Goal: Complete application form: Complete application form

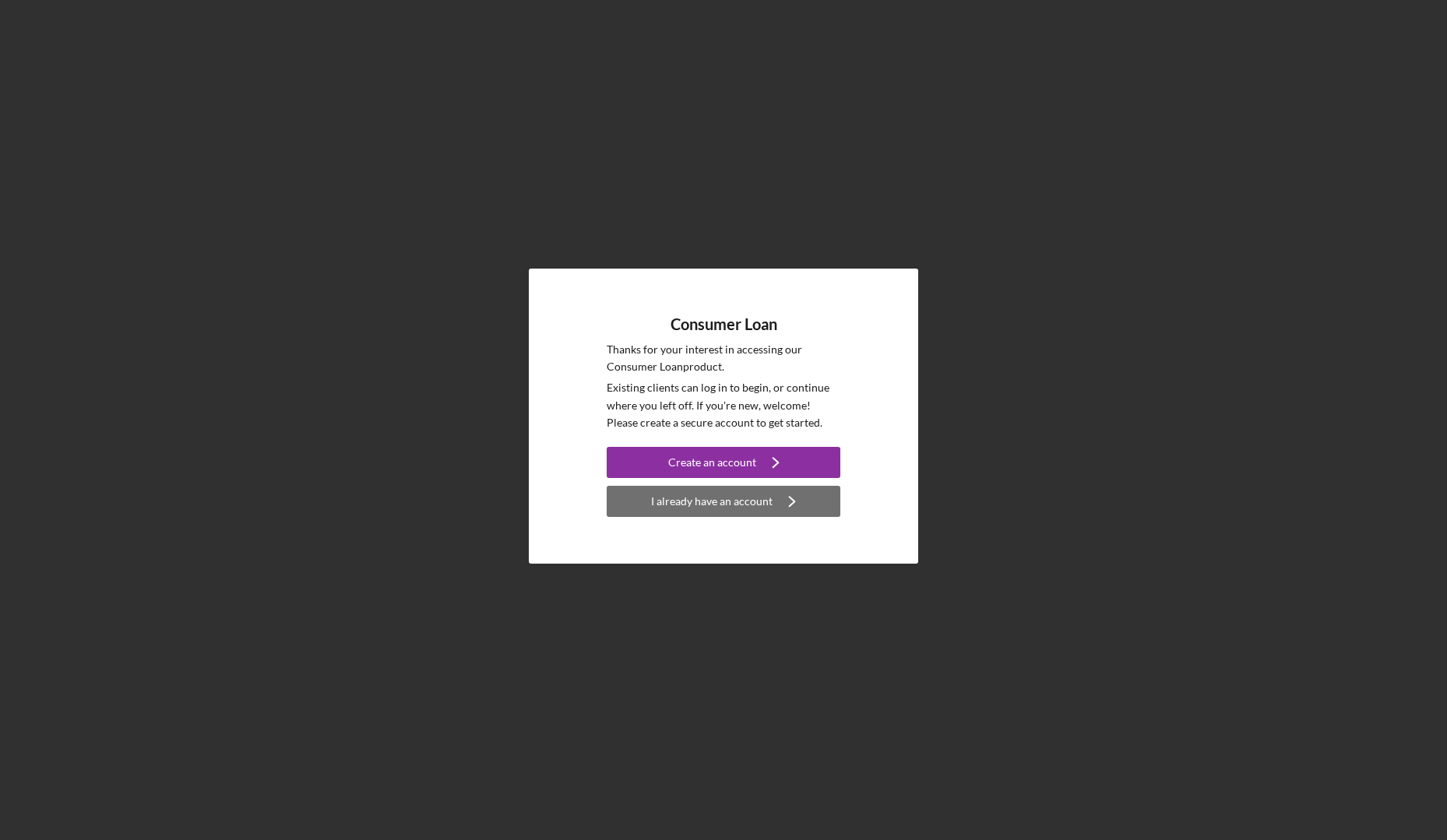
click at [689, 506] on div "I already have an account" at bounding box center [711, 502] width 122 height 31
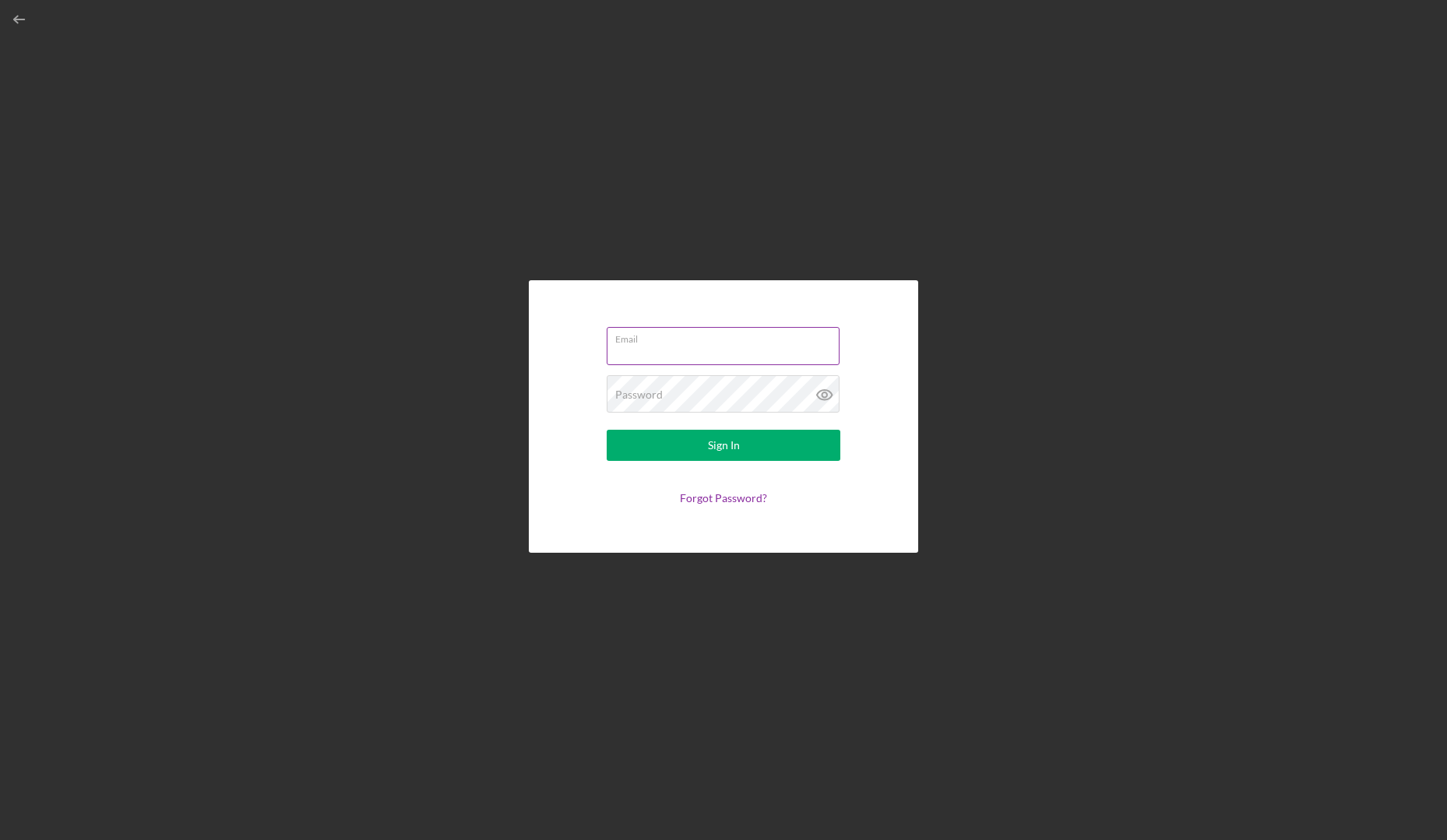
click at [700, 343] on div "Email" at bounding box center [724, 347] width 234 height 39
click at [700, 343] on input "Email" at bounding box center [723, 343] width 233 height 37
click at [722, 337] on label "Email" at bounding box center [728, 334] width 224 height 17
click at [722, 337] on input "Email" at bounding box center [723, 343] width 233 height 37
type input "[PERSON_NAME][EMAIL_ADDRESS][PERSON_NAME][DOMAIN_NAME]"
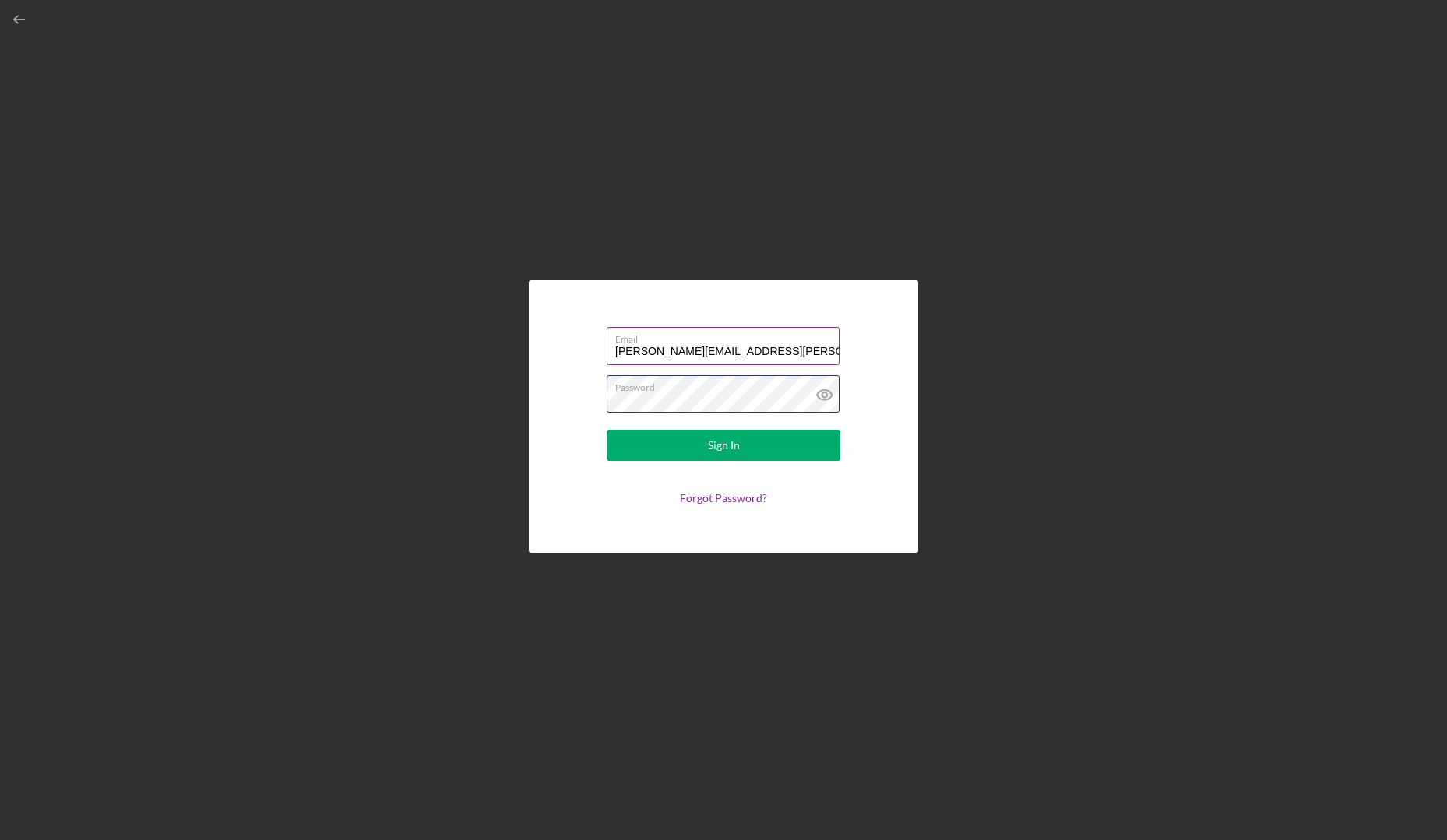
click at [607, 430] on button "Sign In" at bounding box center [724, 446] width 234 height 31
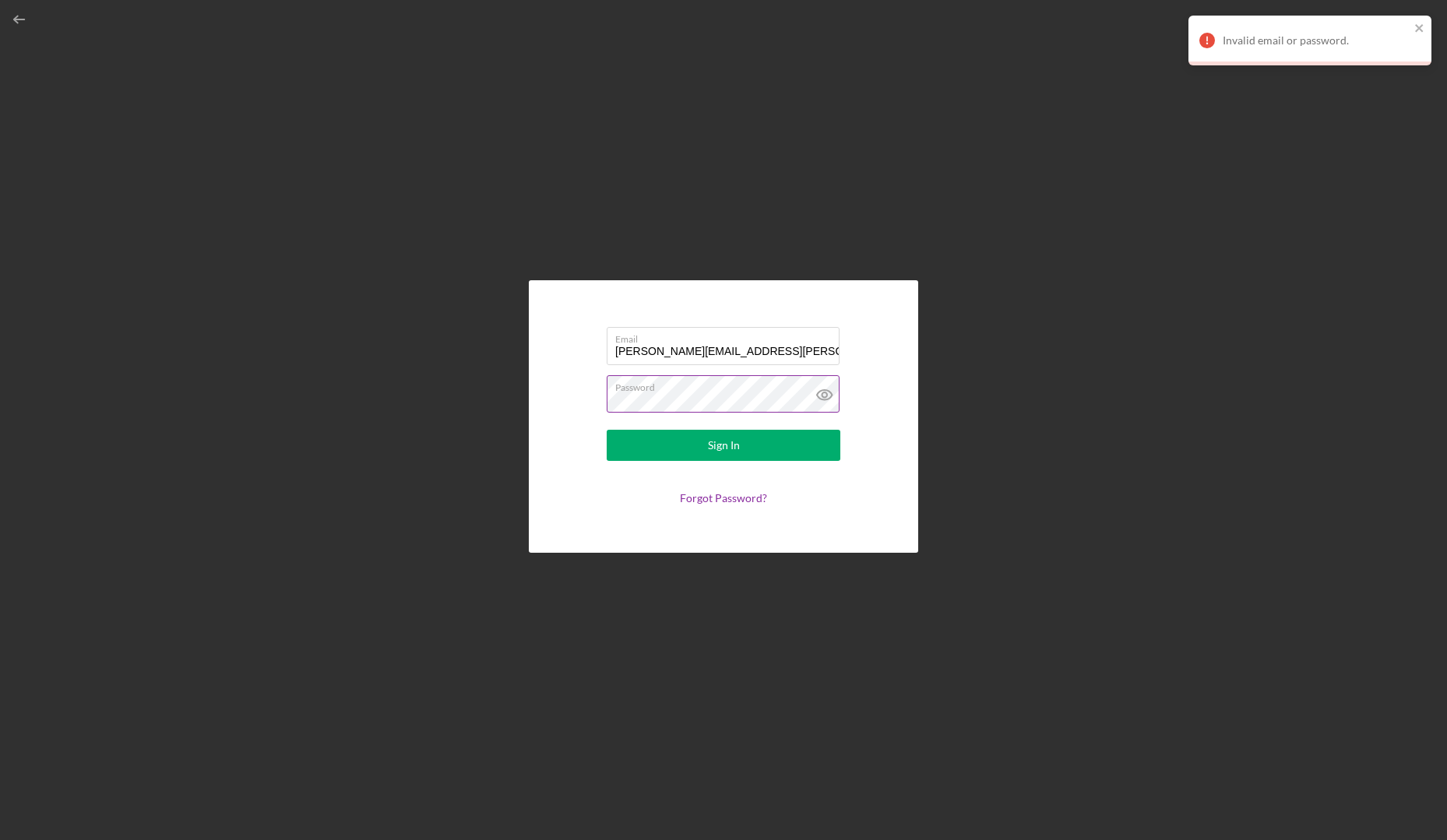
click at [705, 392] on label "Password" at bounding box center [728, 385] width 224 height 17
drag, startPoint x: 705, startPoint y: 392, endPoint x: 549, endPoint y: 406, distance: 156.6
click at [549, 406] on div "Email [PERSON_NAME][EMAIL_ADDRESS][PERSON_NAME][DOMAIN_NAME] Password Sign In F…" at bounding box center [724, 417] width 390 height 273
click at [836, 399] on icon at bounding box center [824, 395] width 39 height 39
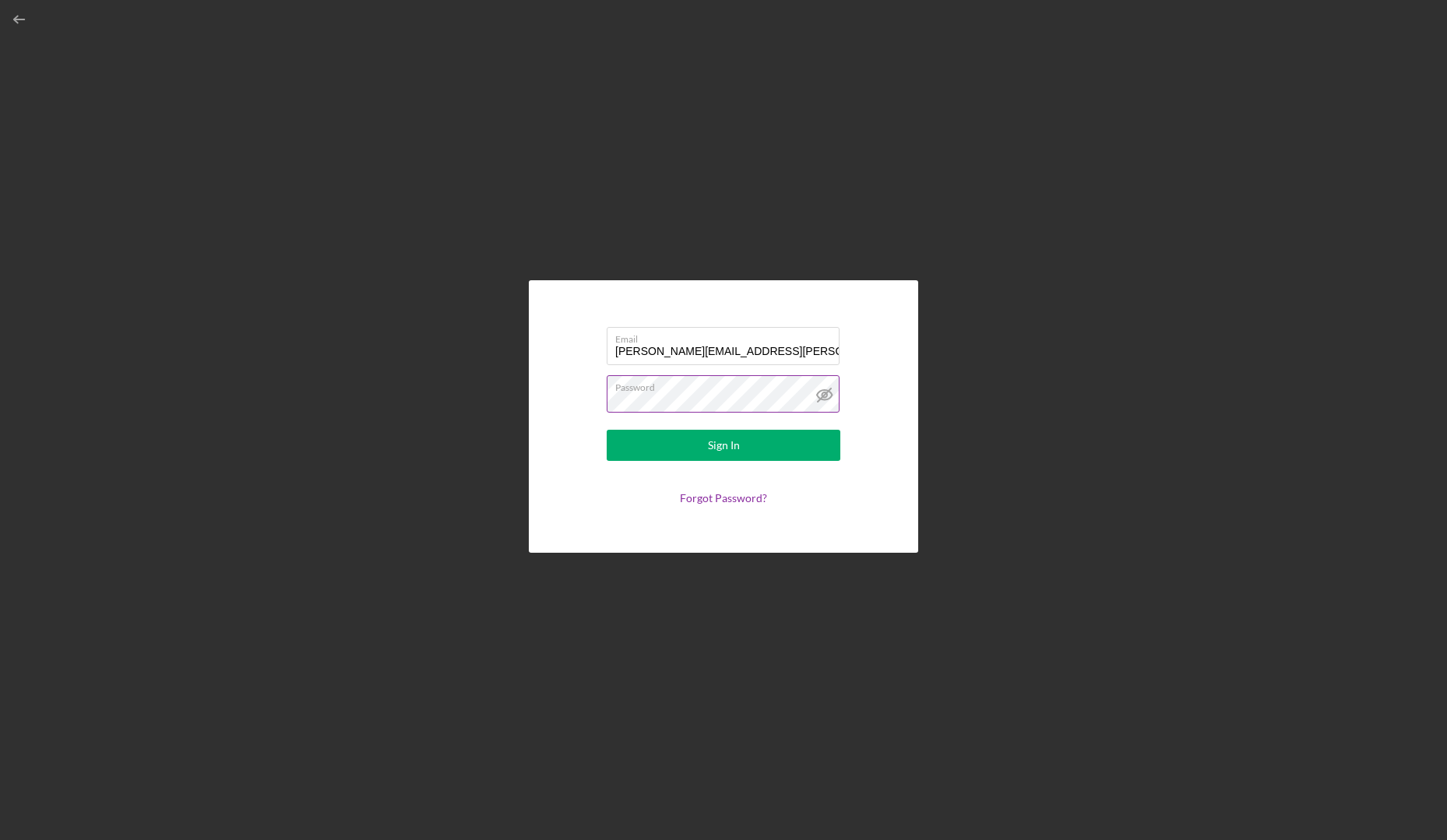
click at [607, 430] on button "Sign In" at bounding box center [724, 446] width 234 height 31
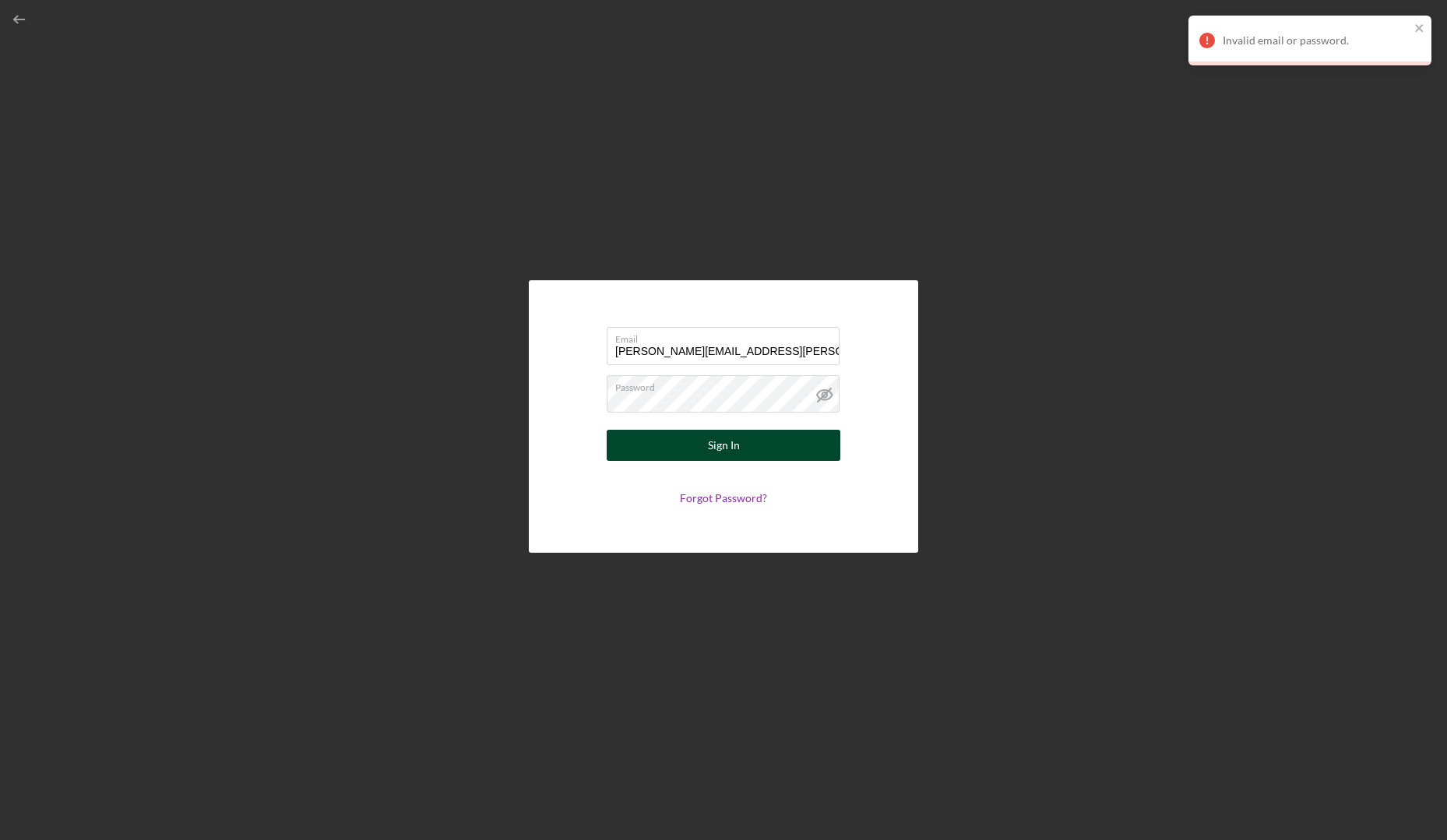
click at [671, 431] on button "Sign In" at bounding box center [724, 446] width 234 height 31
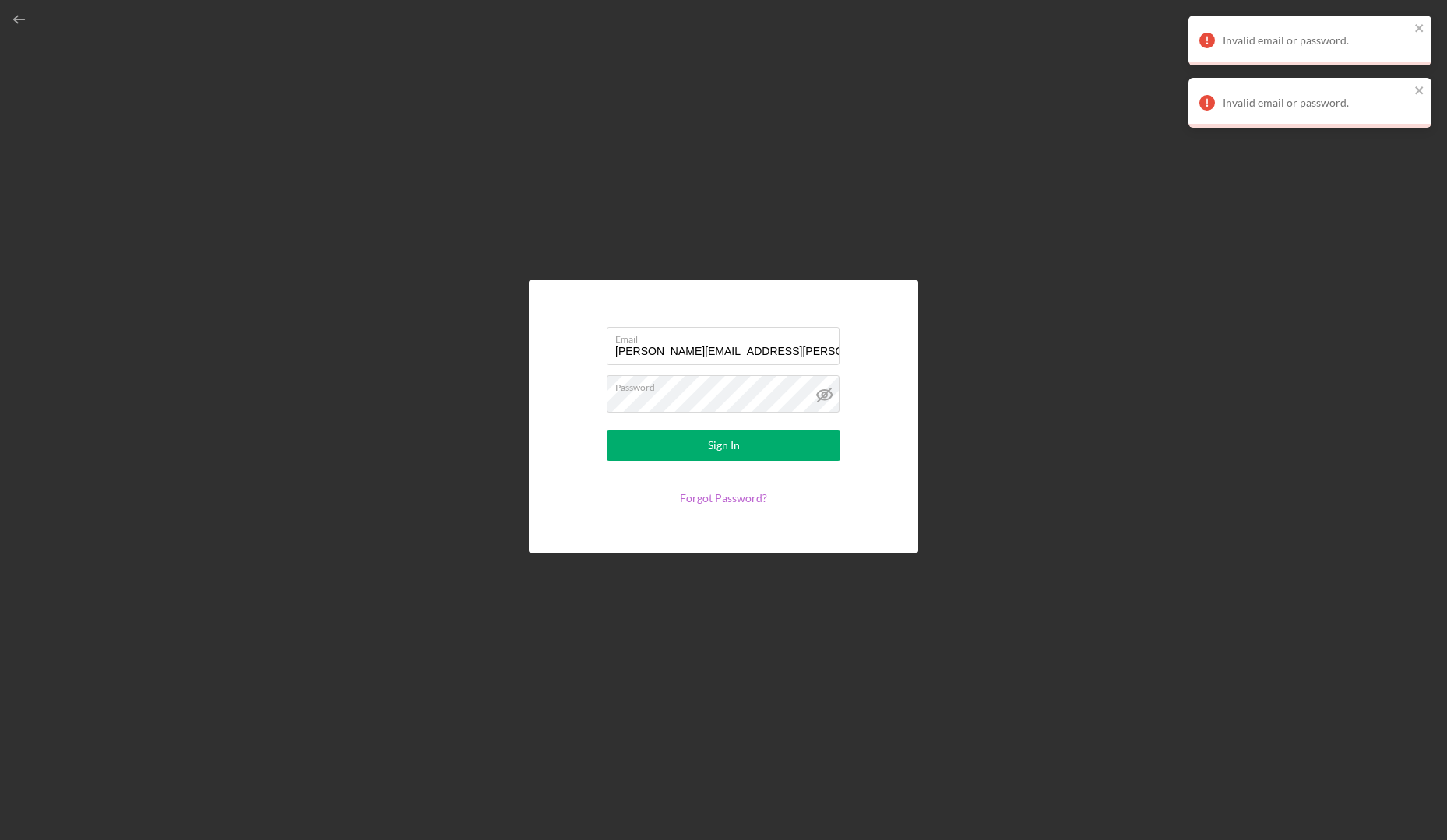
click at [702, 498] on link "Forgot Password?" at bounding box center [723, 498] width 87 height 13
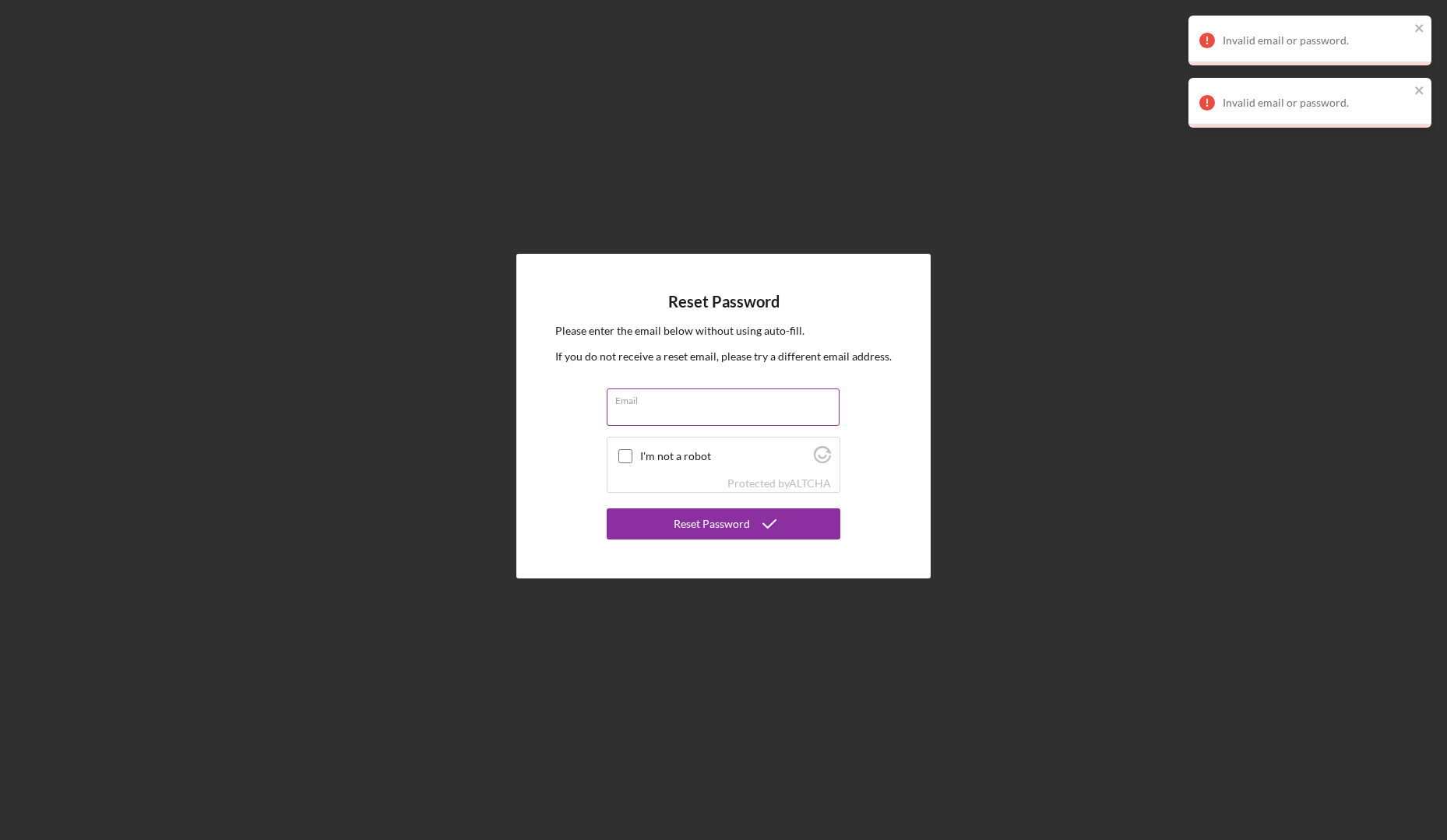
click at [652, 411] on input "Email" at bounding box center [723, 408] width 233 height 37
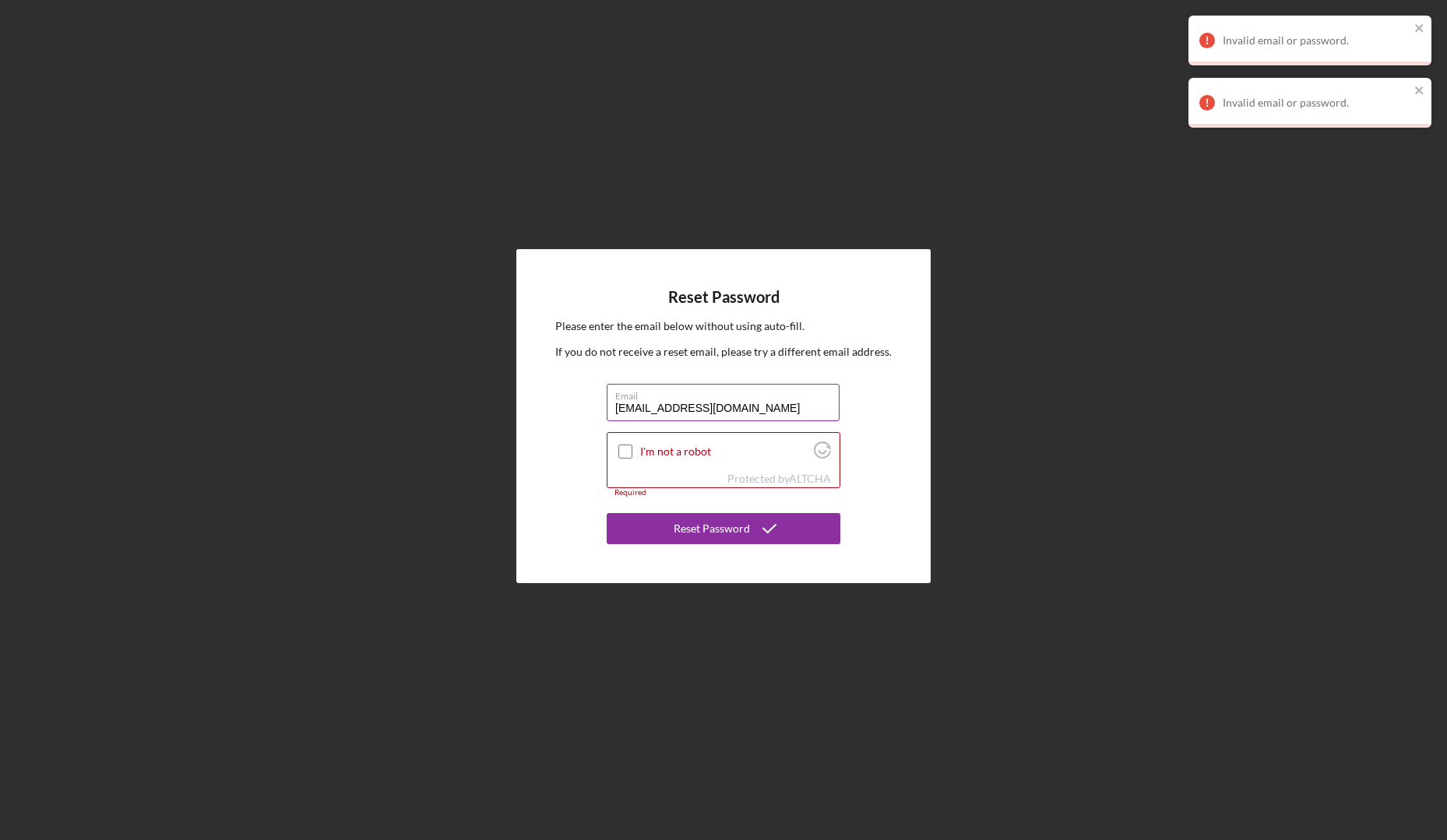
drag, startPoint x: 771, startPoint y: 404, endPoint x: 681, endPoint y: 411, distance: 90.3
click at [681, 411] on input "[EMAIL_ADDRESS][DOMAIN_NAME]" at bounding box center [723, 403] width 233 height 37
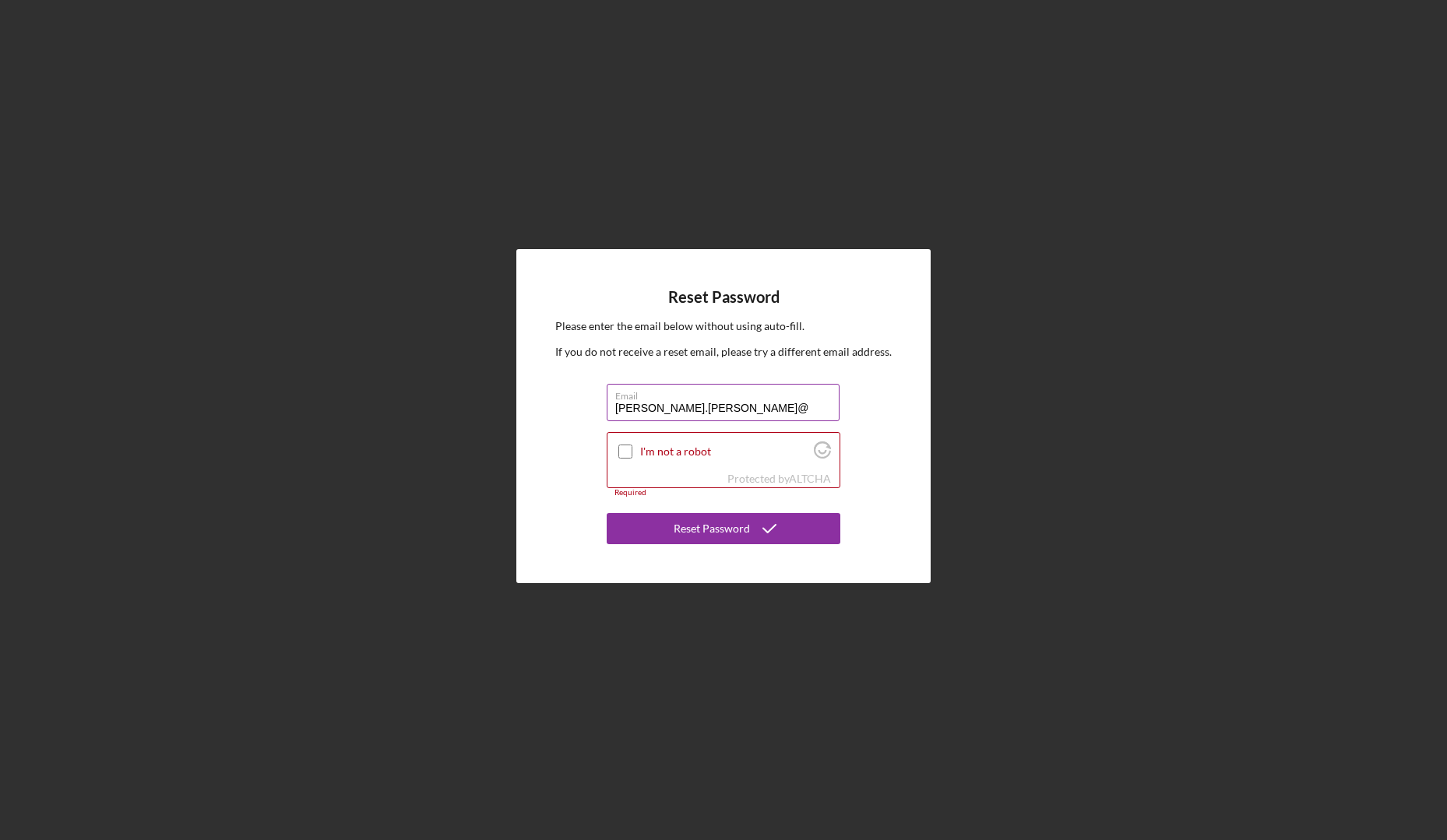
type input "[PERSON_NAME][EMAIL_ADDRESS][PERSON_NAME][DOMAIN_NAME]"
click at [621, 454] on input "I'm not a robot" at bounding box center [626, 452] width 14 height 14
checkbox input "true"
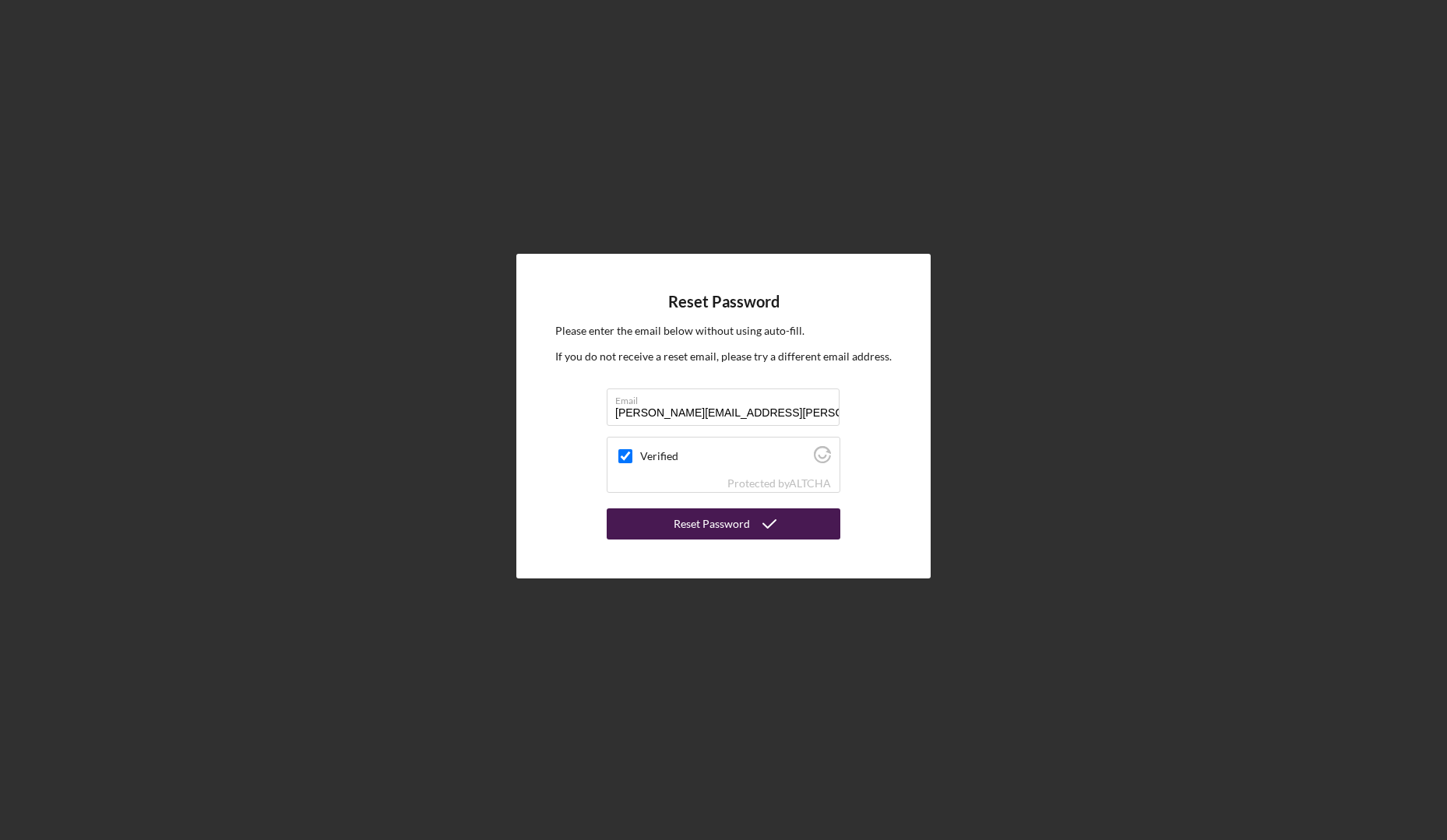
click at [664, 528] on button "Reset Password" at bounding box center [724, 524] width 234 height 31
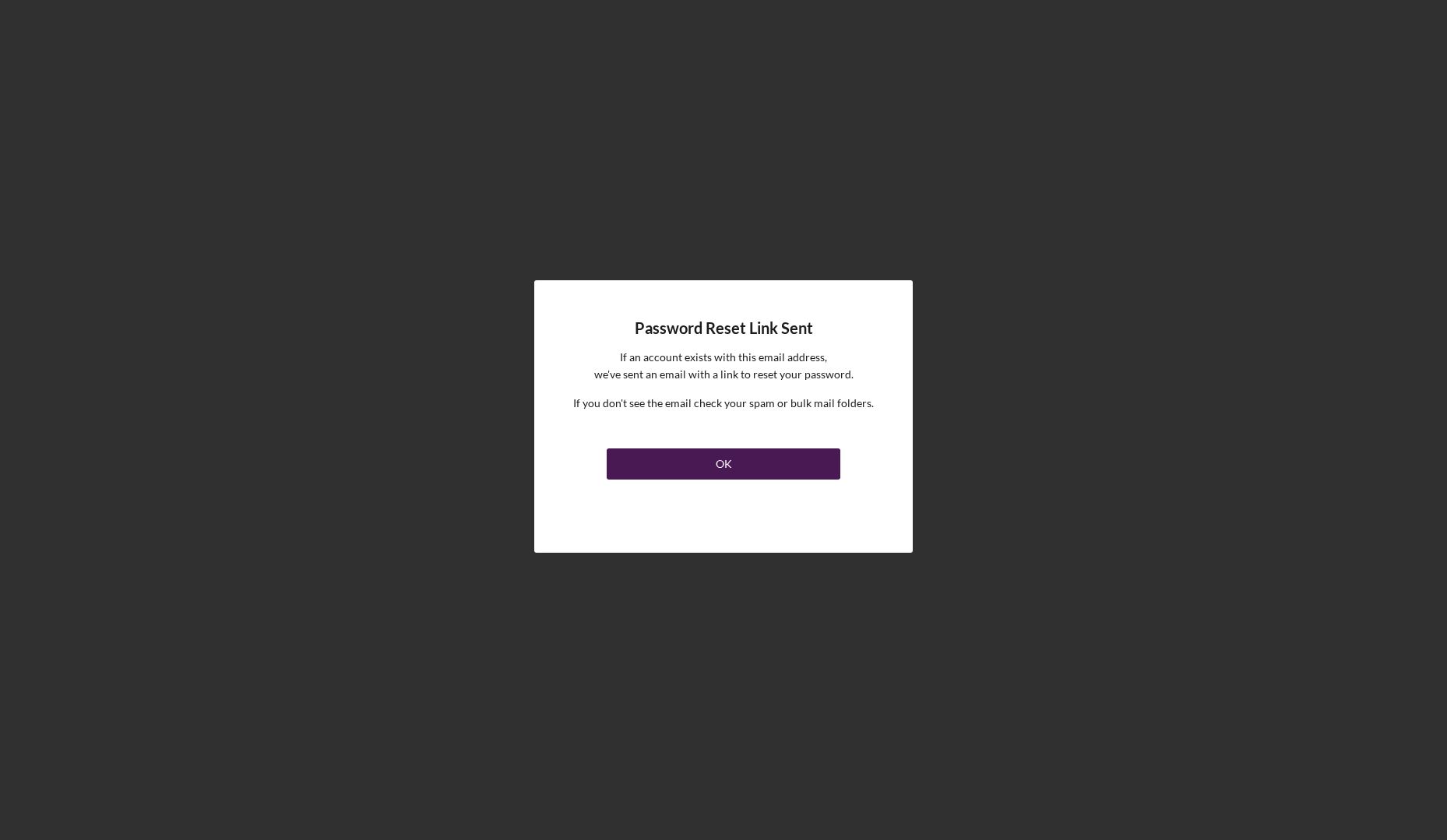
click at [691, 455] on button "OK" at bounding box center [724, 464] width 234 height 31
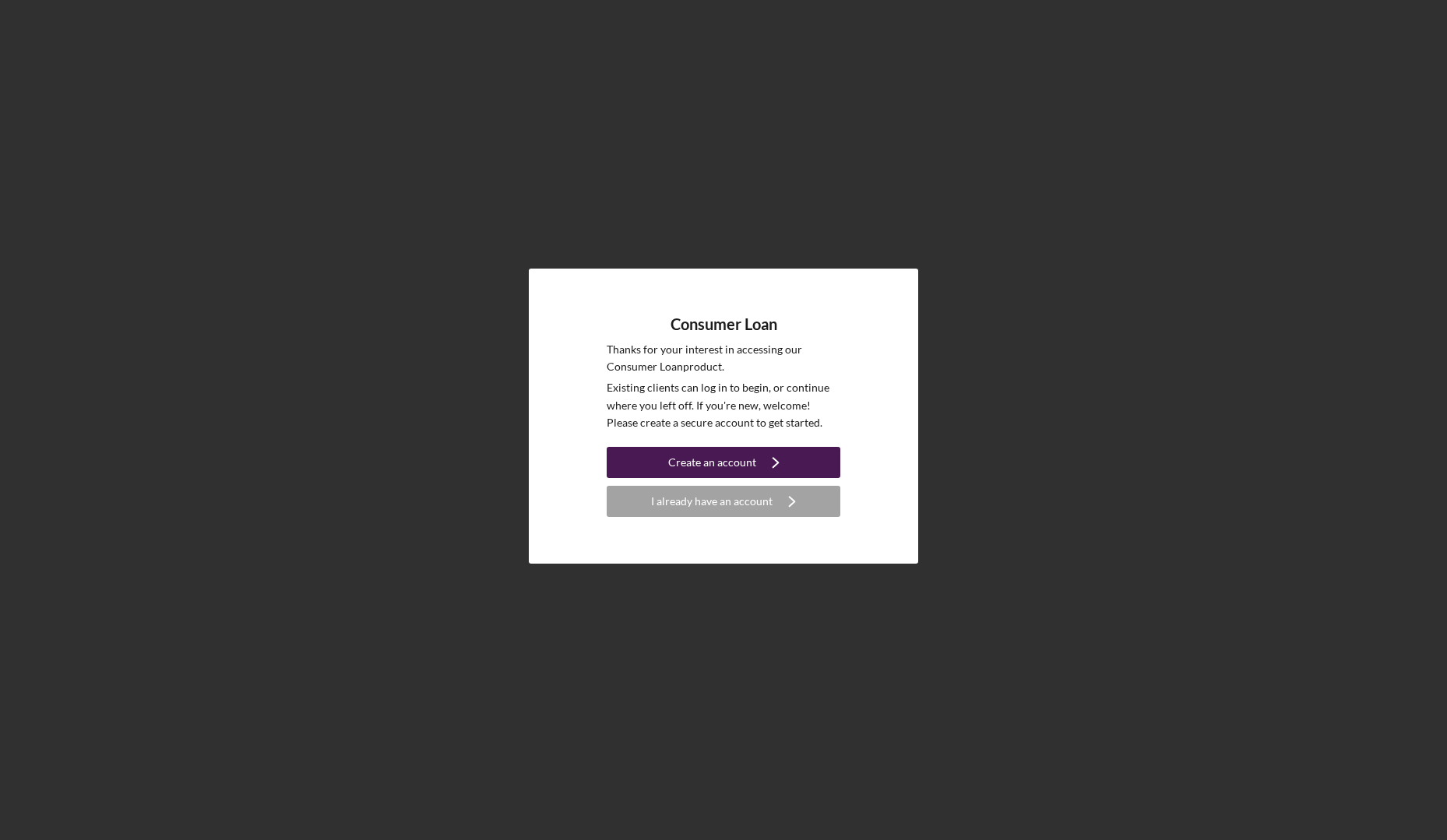
click at [712, 469] on div "Create an account" at bounding box center [711, 463] width 88 height 31
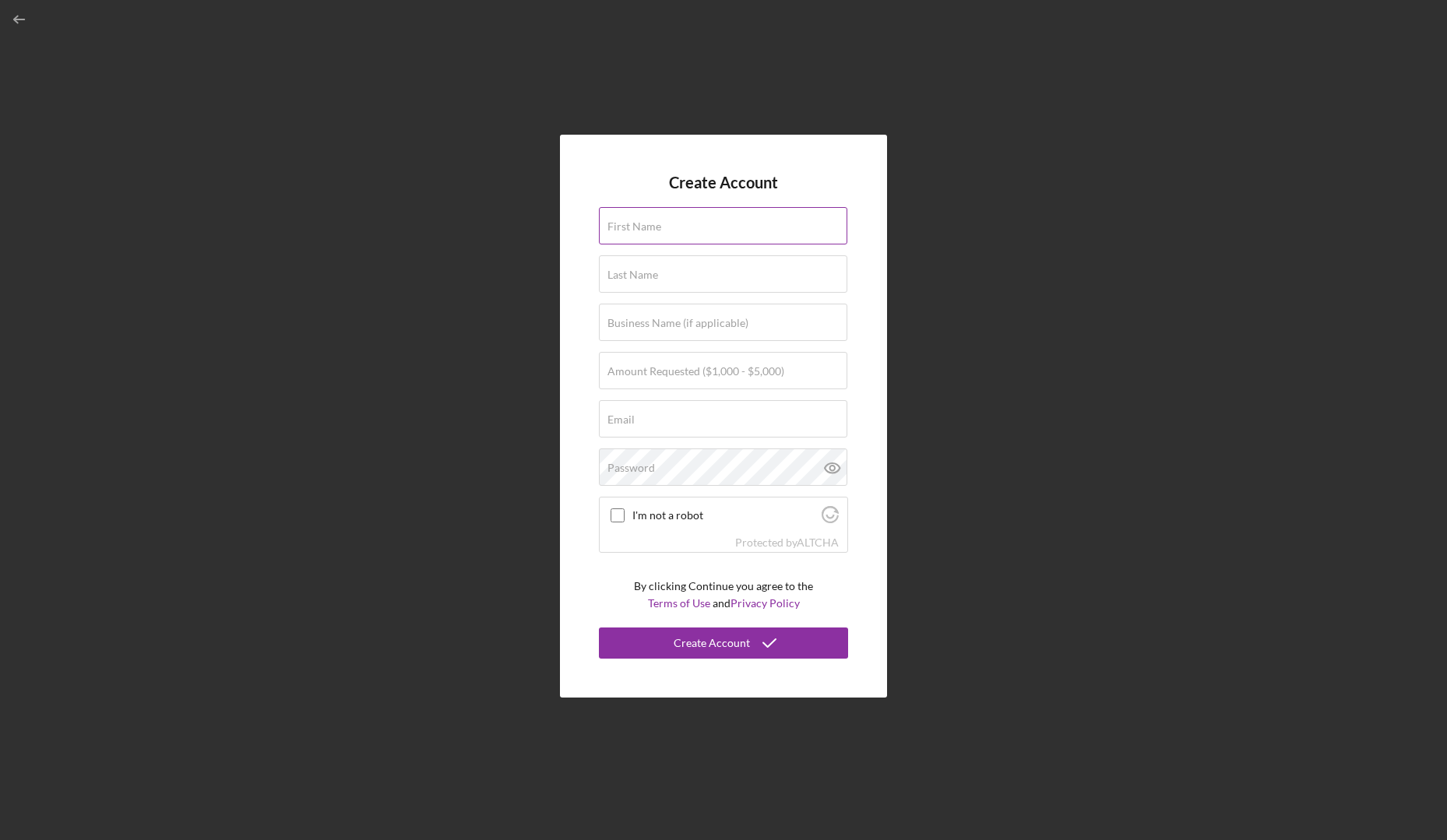
click at [648, 230] on label "First Name" at bounding box center [634, 227] width 54 height 12
click at [648, 230] on input "First Name" at bounding box center [723, 226] width 249 height 37
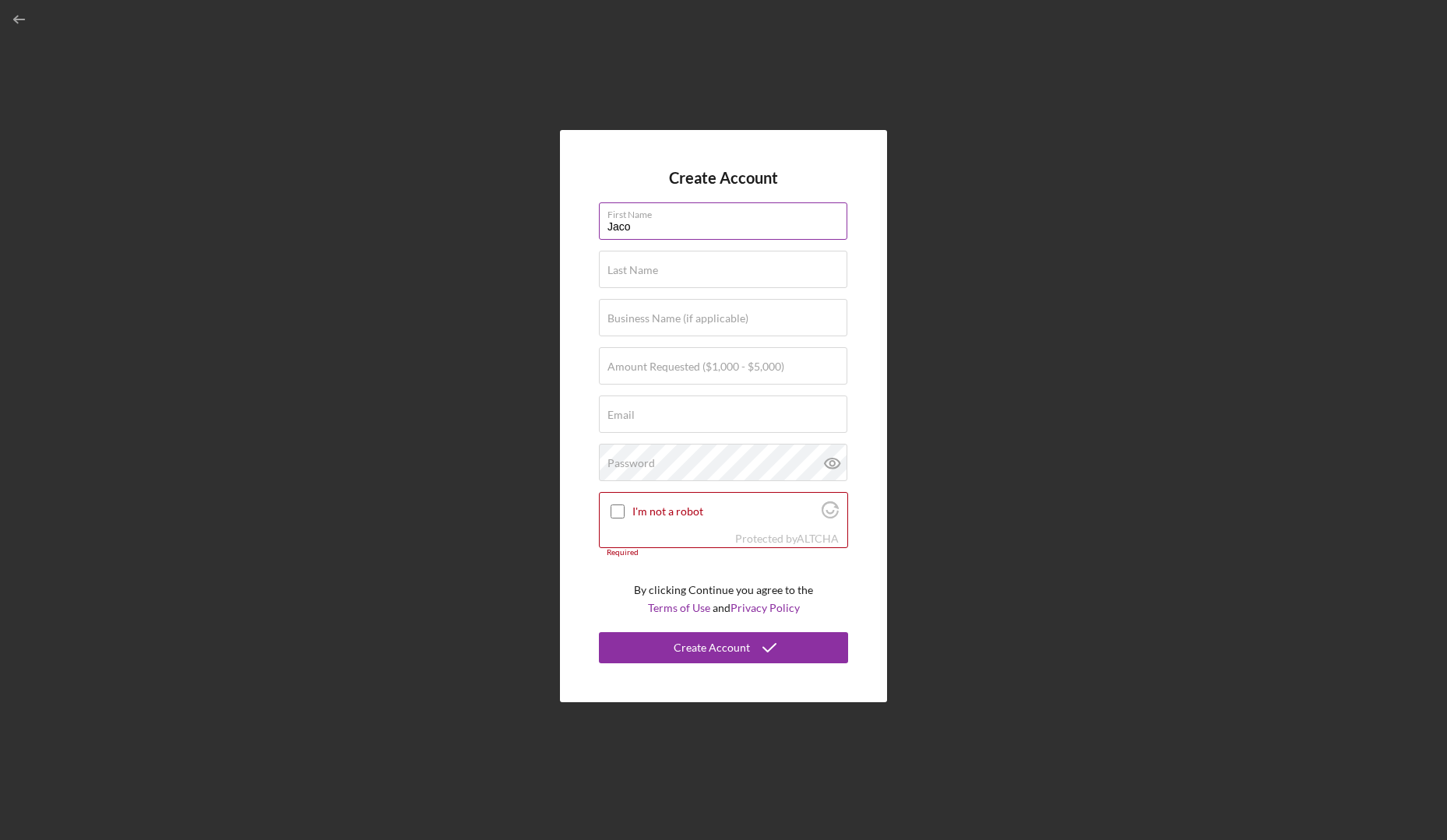
type input "[PERSON_NAME]"
type input "[EMAIL_ADDRESS][DOMAIN_NAME]"
type input "[PERSON_NAME]"
click at [644, 375] on input "Amount Requested ($1,000 - $5,000)" at bounding box center [723, 366] width 249 height 37
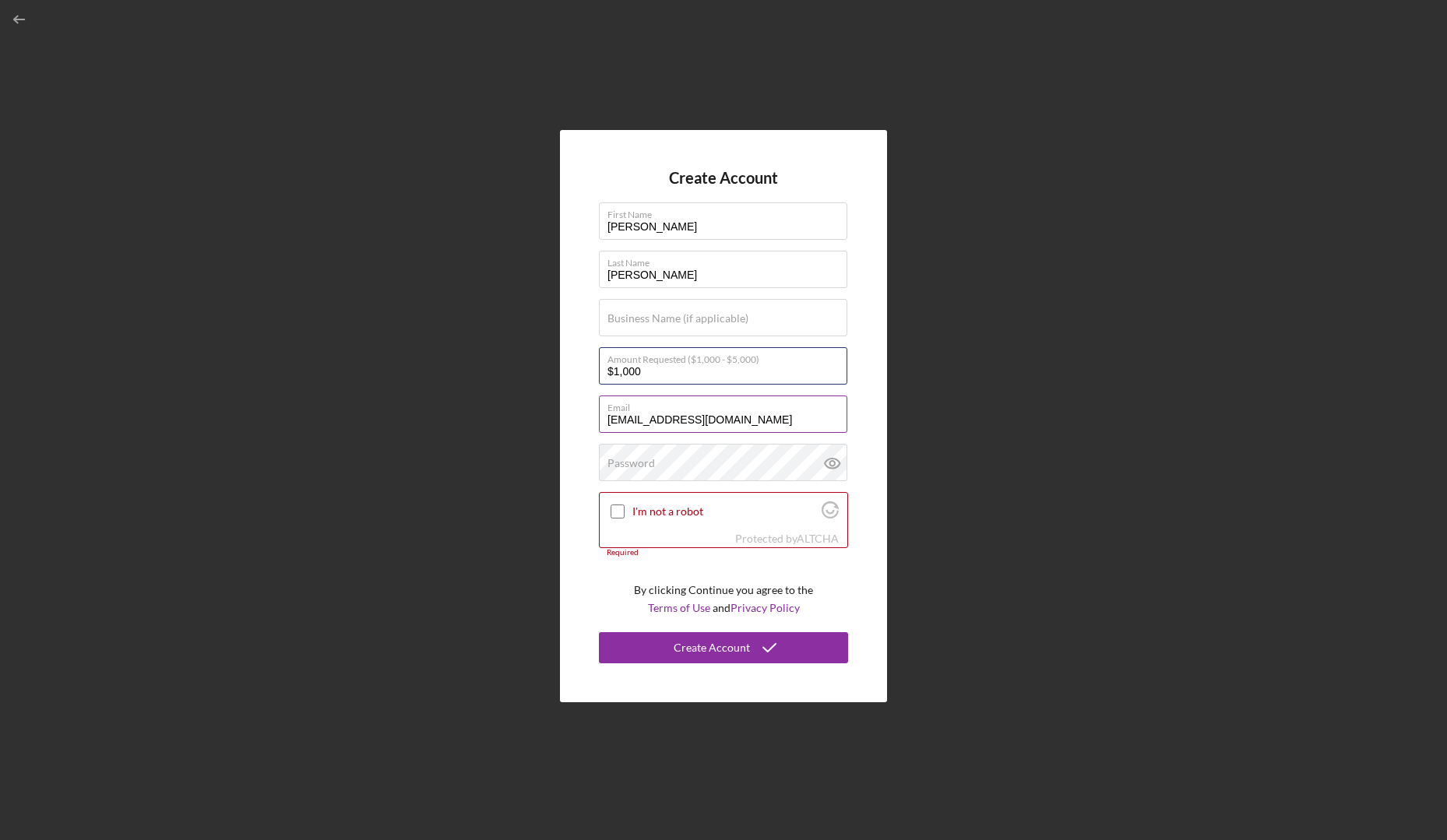
type input "$1,000"
drag, startPoint x: 789, startPoint y: 421, endPoint x: 672, endPoint y: 425, distance: 117.1
click at [672, 425] on input "[EMAIL_ADDRESS][DOMAIN_NAME]" at bounding box center [723, 415] width 249 height 37
type input "[PERSON_NAME][EMAIL_ADDRESS][PERSON_NAME][DOMAIN_NAME]"
click at [676, 454] on div "Password Icon/icon-validation-no At least 12 characters Icon/icon-validation-no…" at bounding box center [724, 464] width 249 height 39
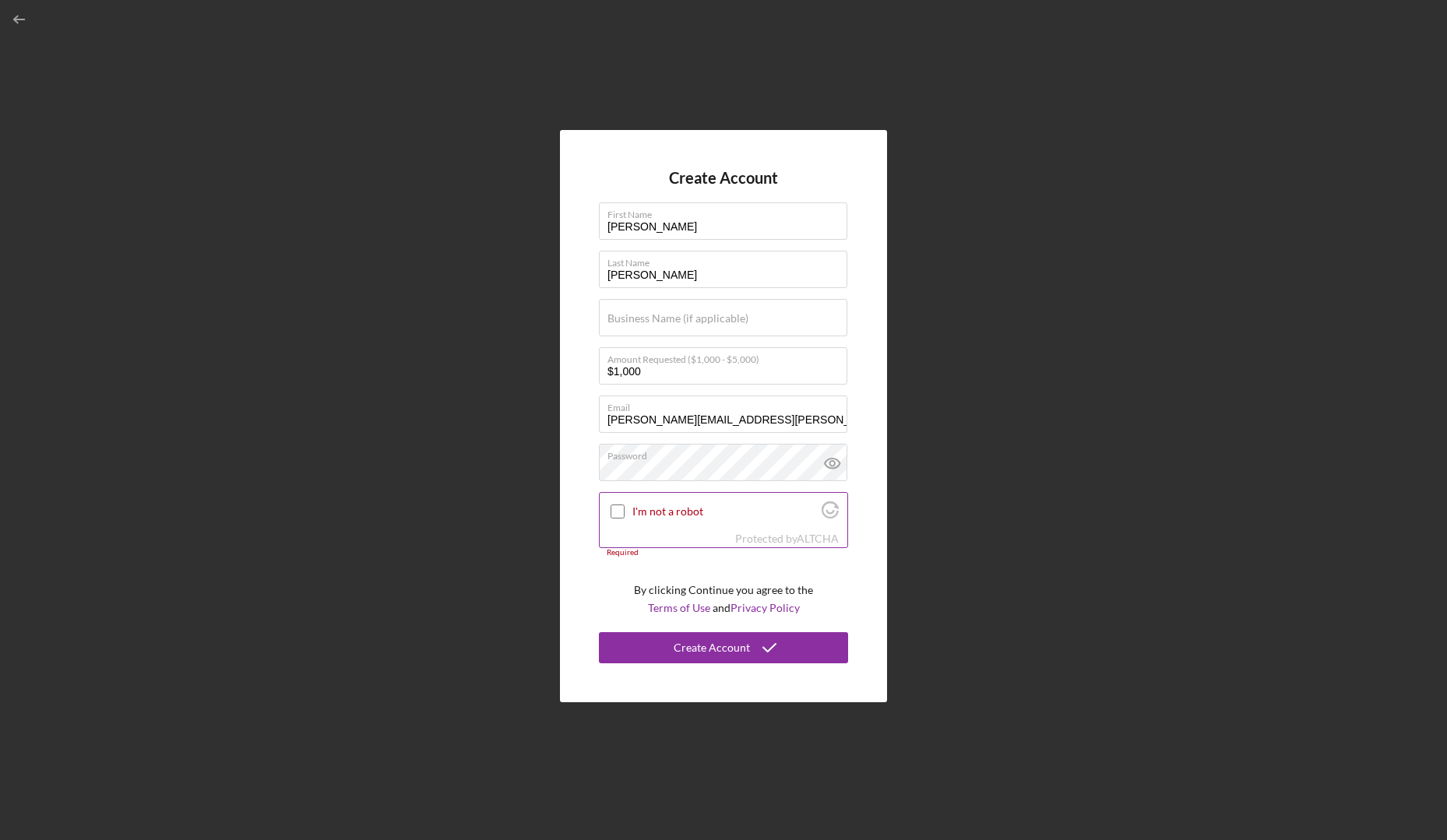
click at [616, 513] on input "I'm not a robot" at bounding box center [618, 512] width 14 height 14
checkbox input "true"
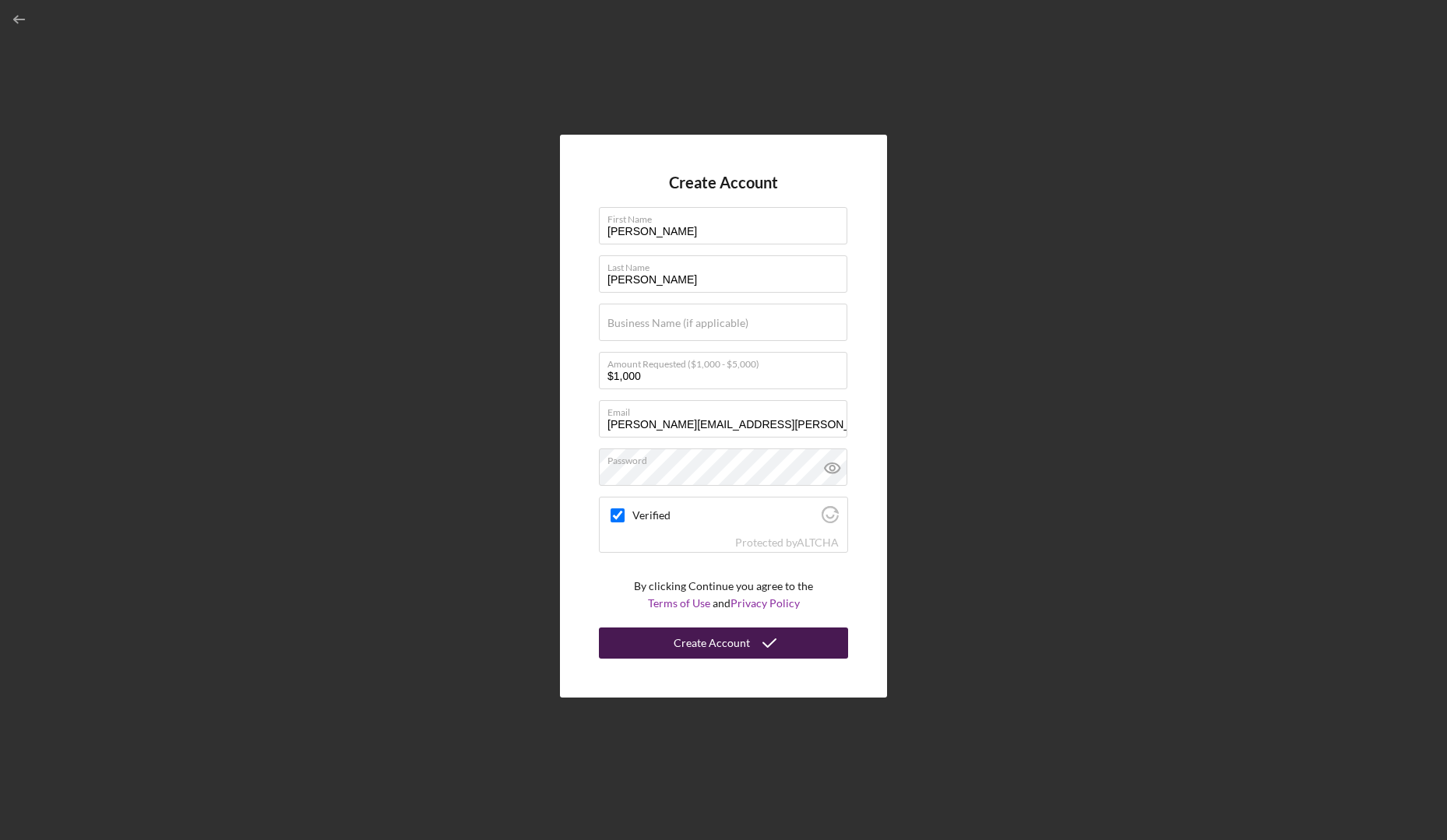
click at [709, 644] on div "Create Account" at bounding box center [711, 644] width 76 height 31
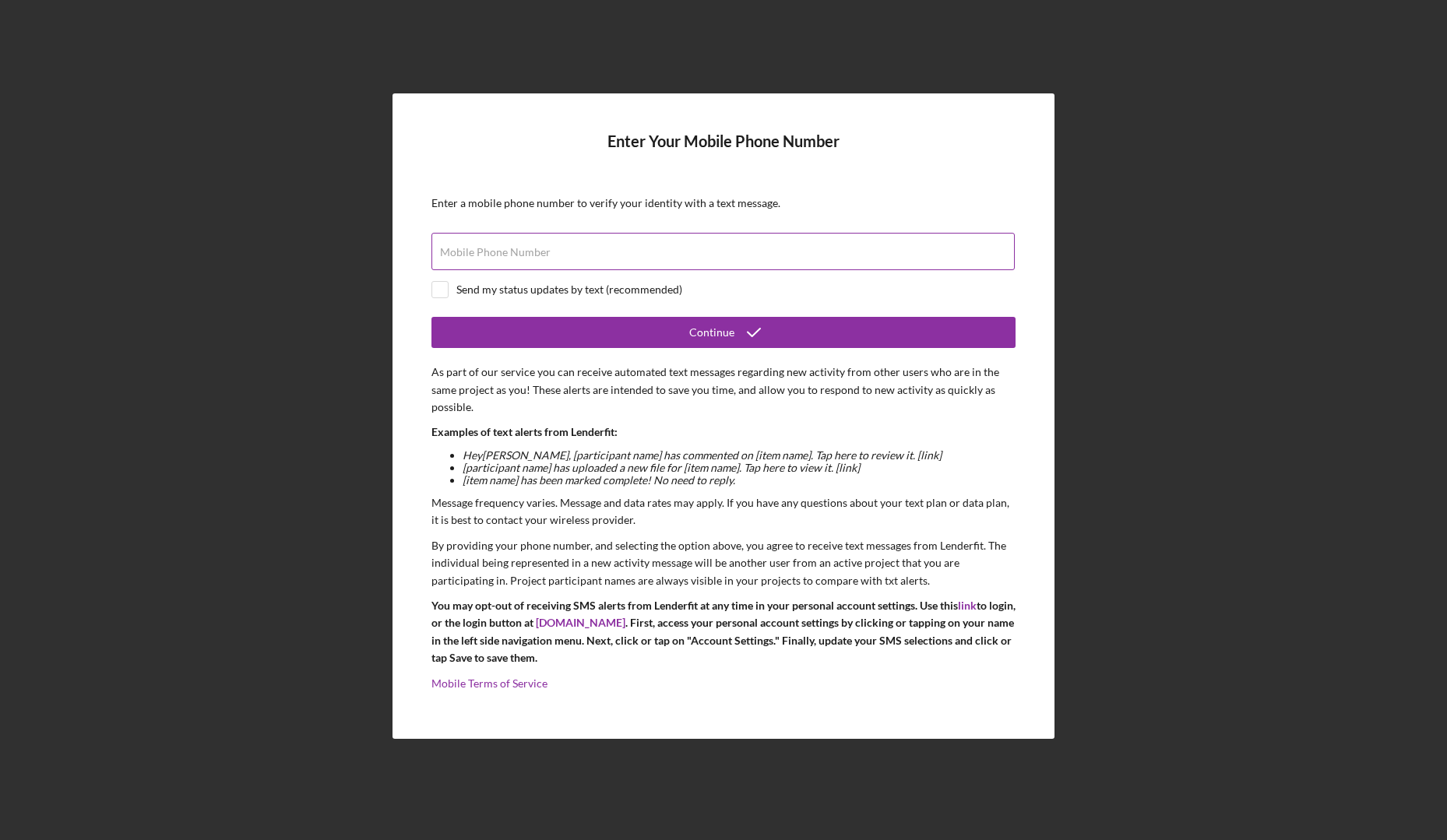
click at [516, 250] on label "Mobile Phone Number" at bounding box center [496, 252] width 111 height 12
click at [516, 250] on input "Mobile Phone Number" at bounding box center [723, 252] width 584 height 37
type input "[PHONE_NUMBER]"
click at [439, 295] on input "checkbox" at bounding box center [440, 290] width 16 height 16
checkbox input "true"
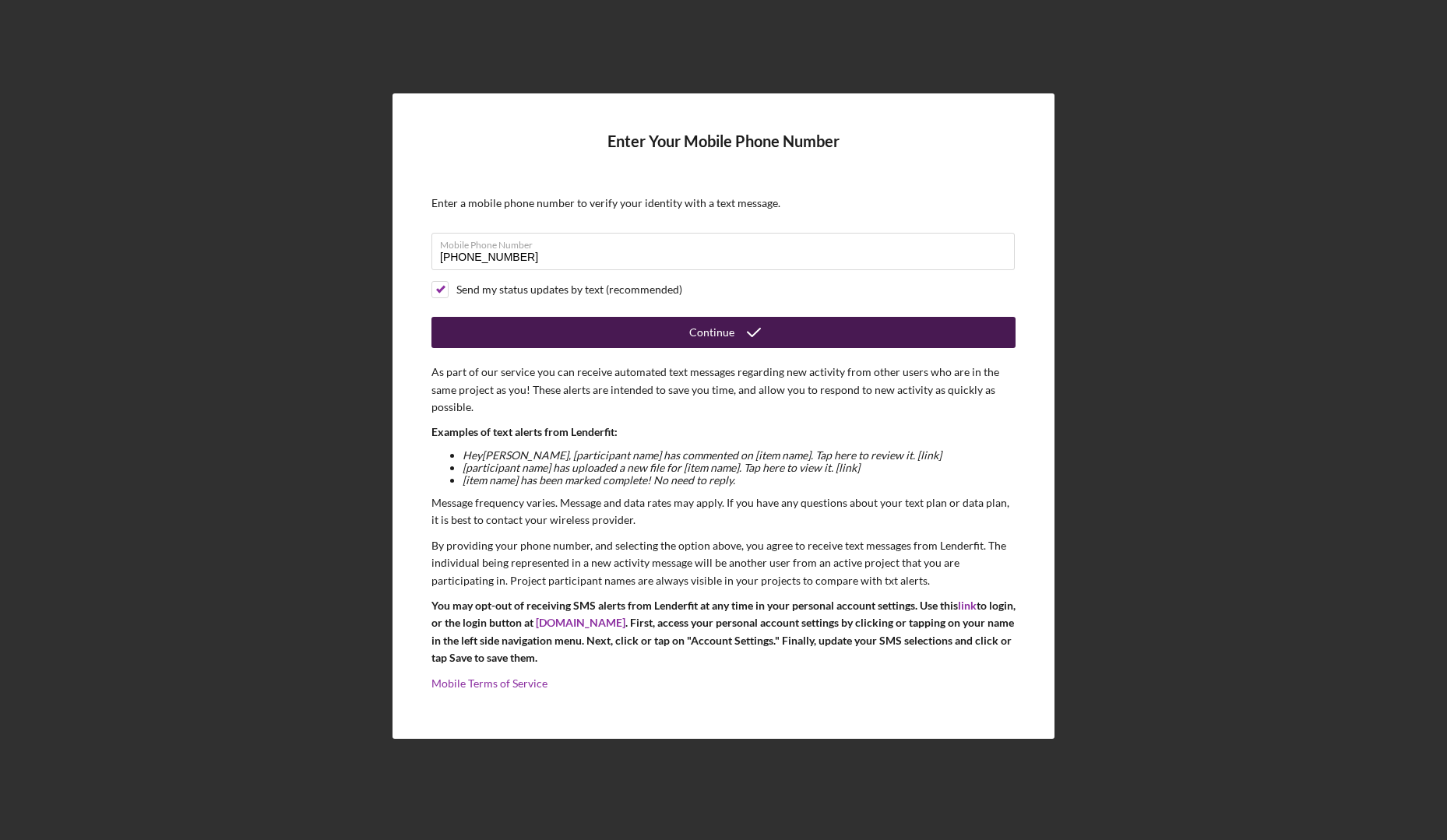
click at [557, 338] on button "Continue" at bounding box center [724, 333] width 584 height 31
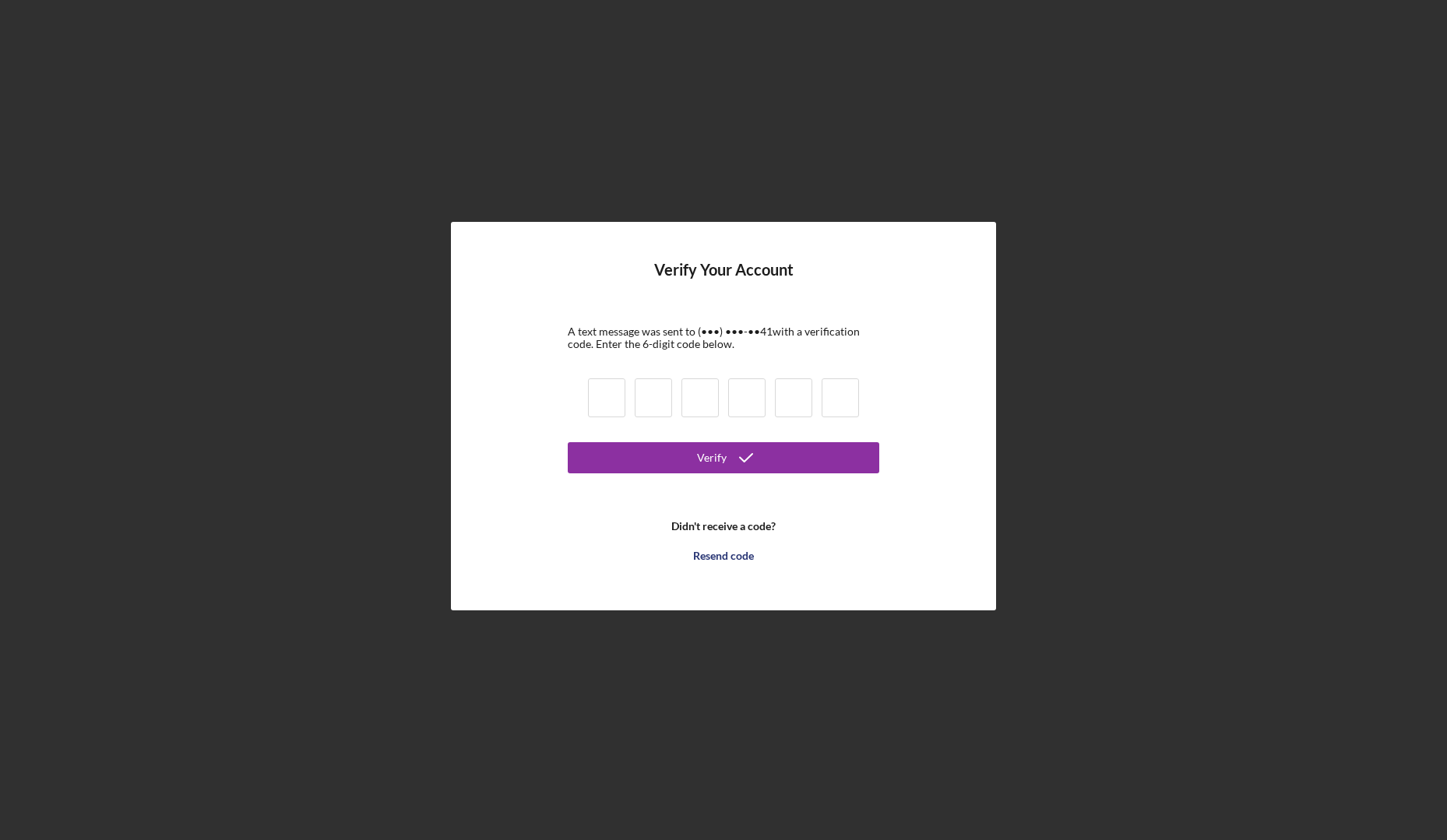
click at [591, 412] on input at bounding box center [607, 398] width 37 height 39
type input "9"
type input "4"
type input "0"
type input "8"
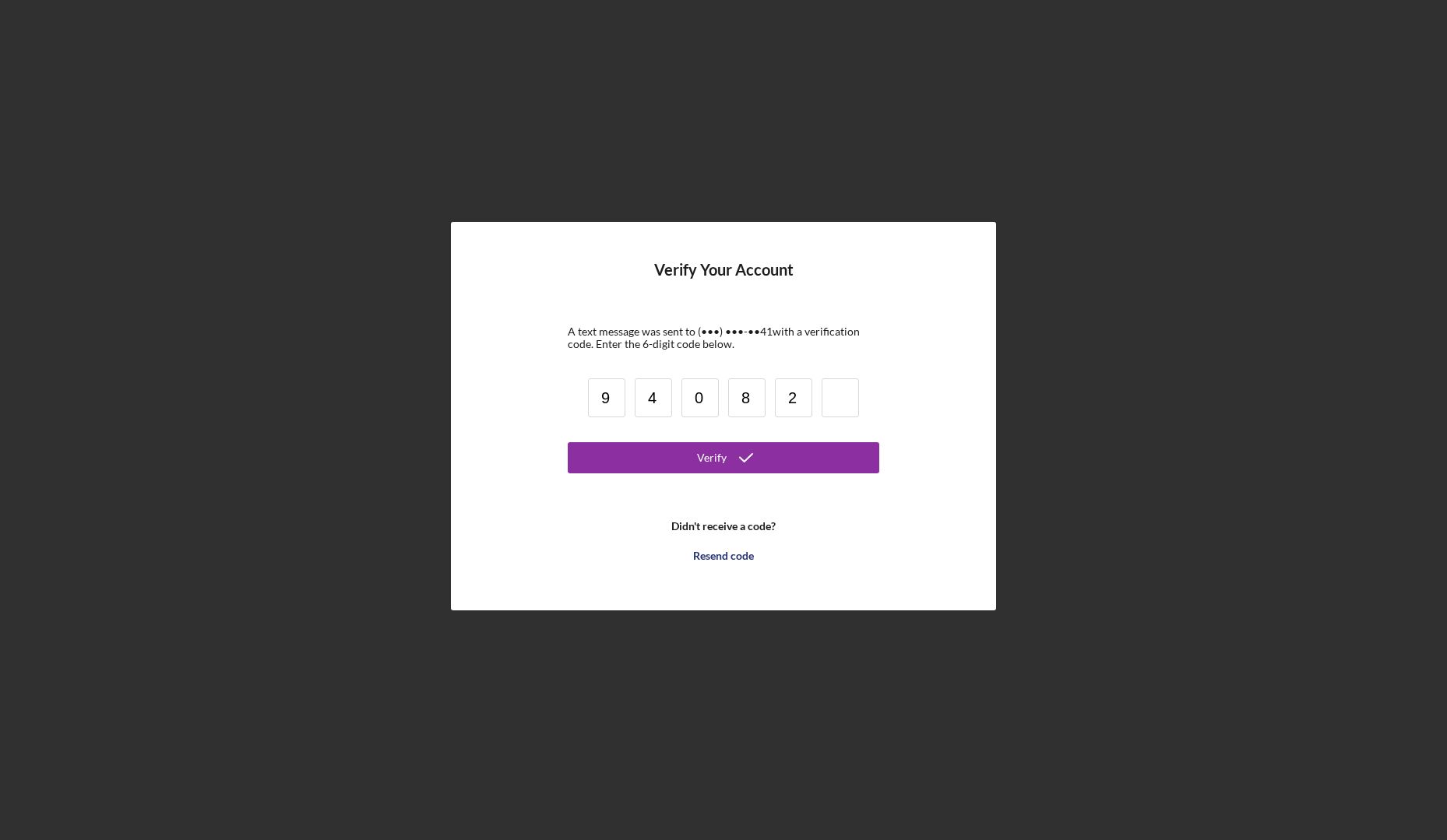
type input "2"
type input "8"
click at [694, 465] on button "Verify" at bounding box center [724, 458] width 312 height 31
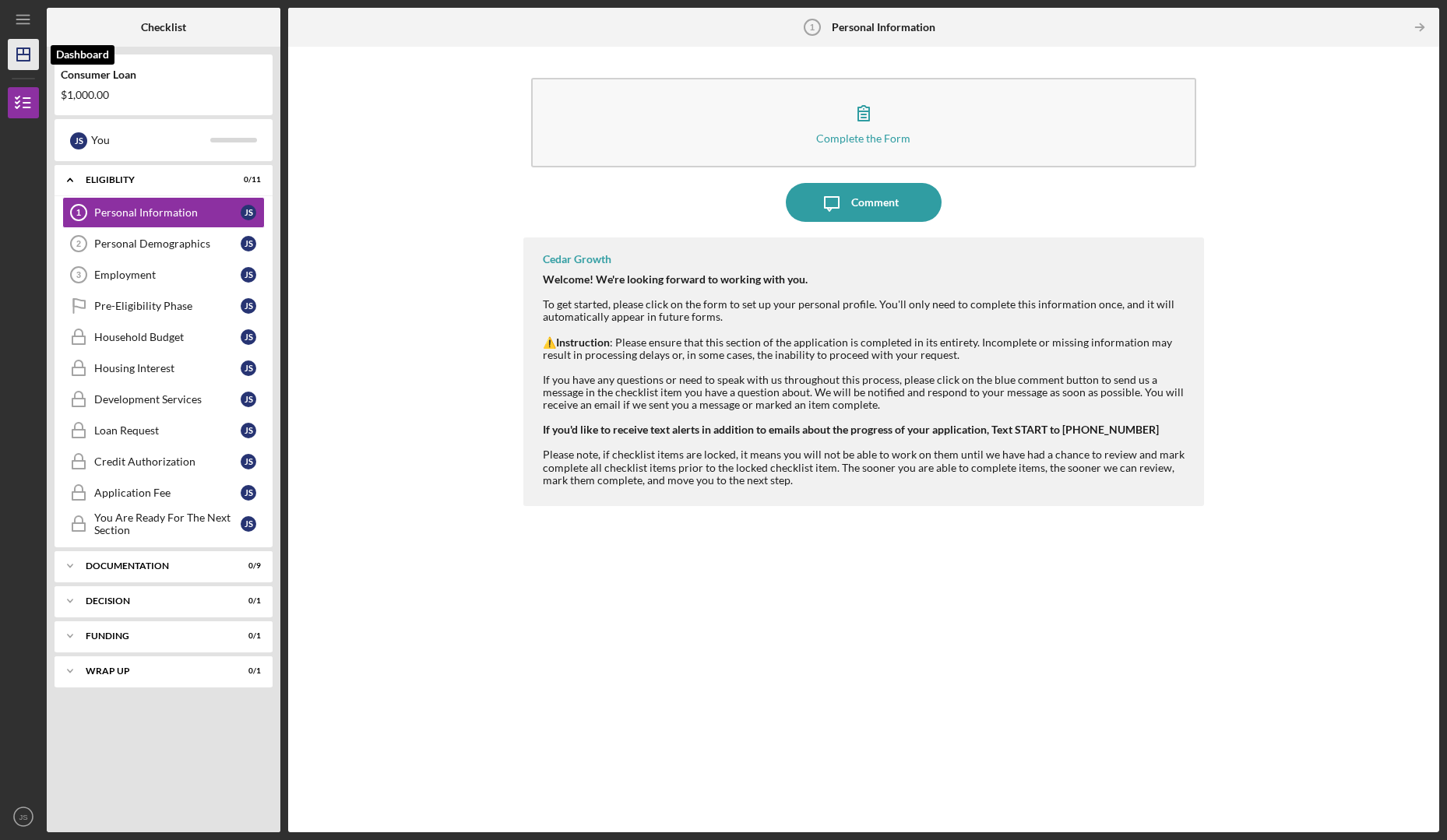
click at [23, 61] on polygon "button" at bounding box center [23, 55] width 12 height 12
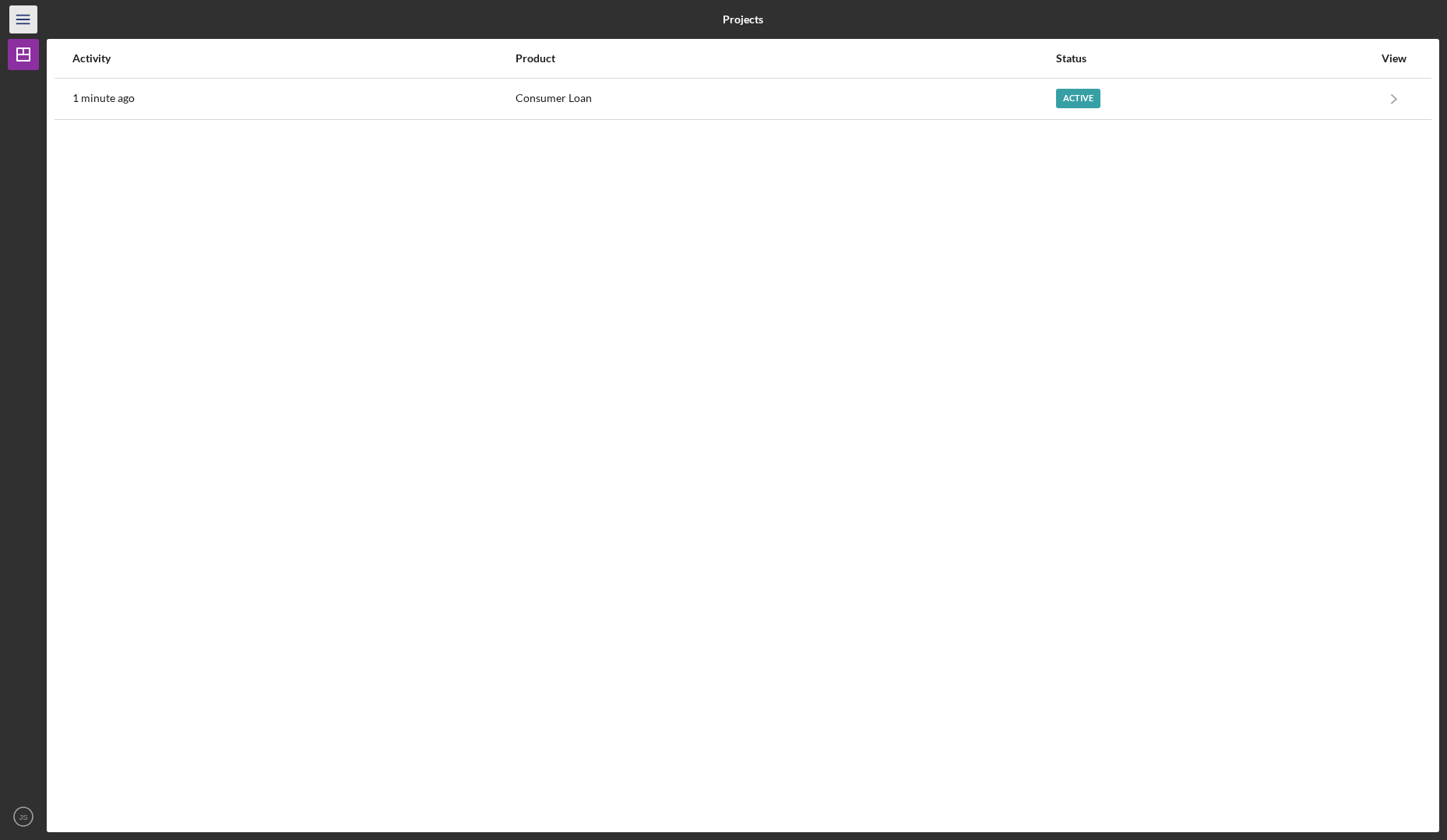
click at [23, 22] on icon "Icon/Menu" at bounding box center [23, 19] width 35 height 35
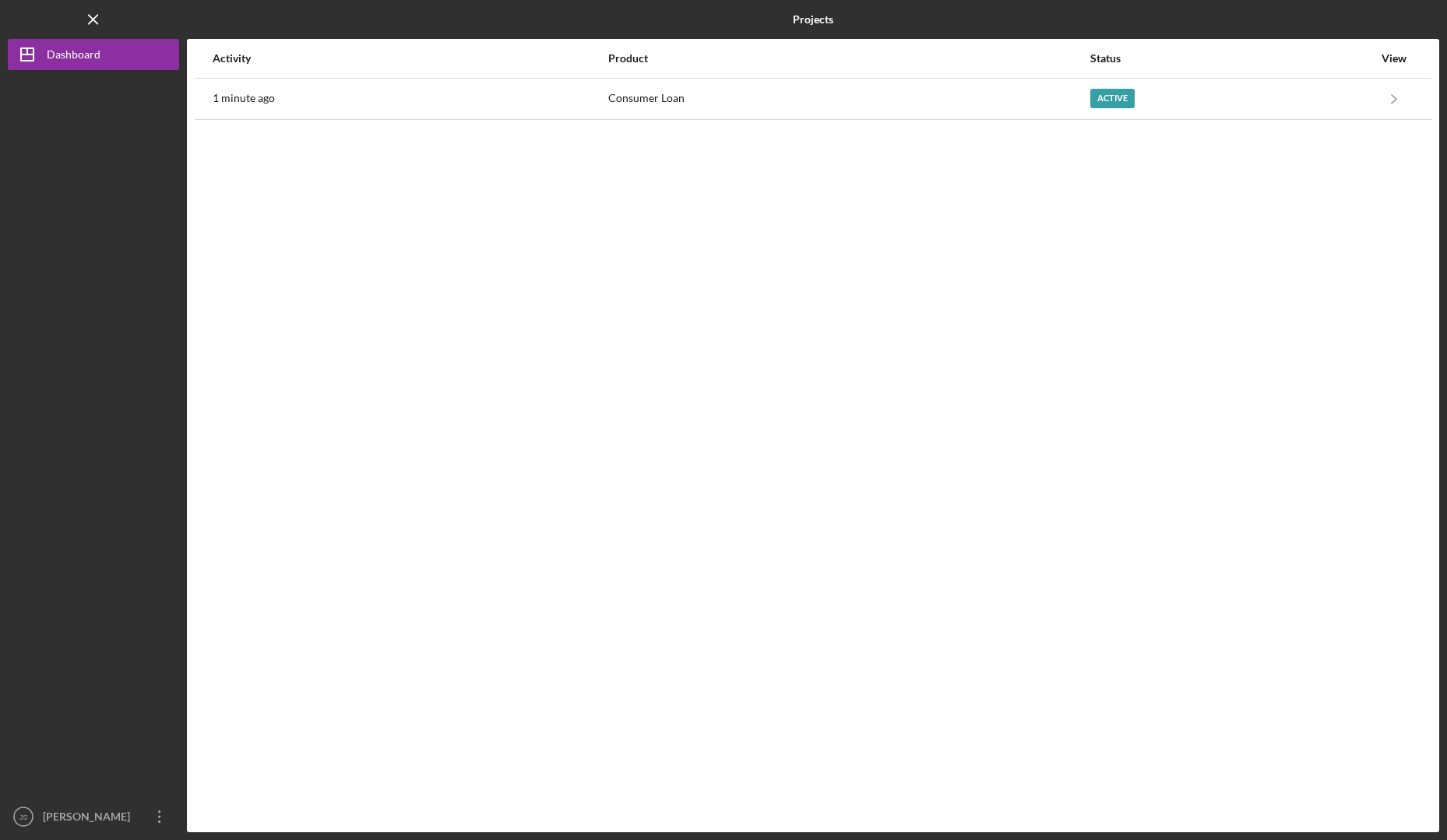
click at [23, 22] on div "Logo-Reversed Created with Sketch. Icon/Menu Close" at bounding box center [94, 19] width 171 height 39
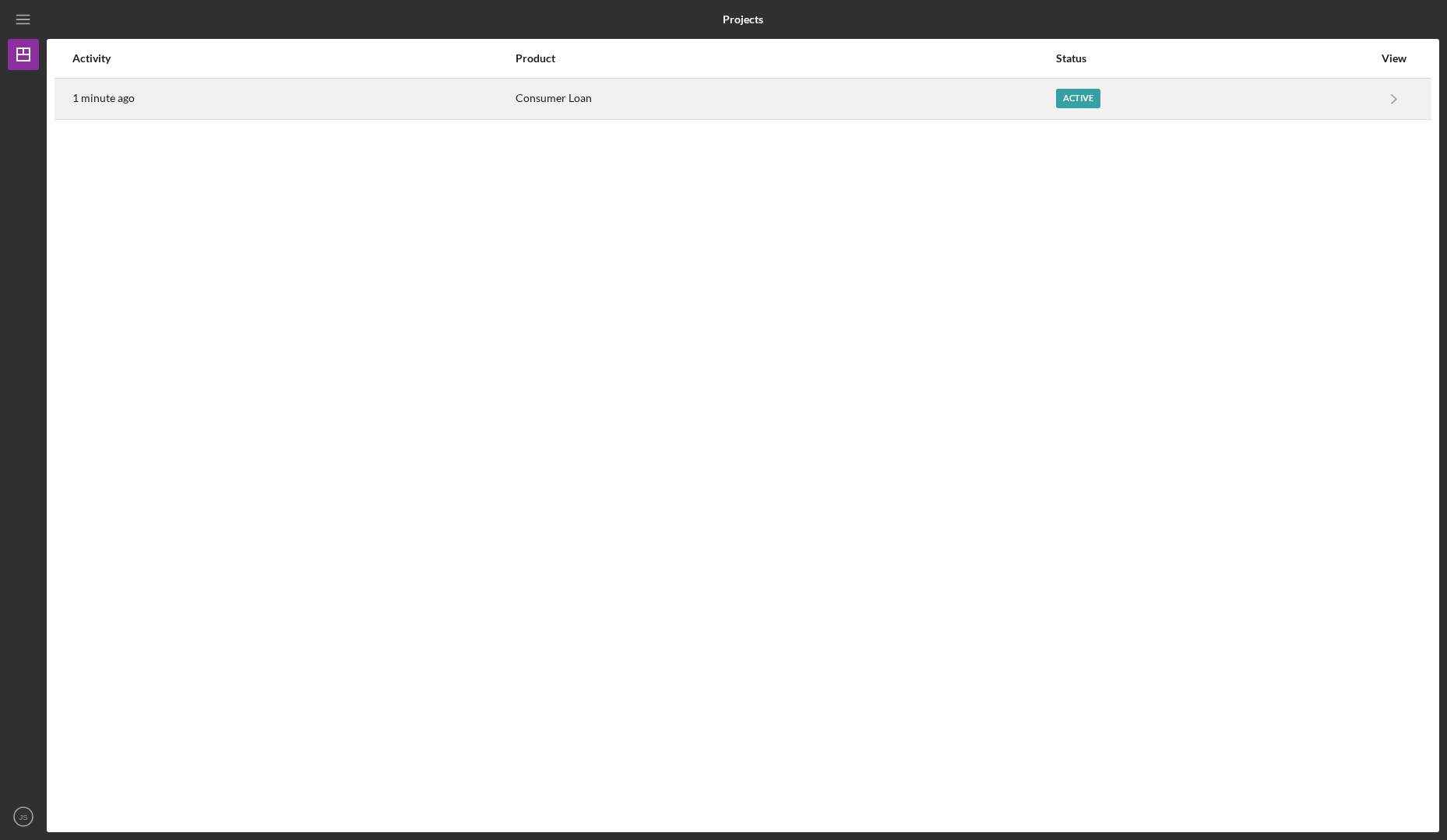
click at [160, 97] on div "1 minute ago" at bounding box center [293, 99] width 442 height 39
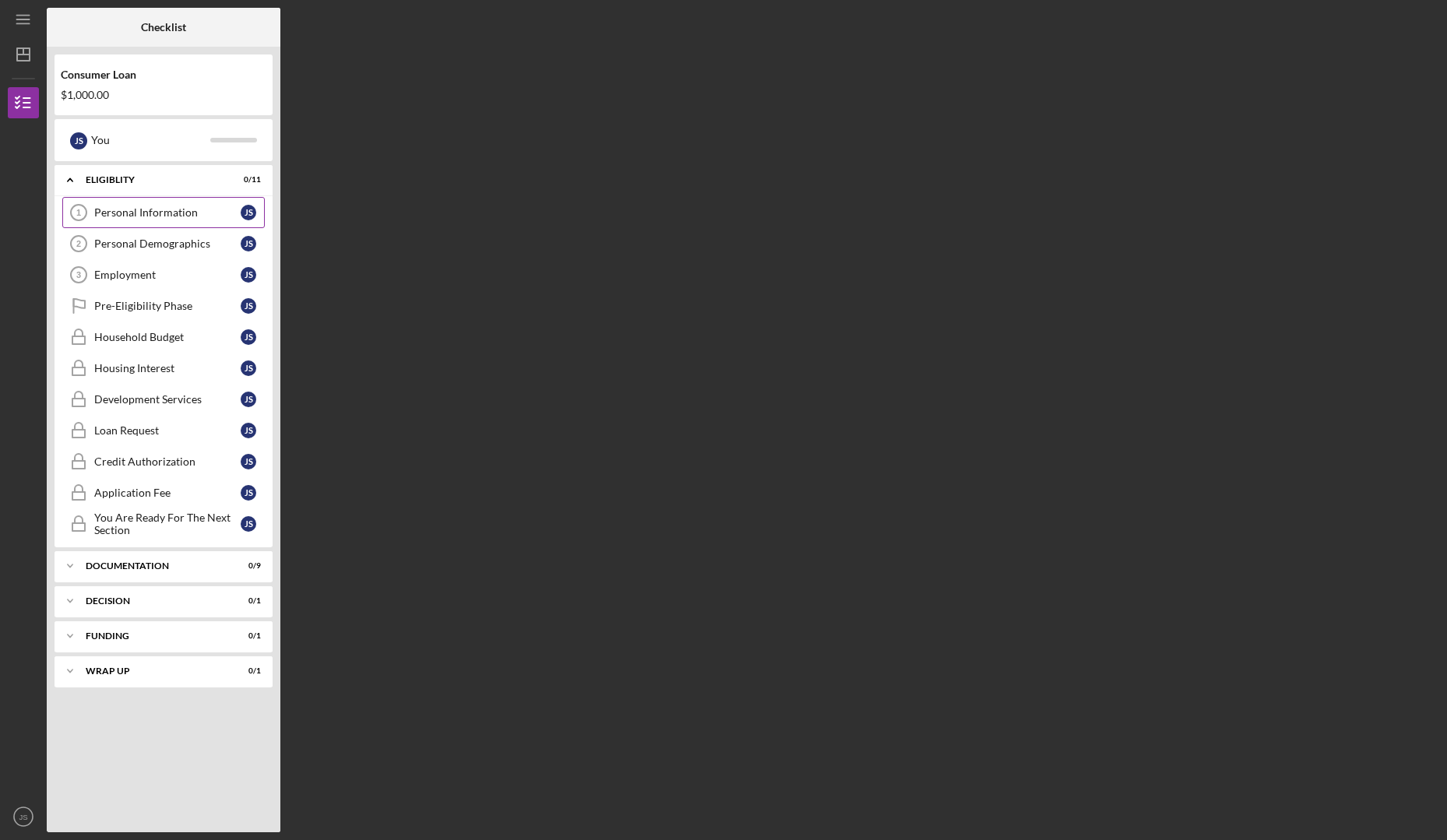
click at [171, 218] on div "Personal Information" at bounding box center [168, 213] width 146 height 12
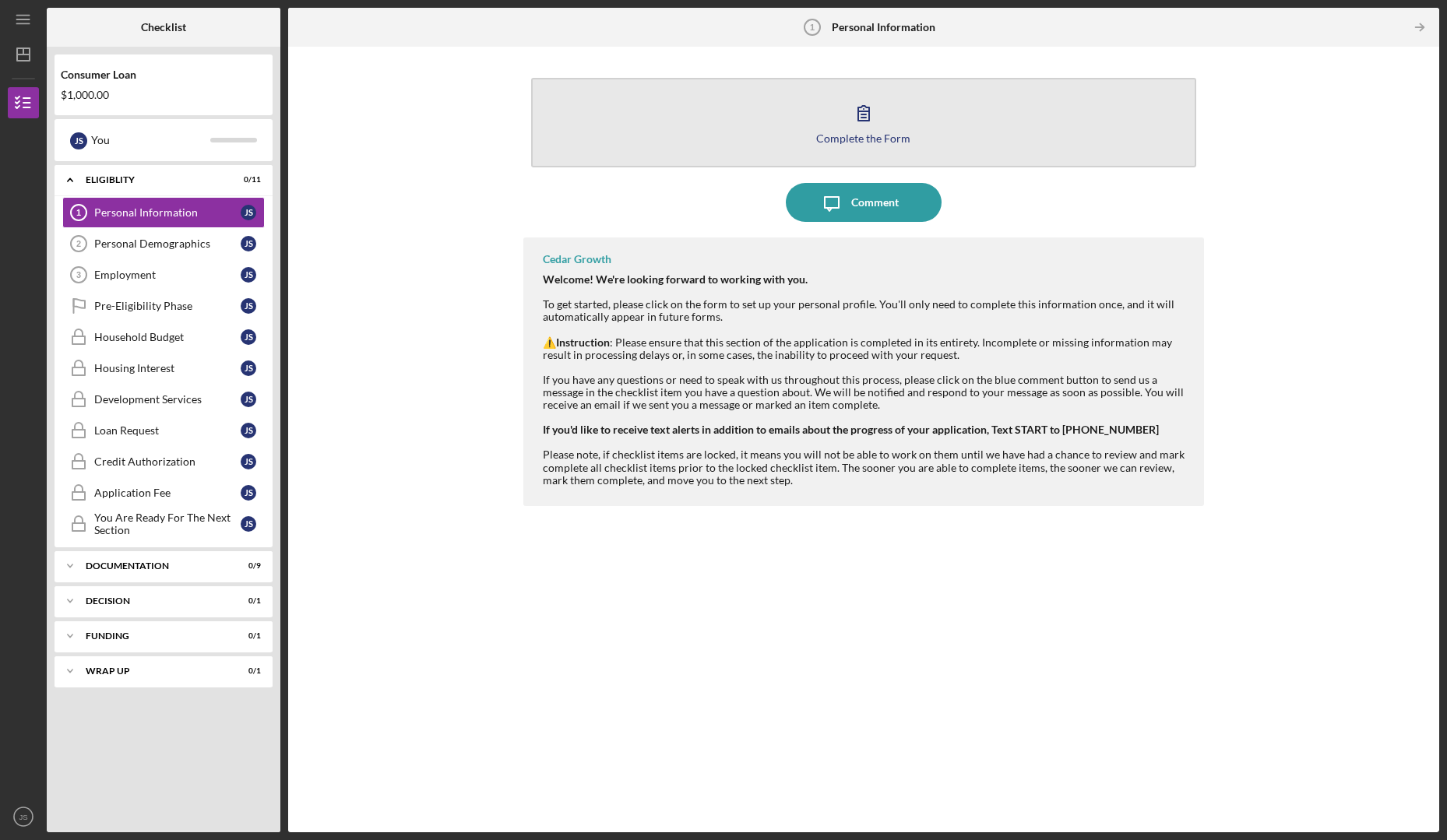
click at [877, 144] on button "Complete the Form Form" at bounding box center [864, 122] width 665 height 90
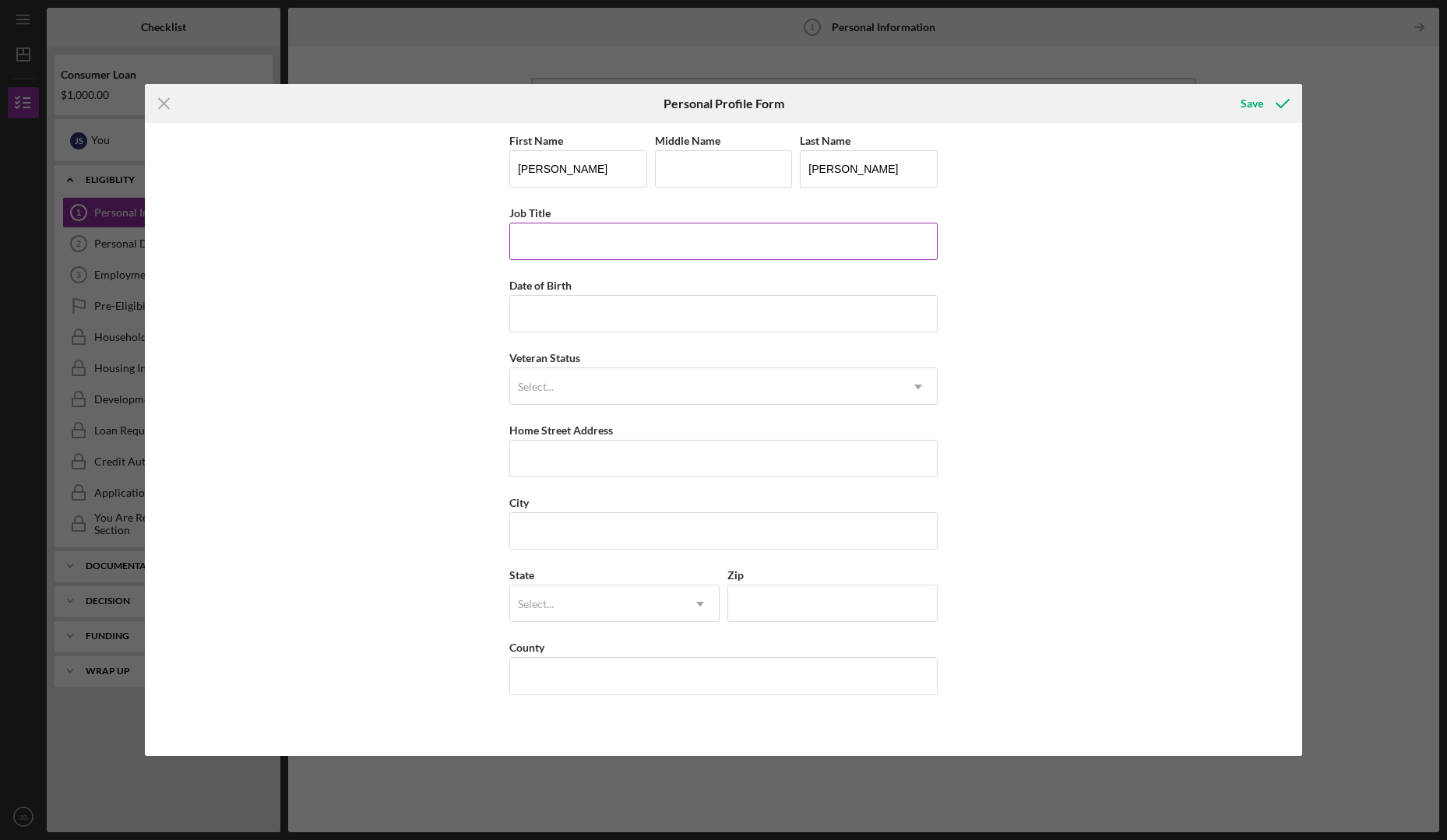
click at [539, 238] on input "Job Title" at bounding box center [724, 242] width 429 height 37
type input "Security Shift Supervisor"
click at [530, 310] on input "Date of Birth" at bounding box center [724, 314] width 429 height 37
type input "[DATE]"
click at [540, 383] on div "Select..." at bounding box center [536, 387] width 36 height 12
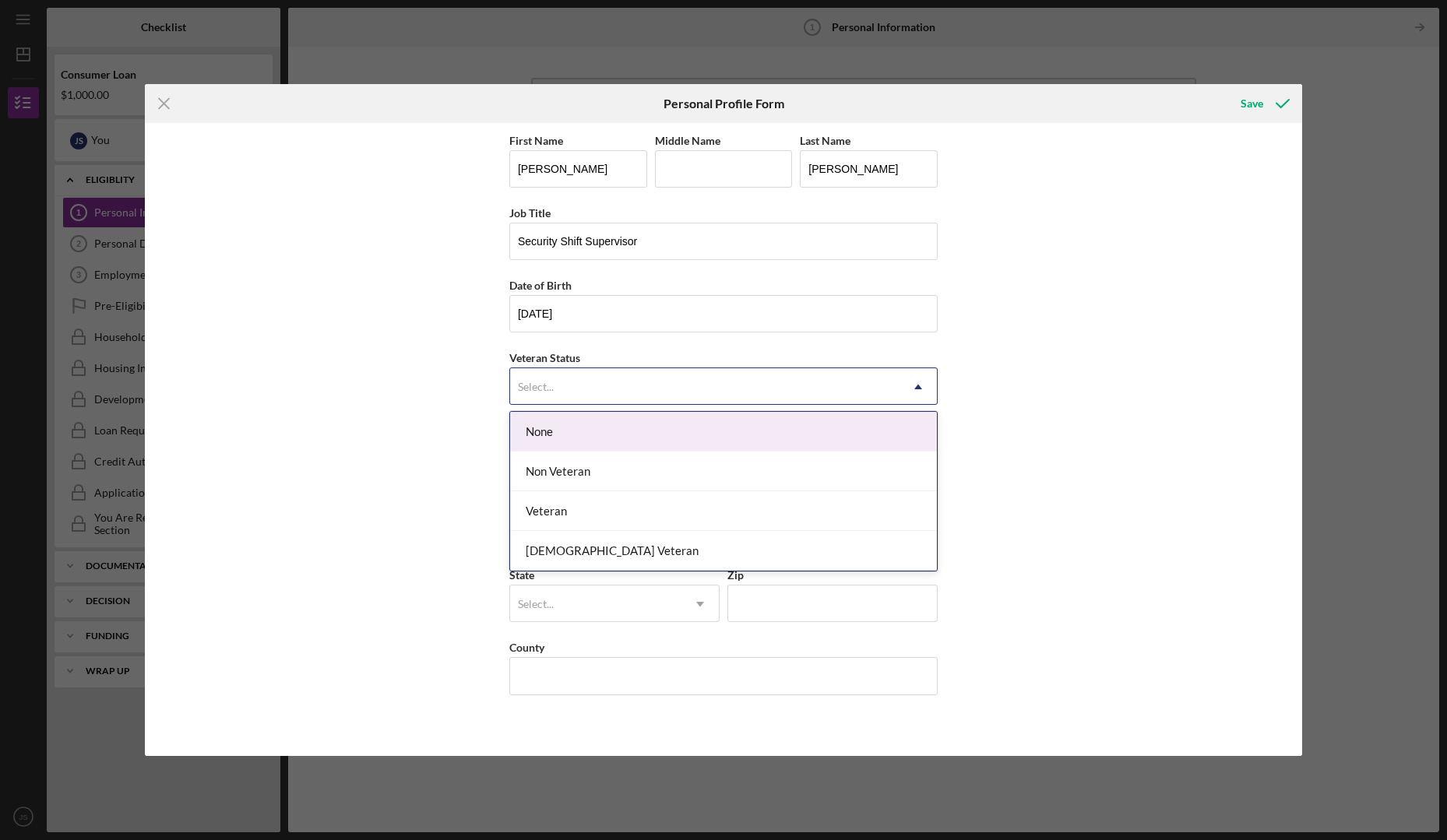
click at [570, 437] on div "None" at bounding box center [724, 432] width 427 height 40
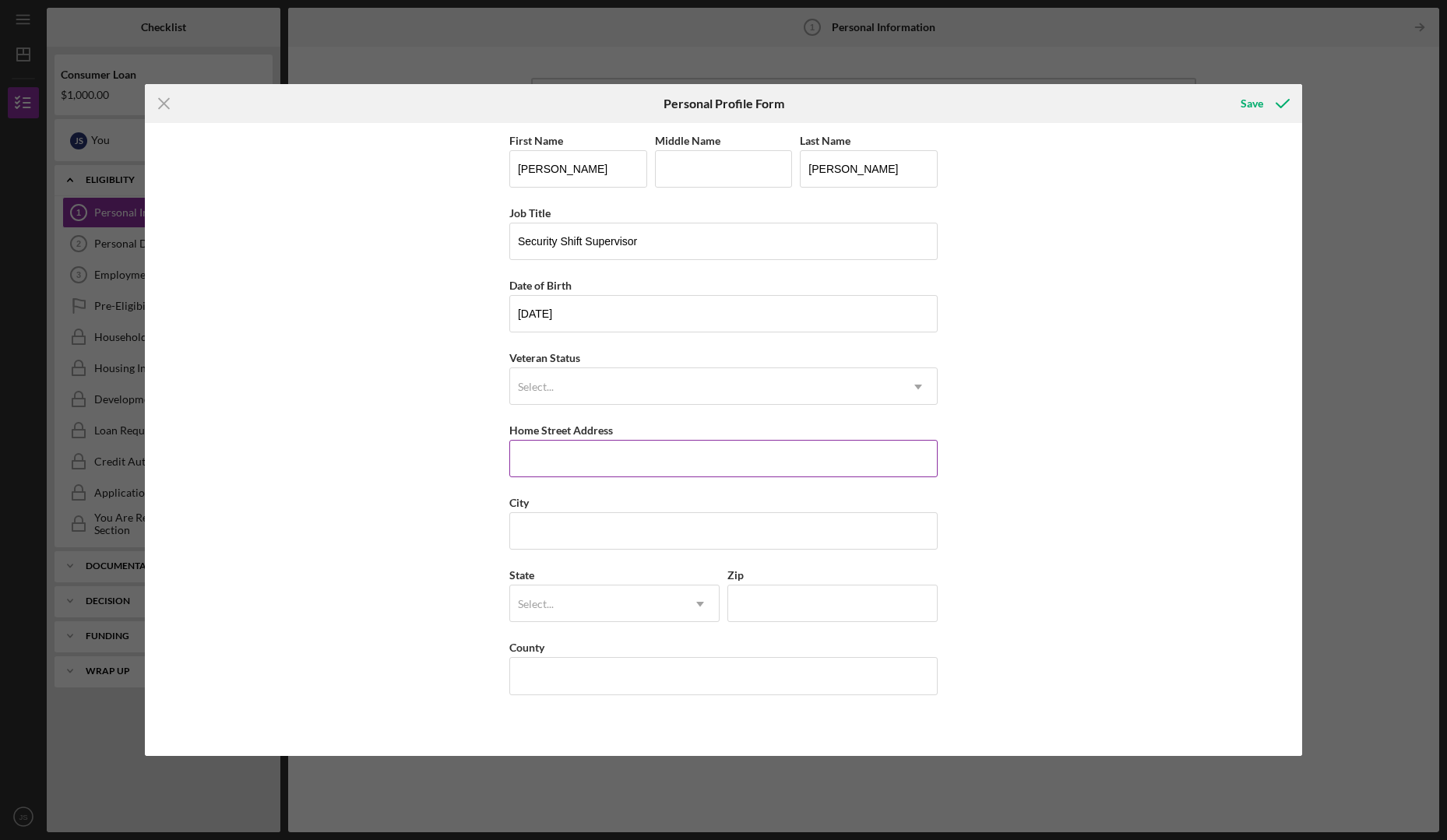
click at [563, 450] on input "Home Street Address" at bounding box center [724, 459] width 429 height 37
type input "[STREET_ADDRESS]"
type input "[GEOGRAPHIC_DATA]"
type input "53527"
type input "WI"
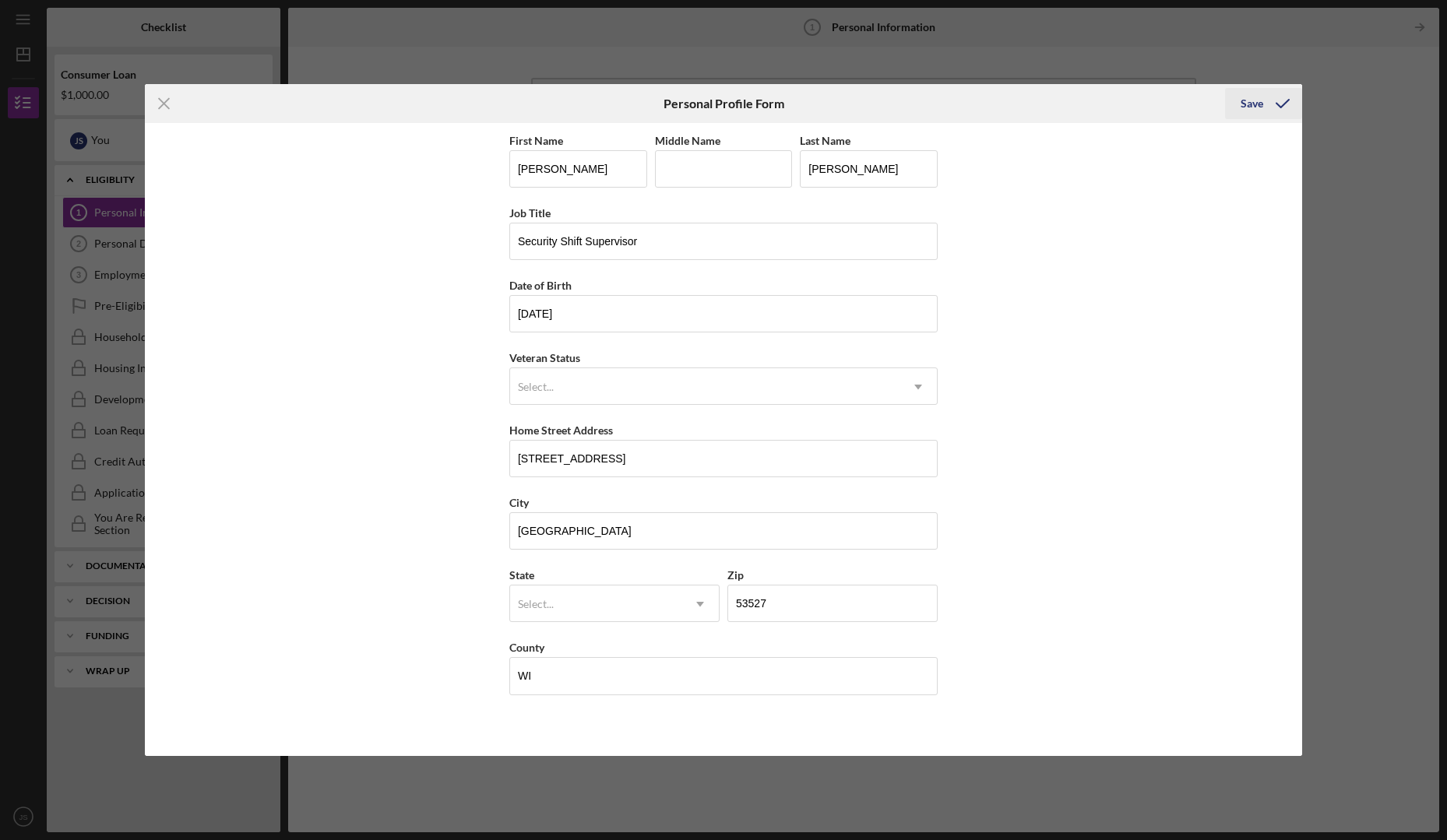
click at [1264, 104] on icon "submit" at bounding box center [1283, 104] width 39 height 39
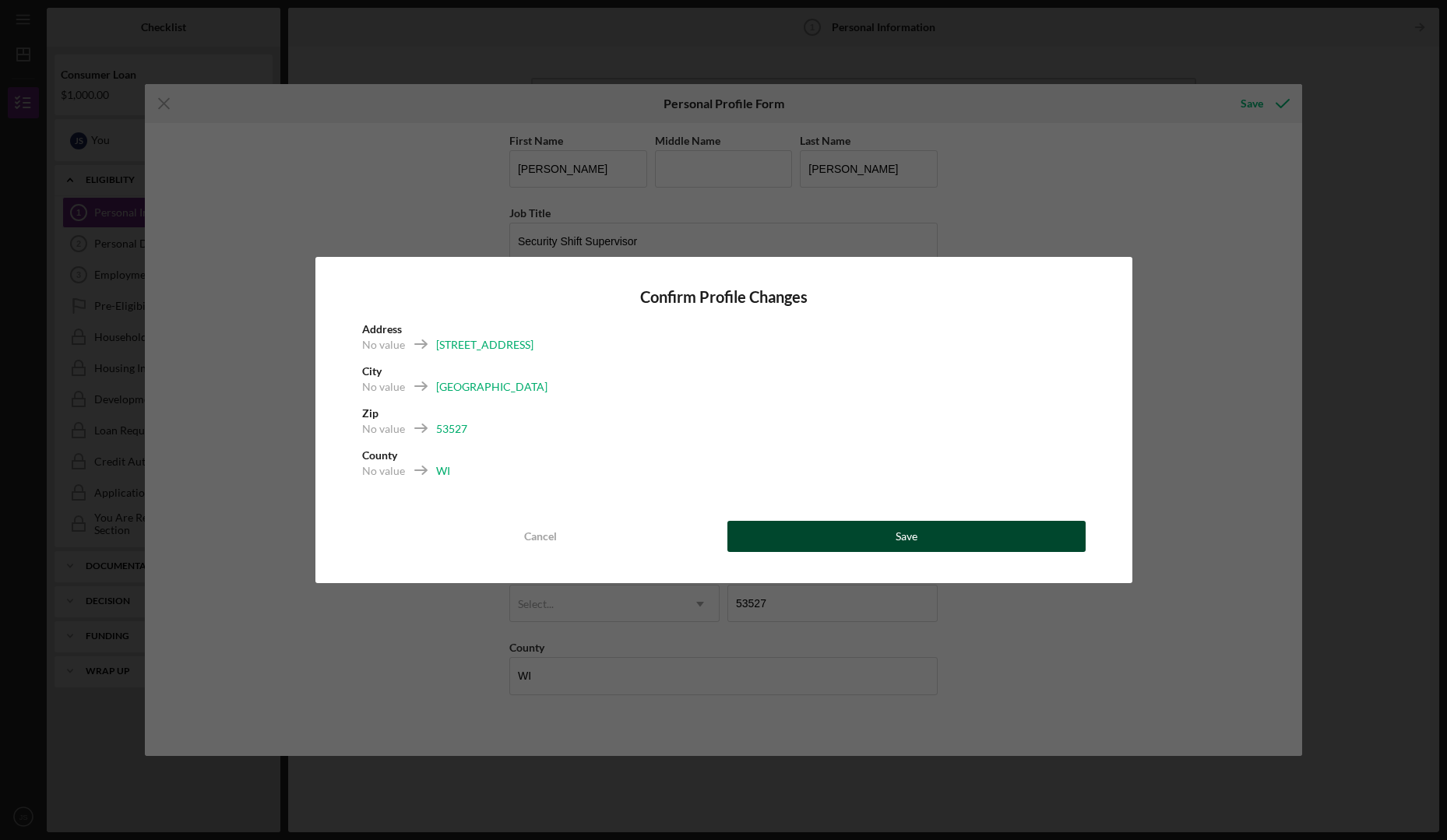
click at [796, 528] on button "Save" at bounding box center [906, 537] width 358 height 31
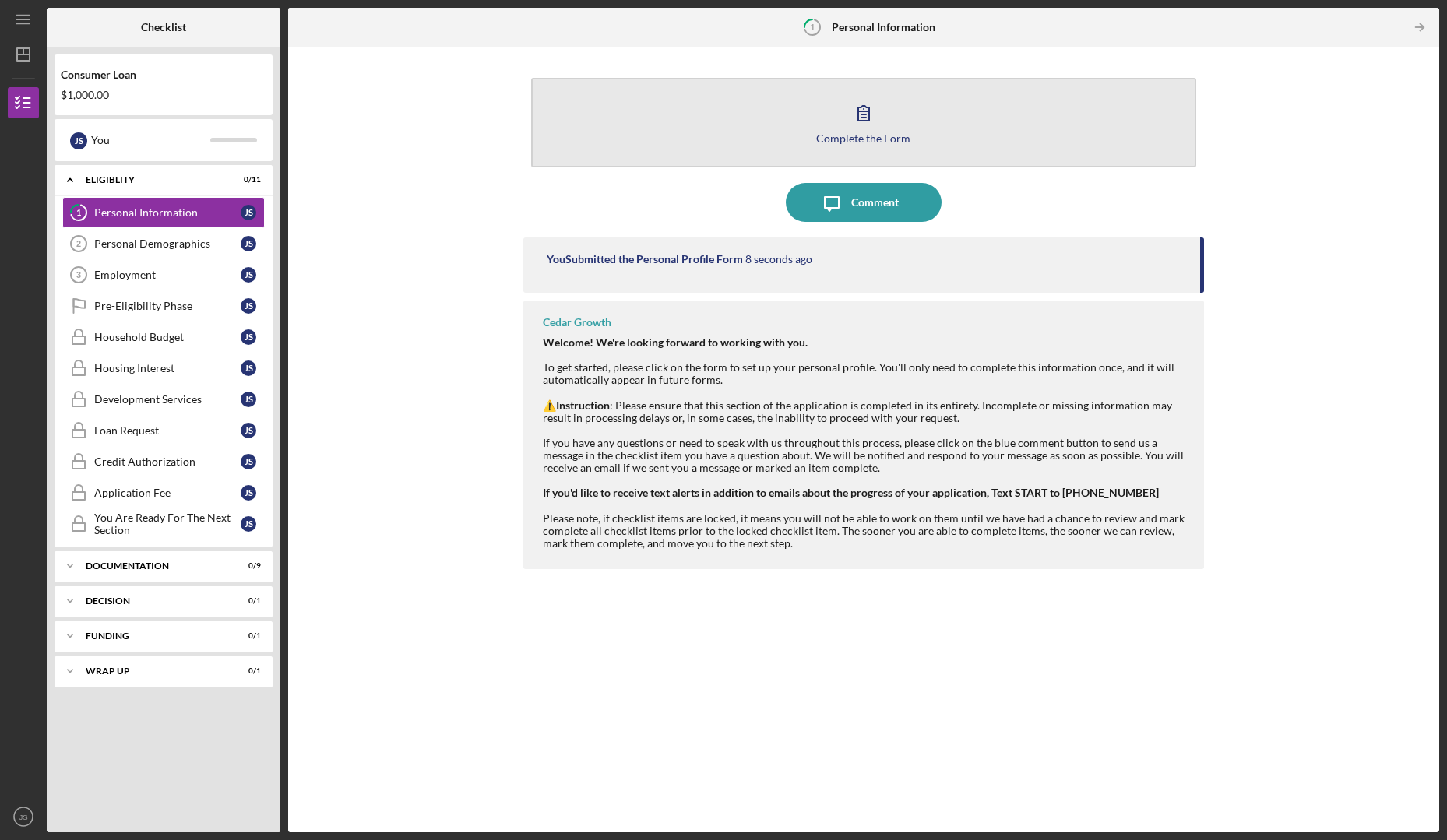
click at [739, 101] on button "Complete the Form Form" at bounding box center [864, 122] width 665 height 90
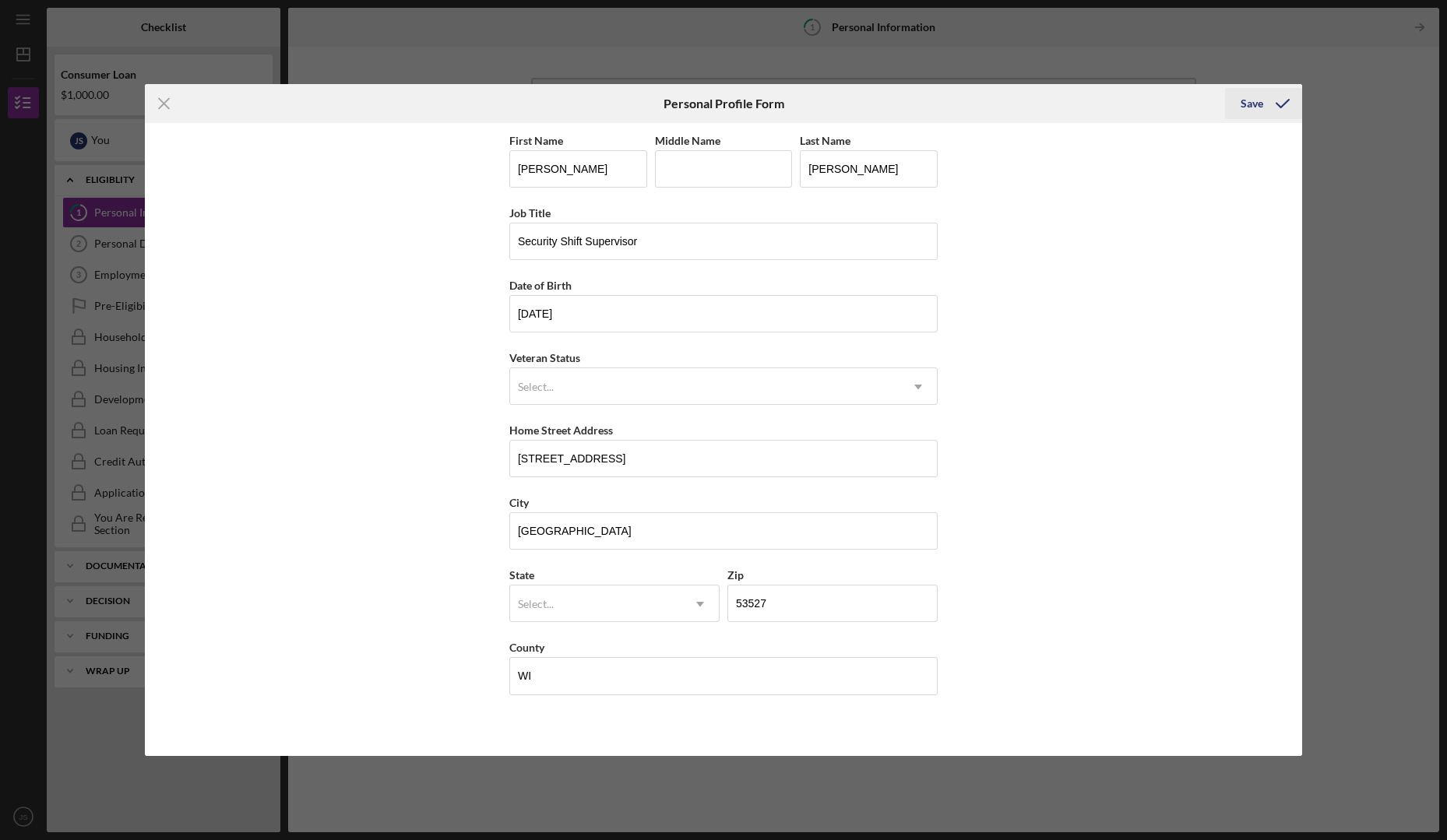
click at [1258, 104] on div "Save" at bounding box center [1251, 104] width 23 height 31
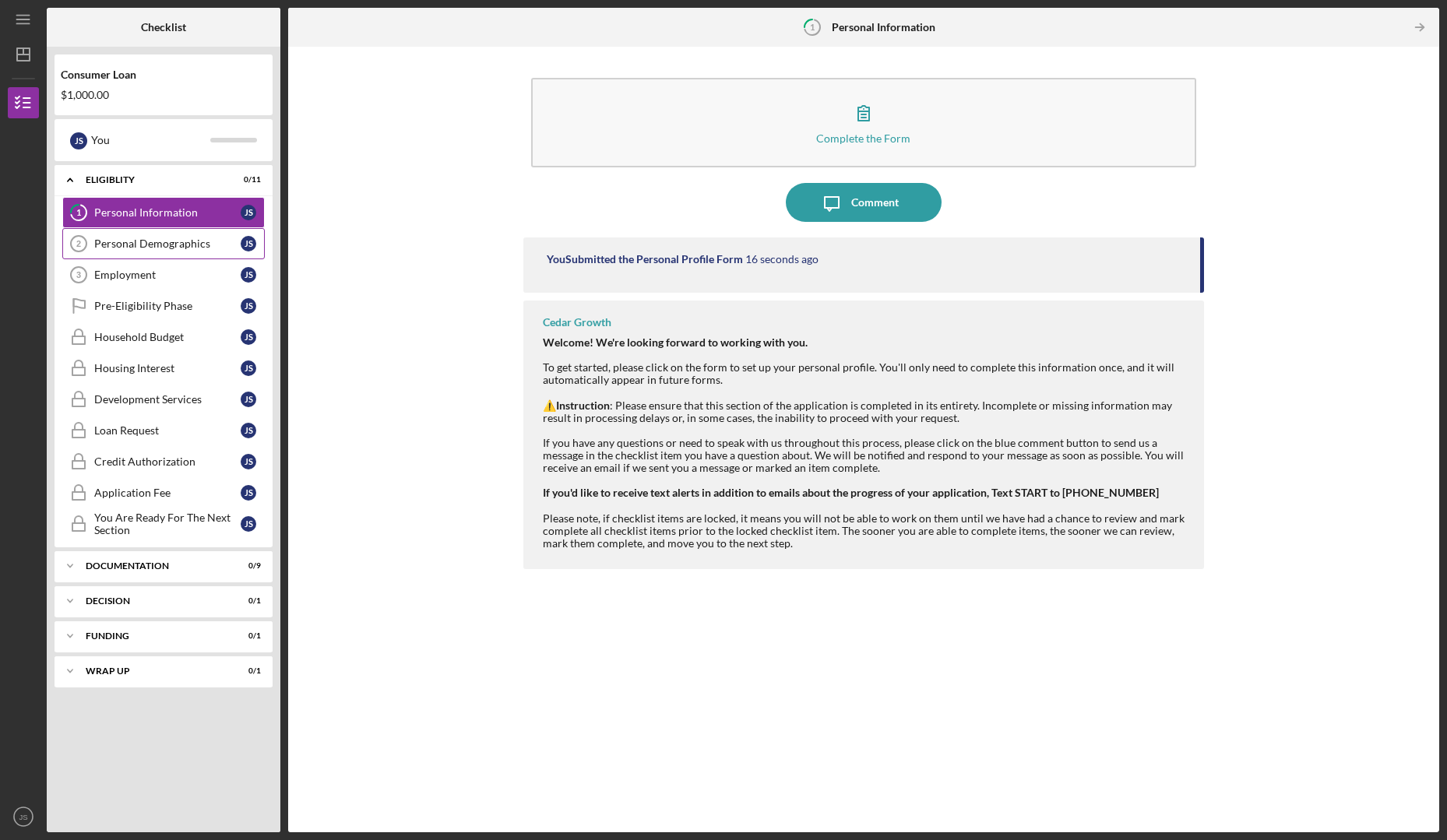
click at [151, 249] on div "Personal Demographics" at bounding box center [168, 244] width 146 height 12
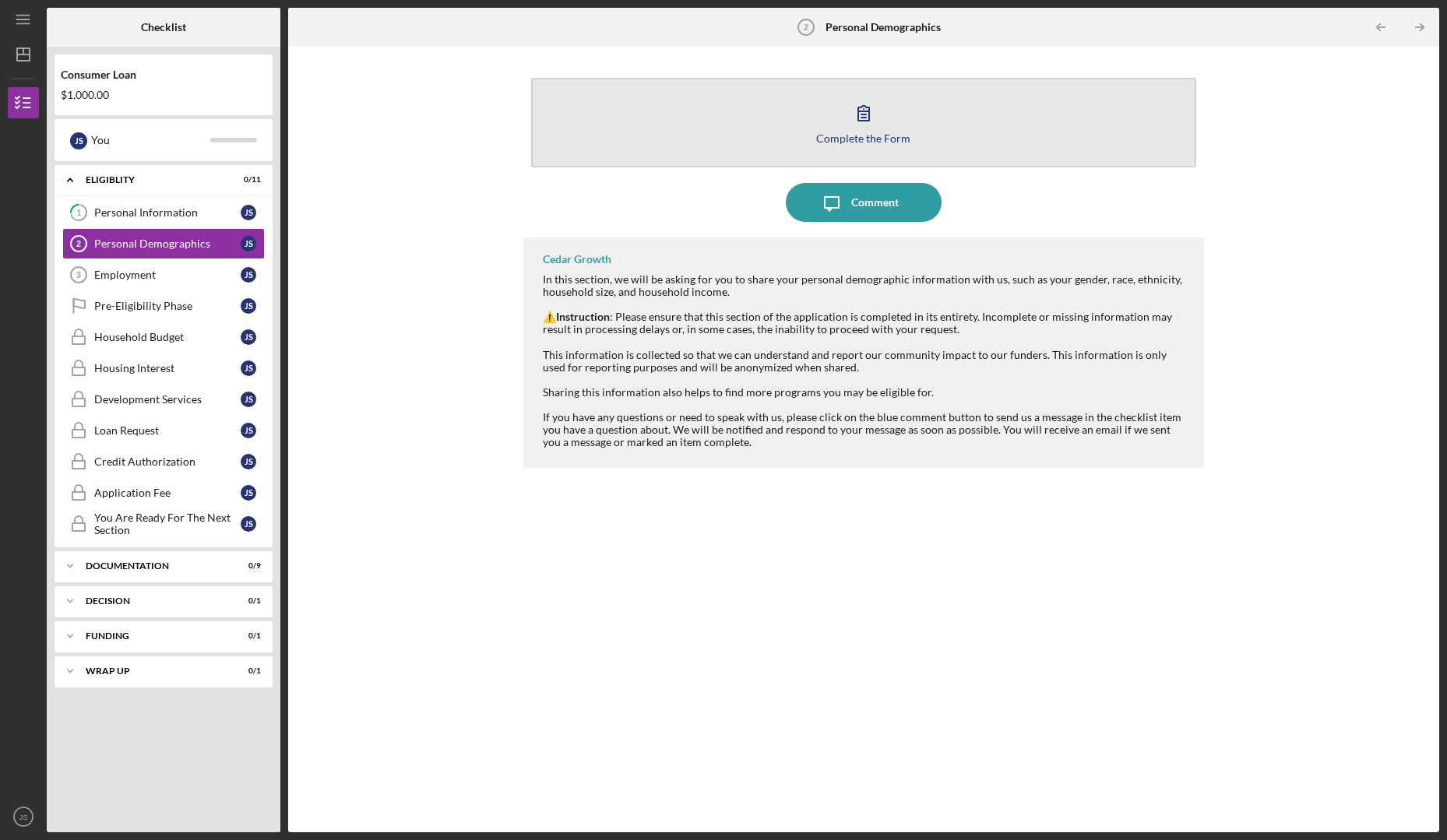
click at [770, 119] on button "Complete the Form Form" at bounding box center [864, 122] width 665 height 90
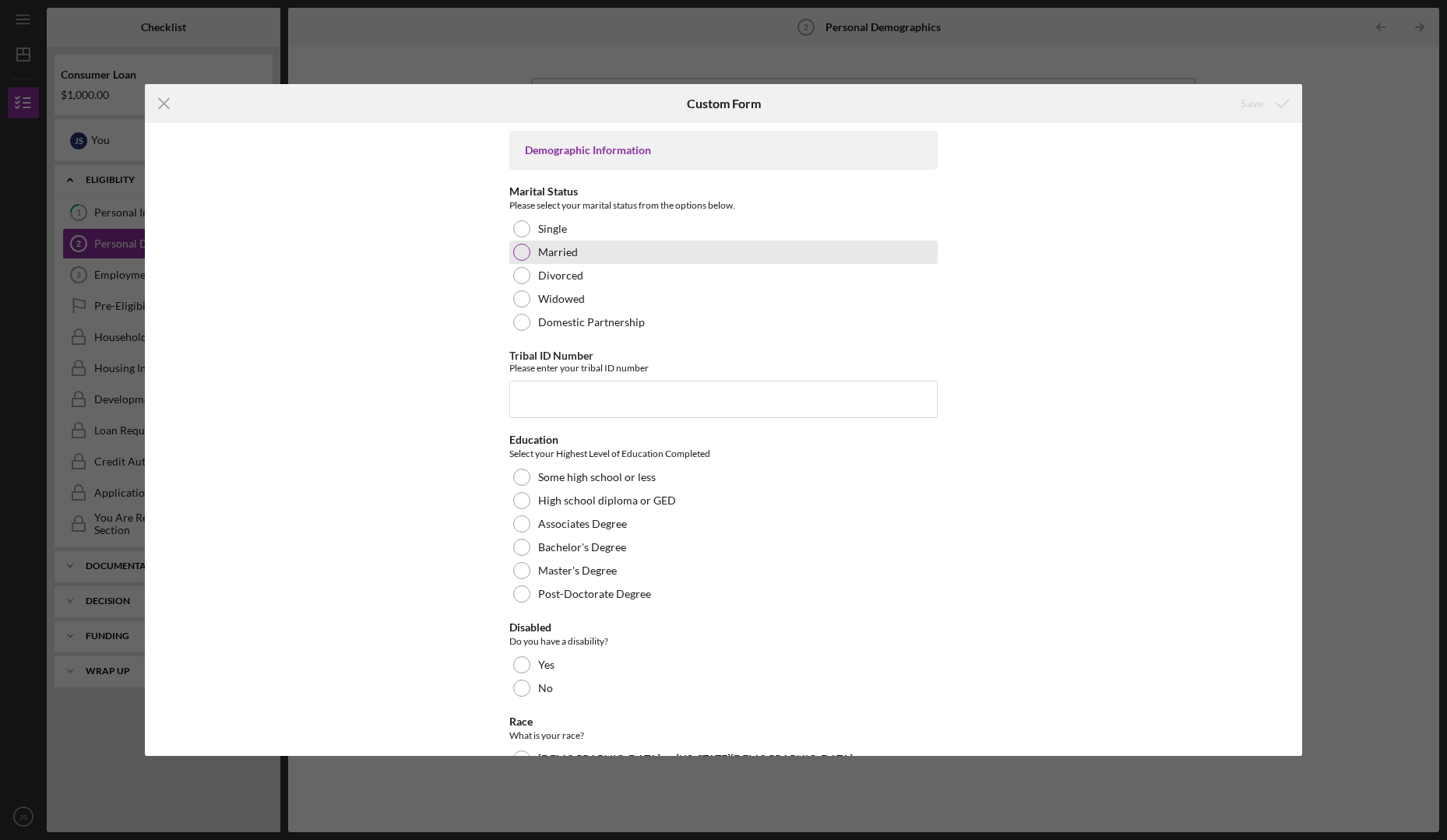
click at [520, 252] on div at bounding box center [522, 252] width 17 height 17
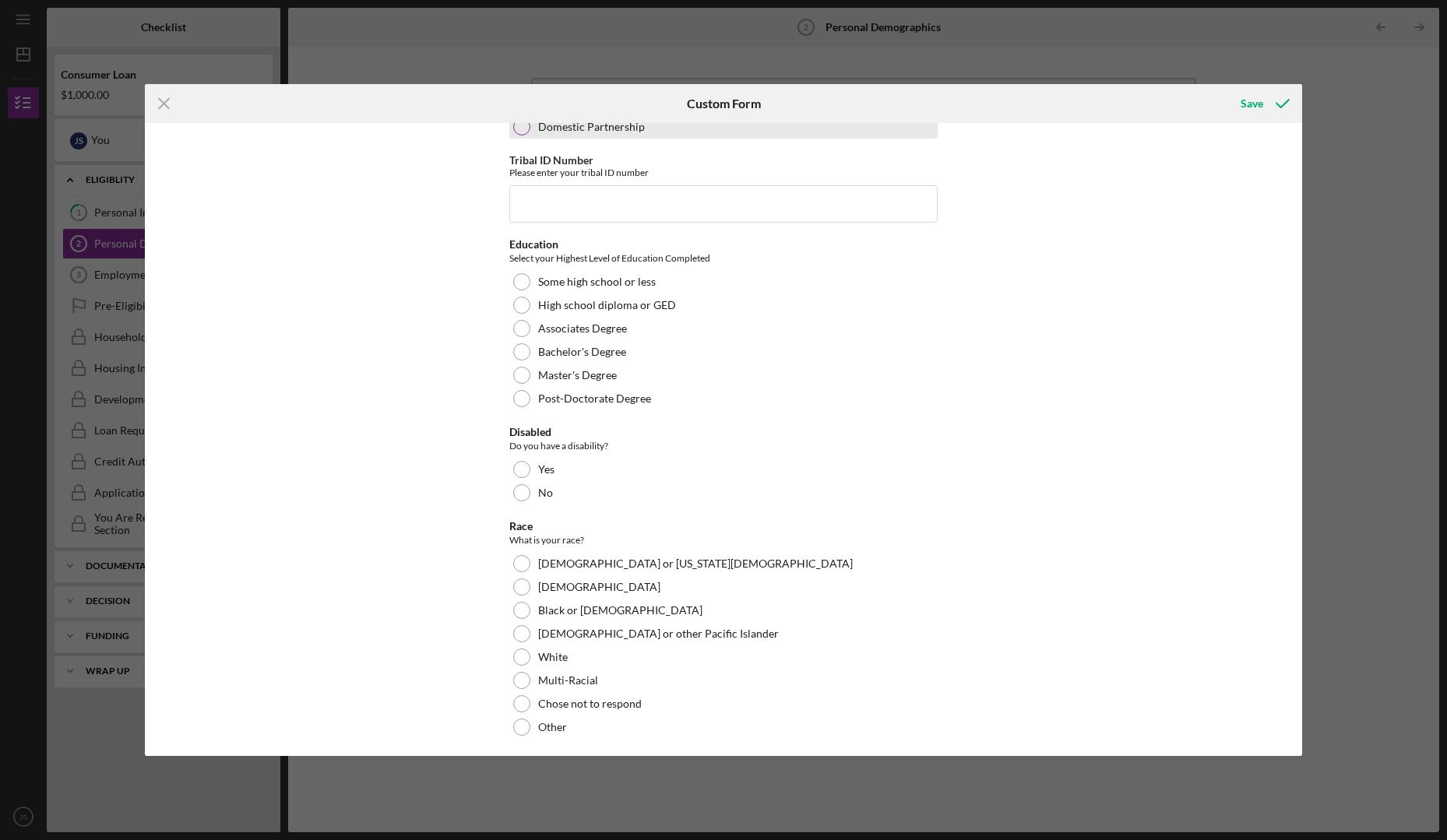
scroll to position [234, 0]
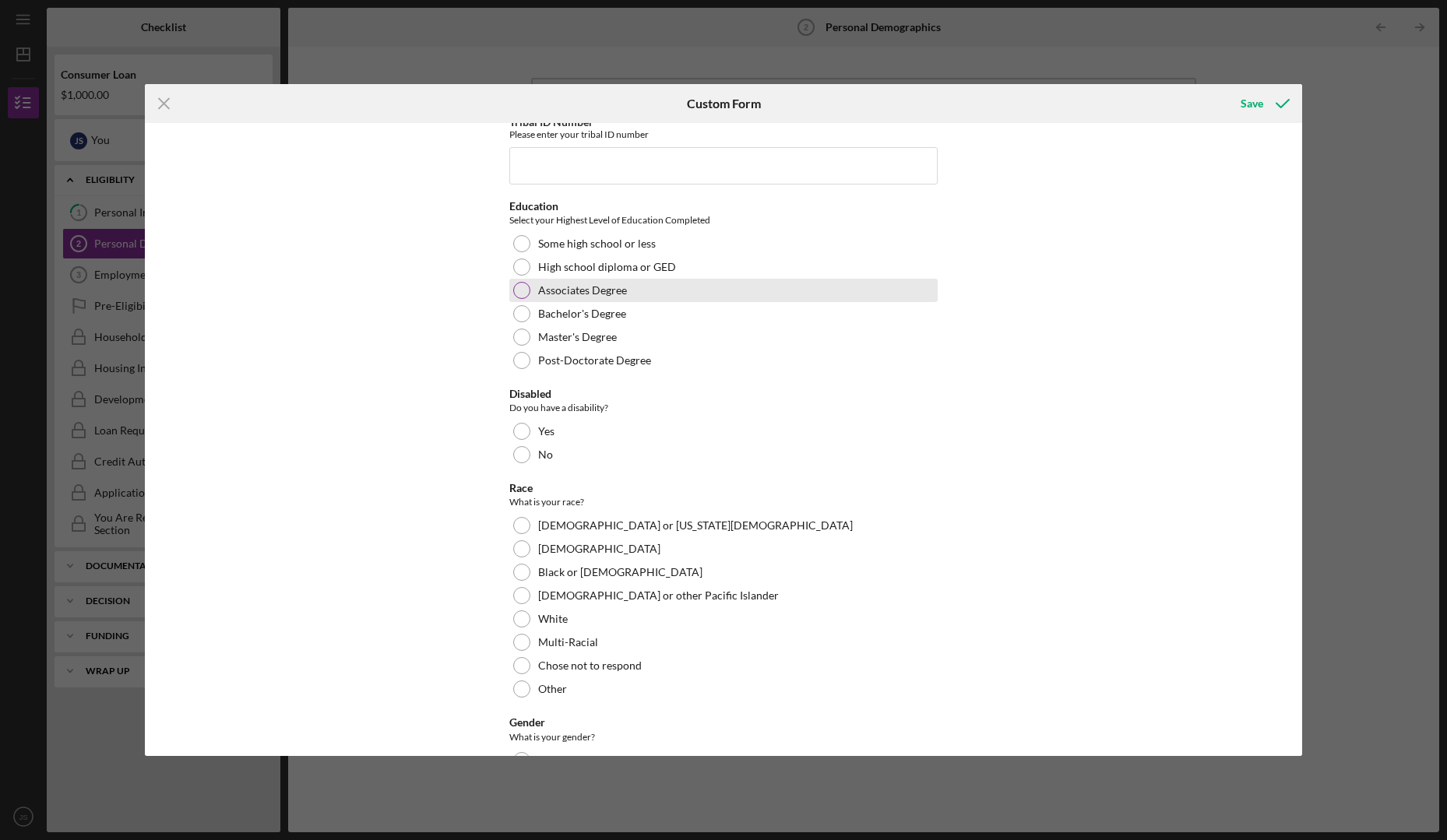
click at [517, 289] on div at bounding box center [522, 291] width 17 height 17
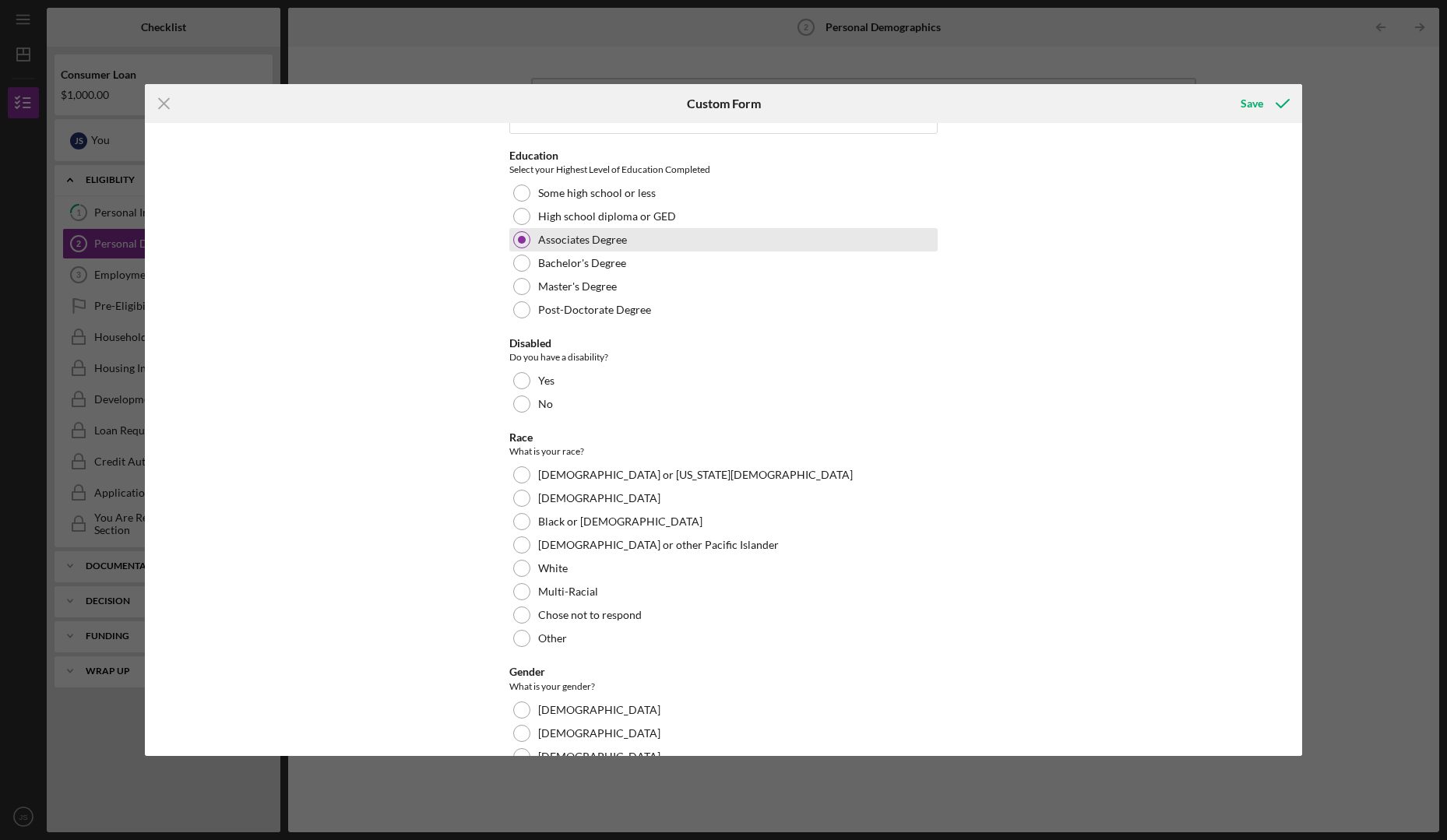
scroll to position [312, 0]
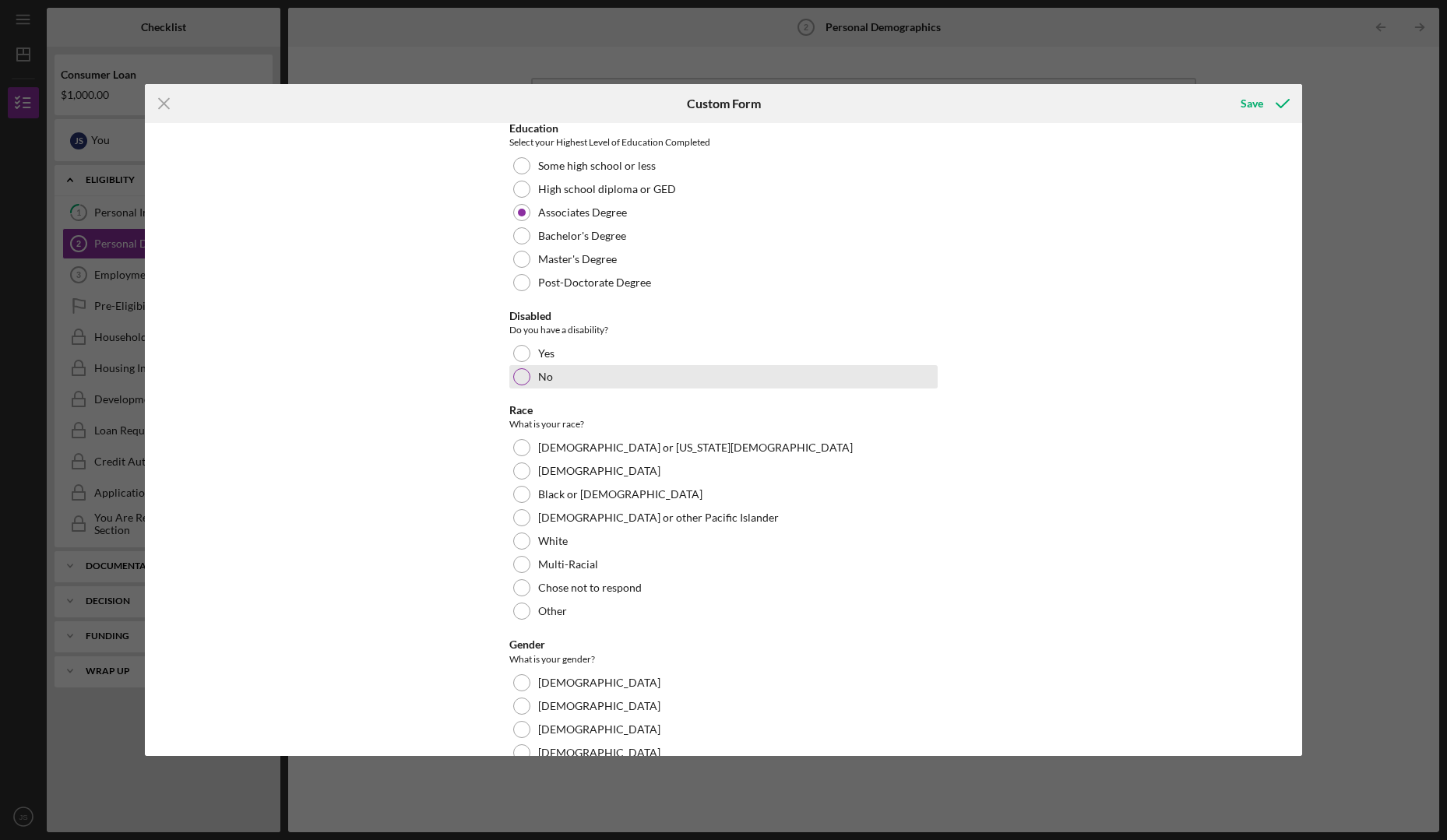
click at [519, 376] on div at bounding box center [522, 377] width 17 height 17
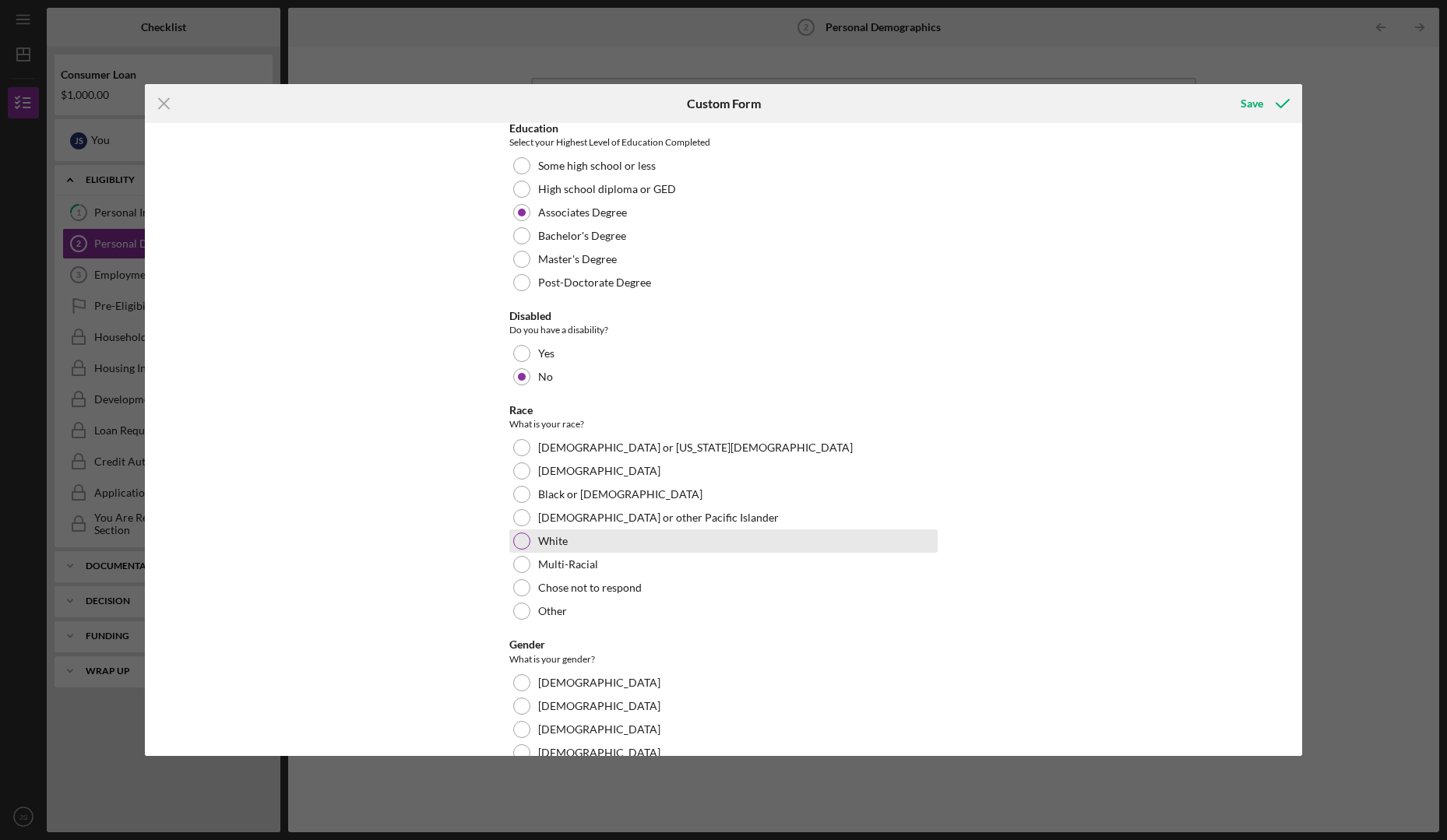
click at [517, 542] on div at bounding box center [522, 542] width 17 height 17
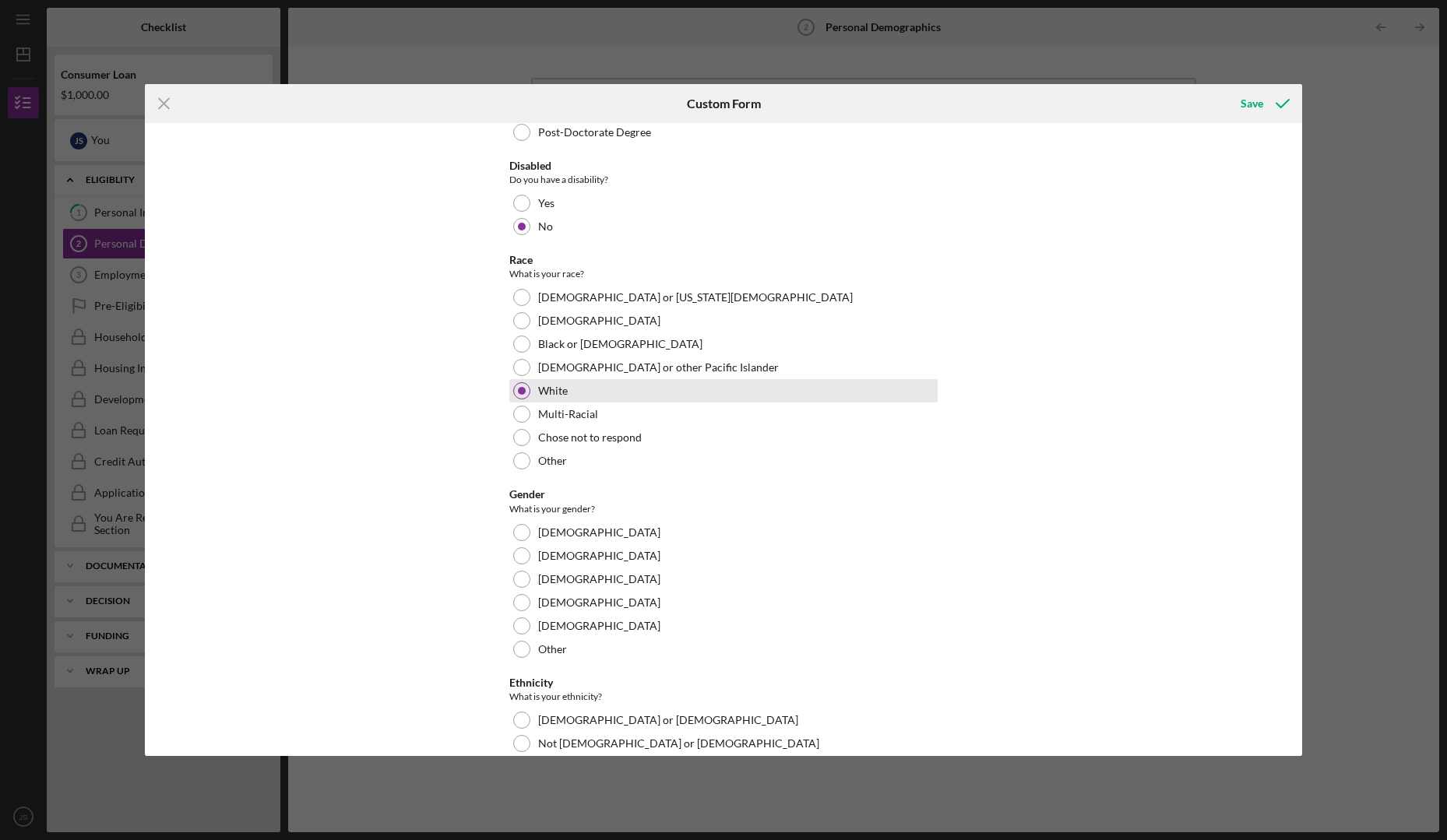
scroll to position [468, 0]
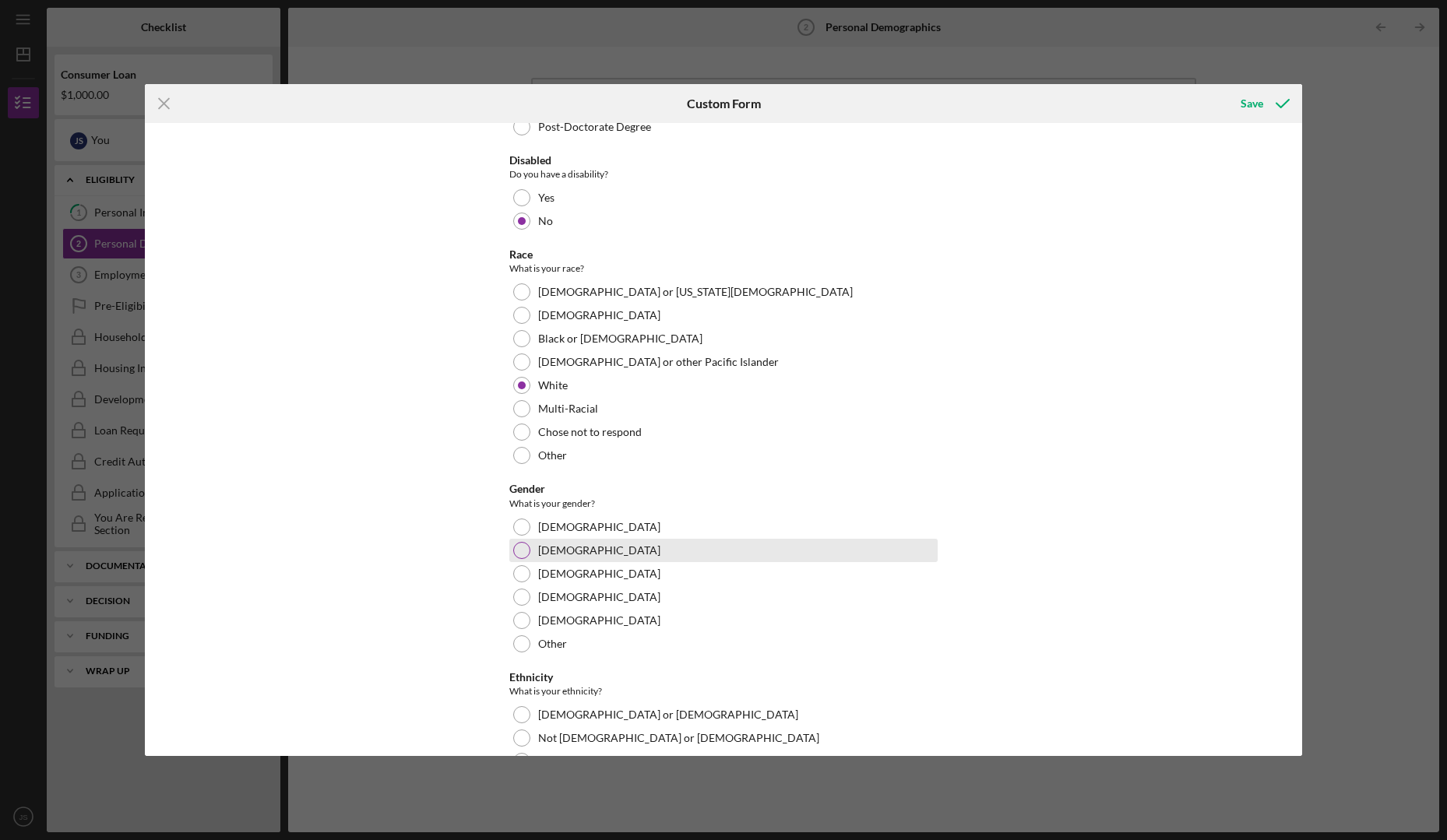
click at [516, 548] on div at bounding box center [522, 551] width 17 height 17
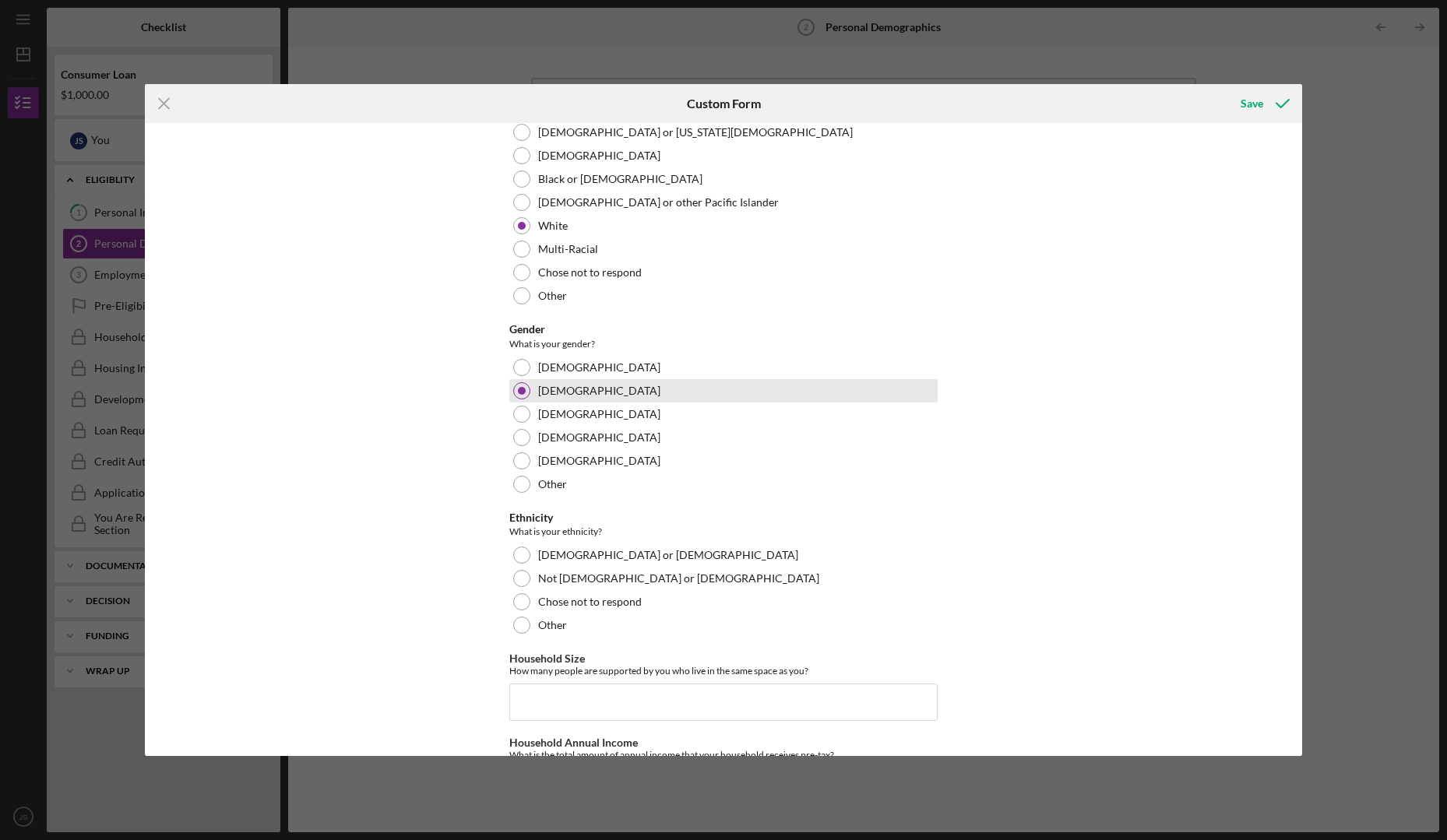
scroll to position [701, 0]
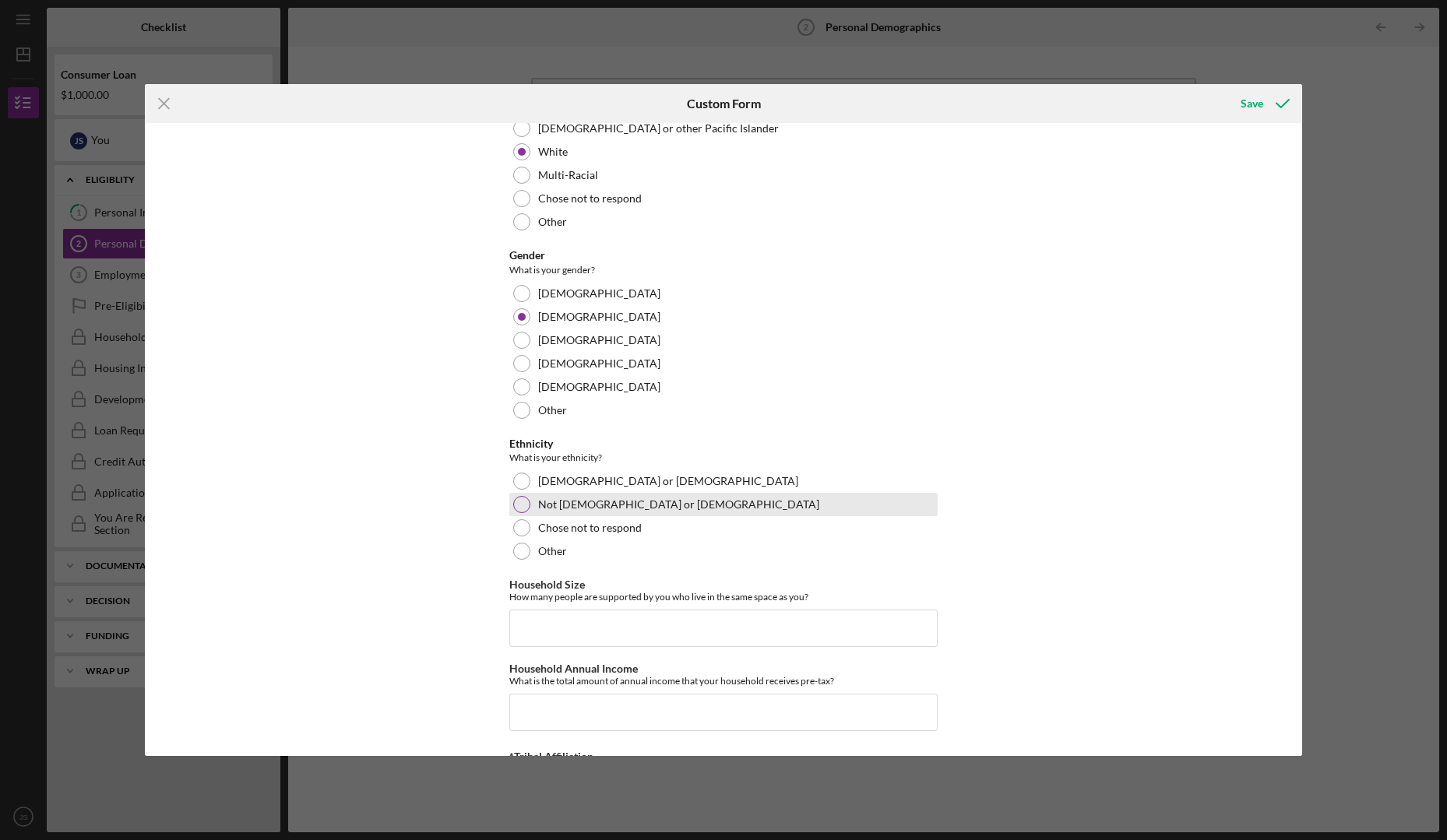
click at [517, 506] on div at bounding box center [522, 505] width 17 height 17
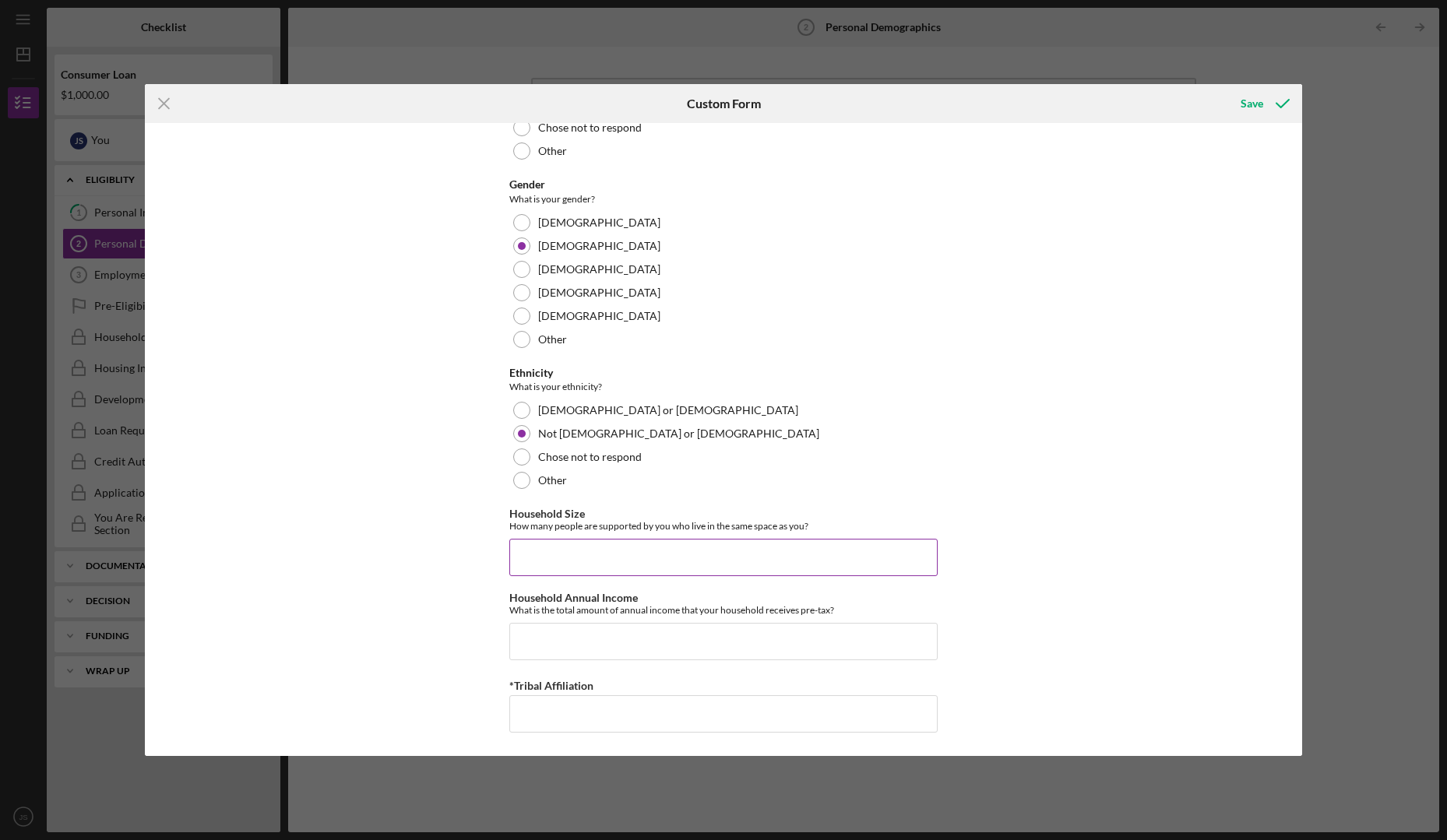
click at [522, 552] on input "Household Size" at bounding box center [724, 558] width 429 height 37
type input "4"
click at [528, 638] on input "Household Annual Income" at bounding box center [724, 642] width 429 height 37
type input "$200,000"
click at [552, 721] on input "*Tribal Affiliation" at bounding box center [724, 714] width 429 height 37
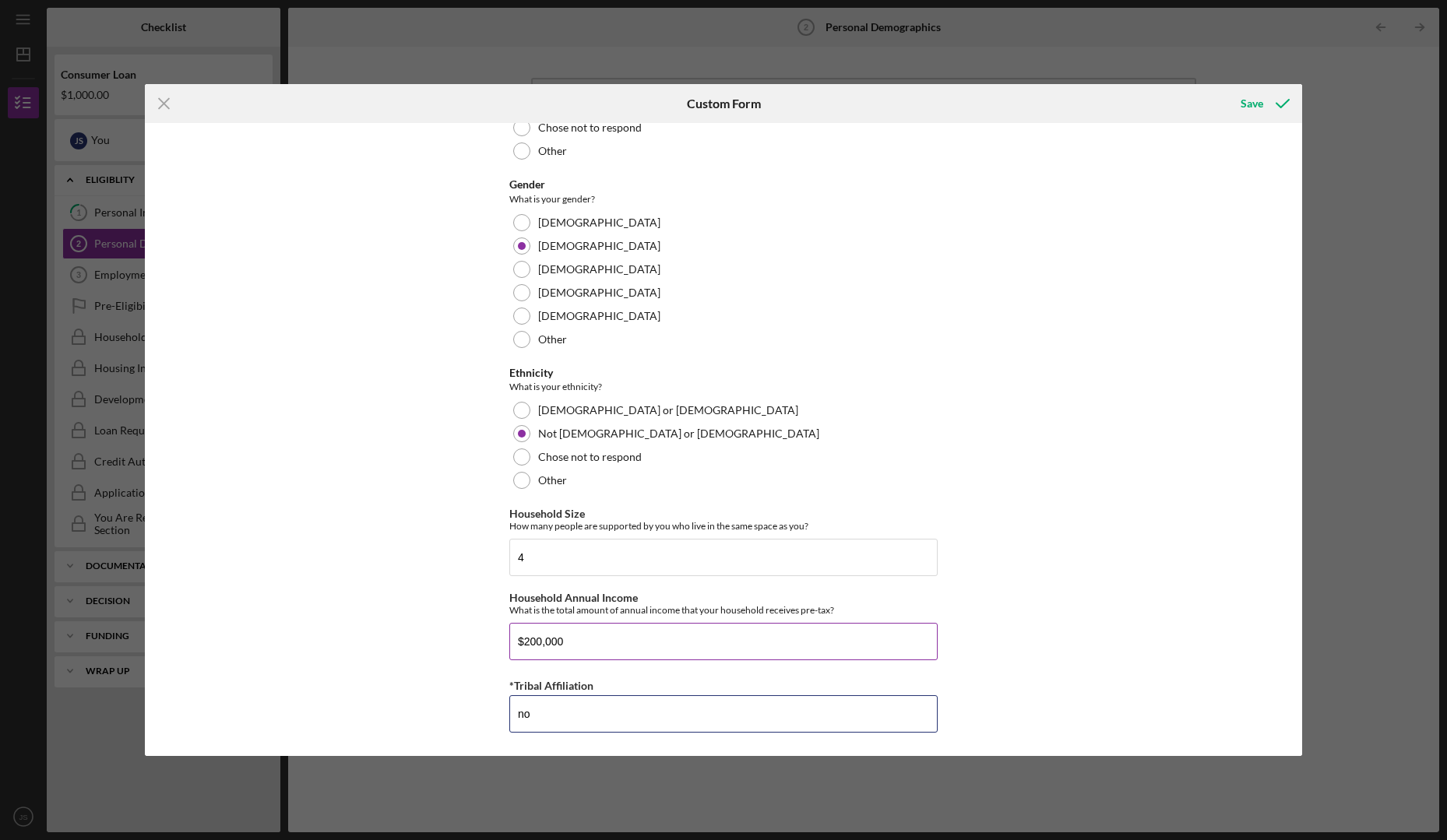
type input "no"
drag, startPoint x: 567, startPoint y: 641, endPoint x: 488, endPoint y: 646, distance: 79.2
click at [488, 646] on div "Demographic Information Marital Status Please select your marital status from t…" at bounding box center [723, 439] width 1157 height 634
type input "$150,000"
click at [1241, 105] on div "Save" at bounding box center [1251, 104] width 23 height 31
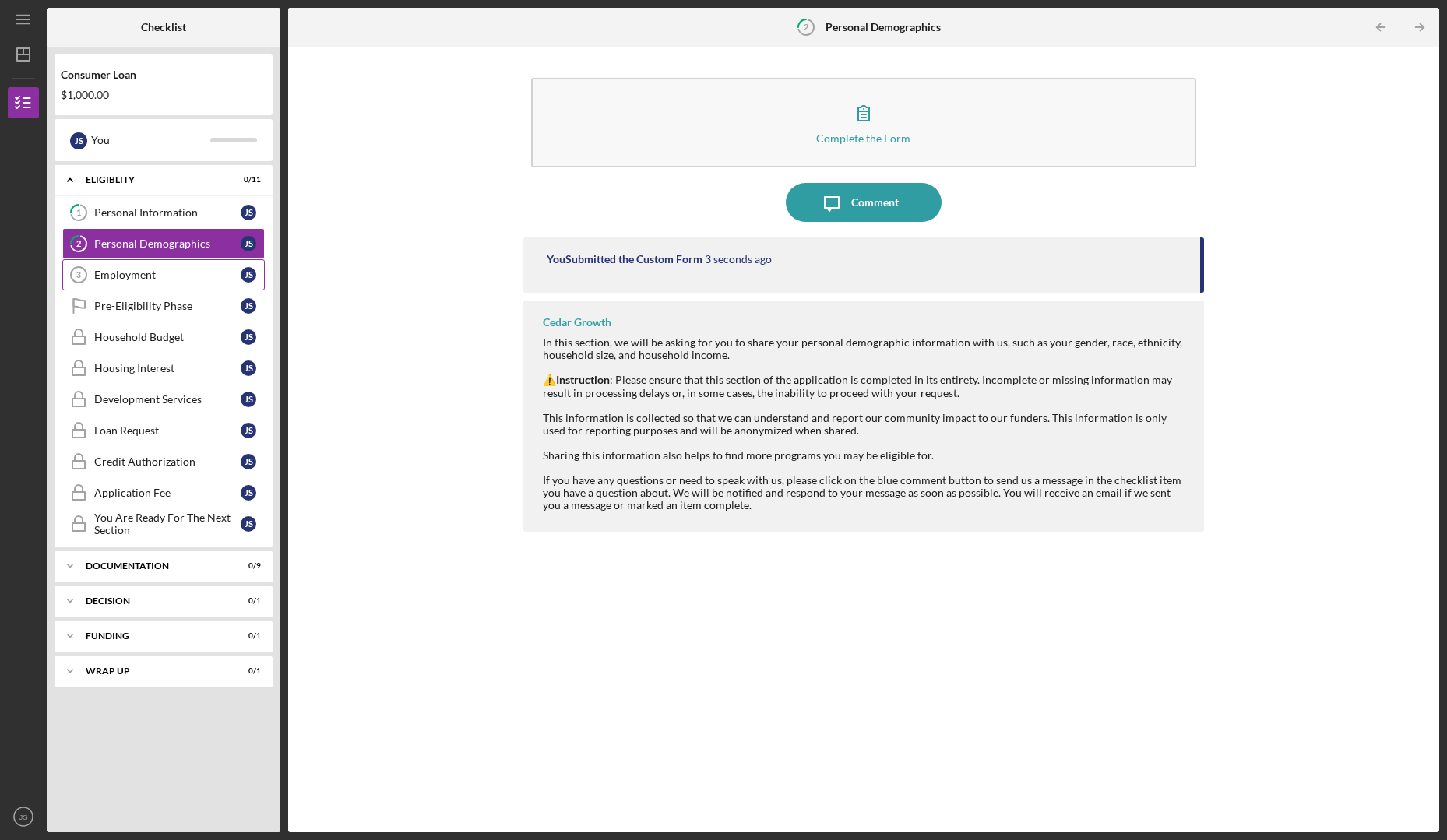
click at [165, 277] on div "Employment" at bounding box center [168, 275] width 146 height 12
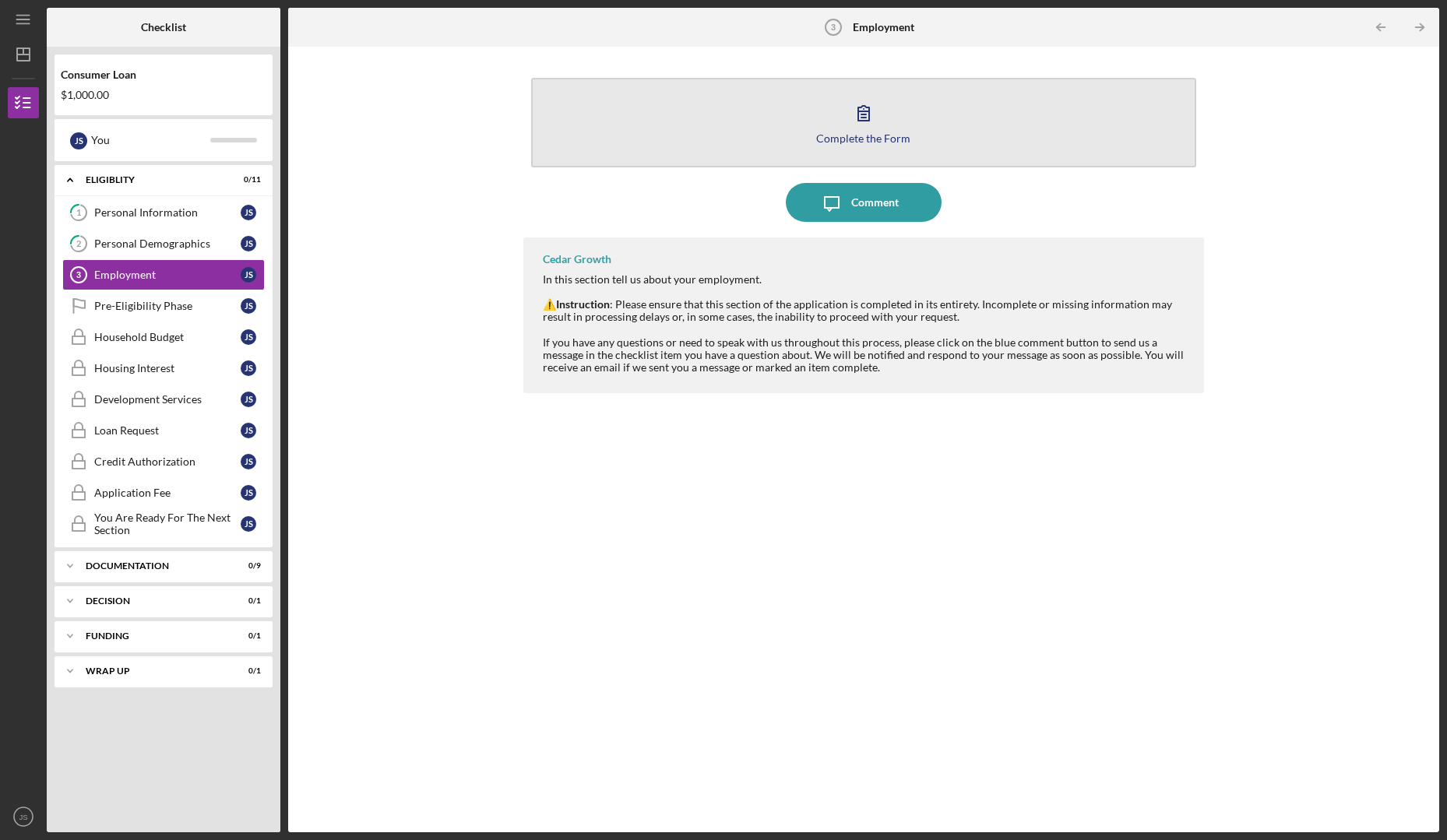
click at [768, 139] on button "Complete the Form Form" at bounding box center [864, 122] width 665 height 90
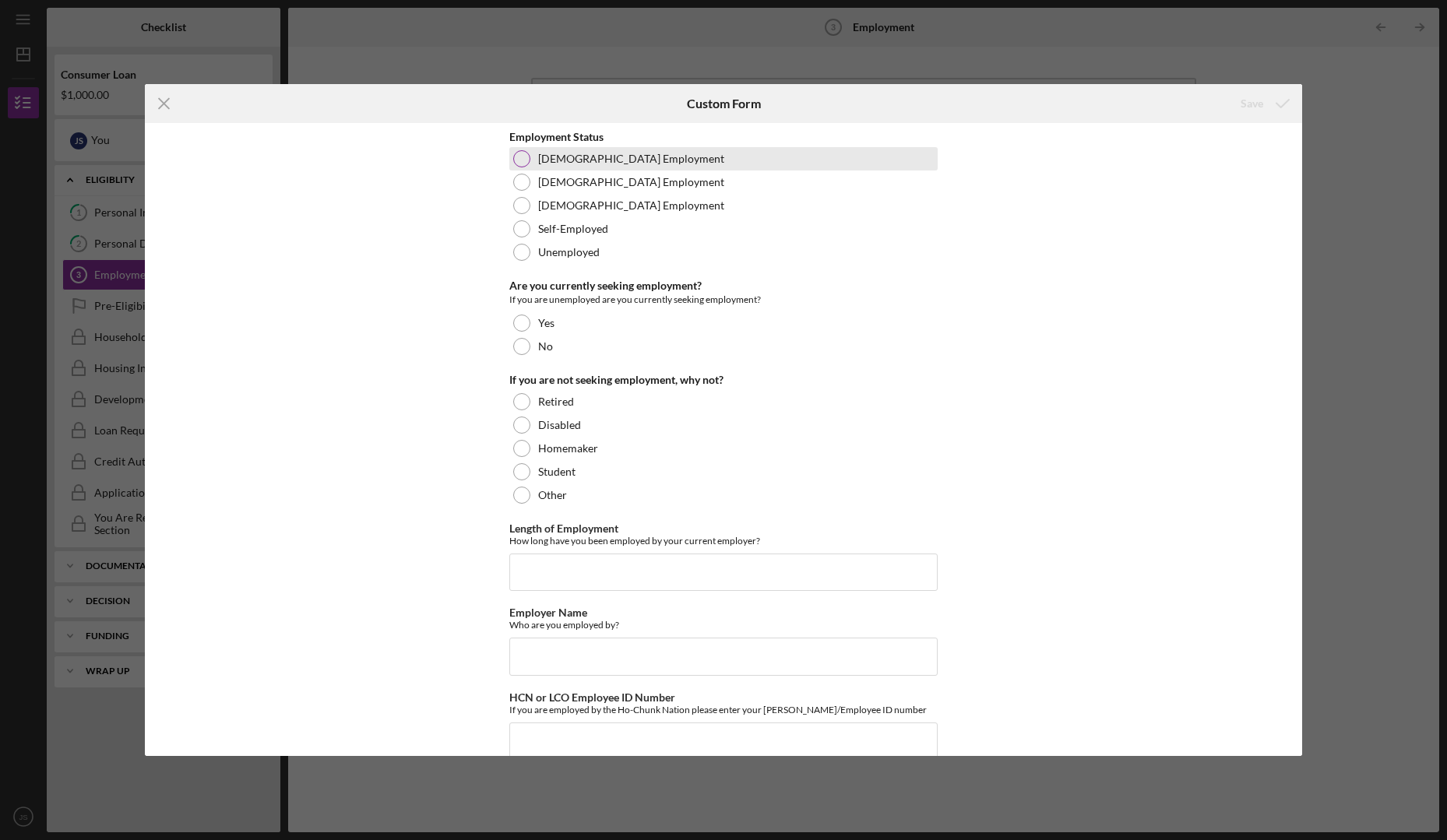
click at [599, 158] on label "[DEMOGRAPHIC_DATA] Employment" at bounding box center [631, 159] width 186 height 12
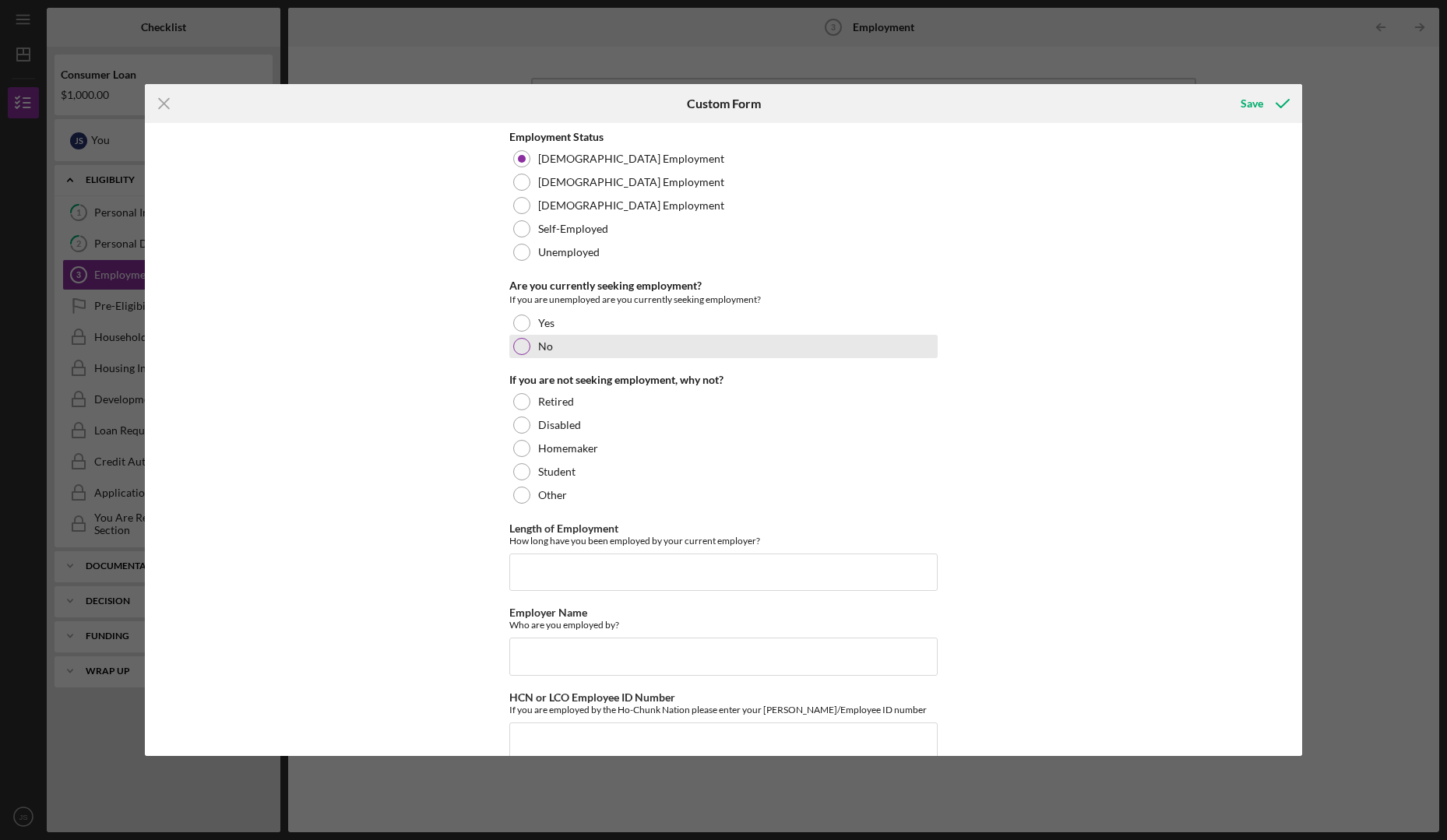
click at [534, 344] on div "No" at bounding box center [724, 347] width 429 height 23
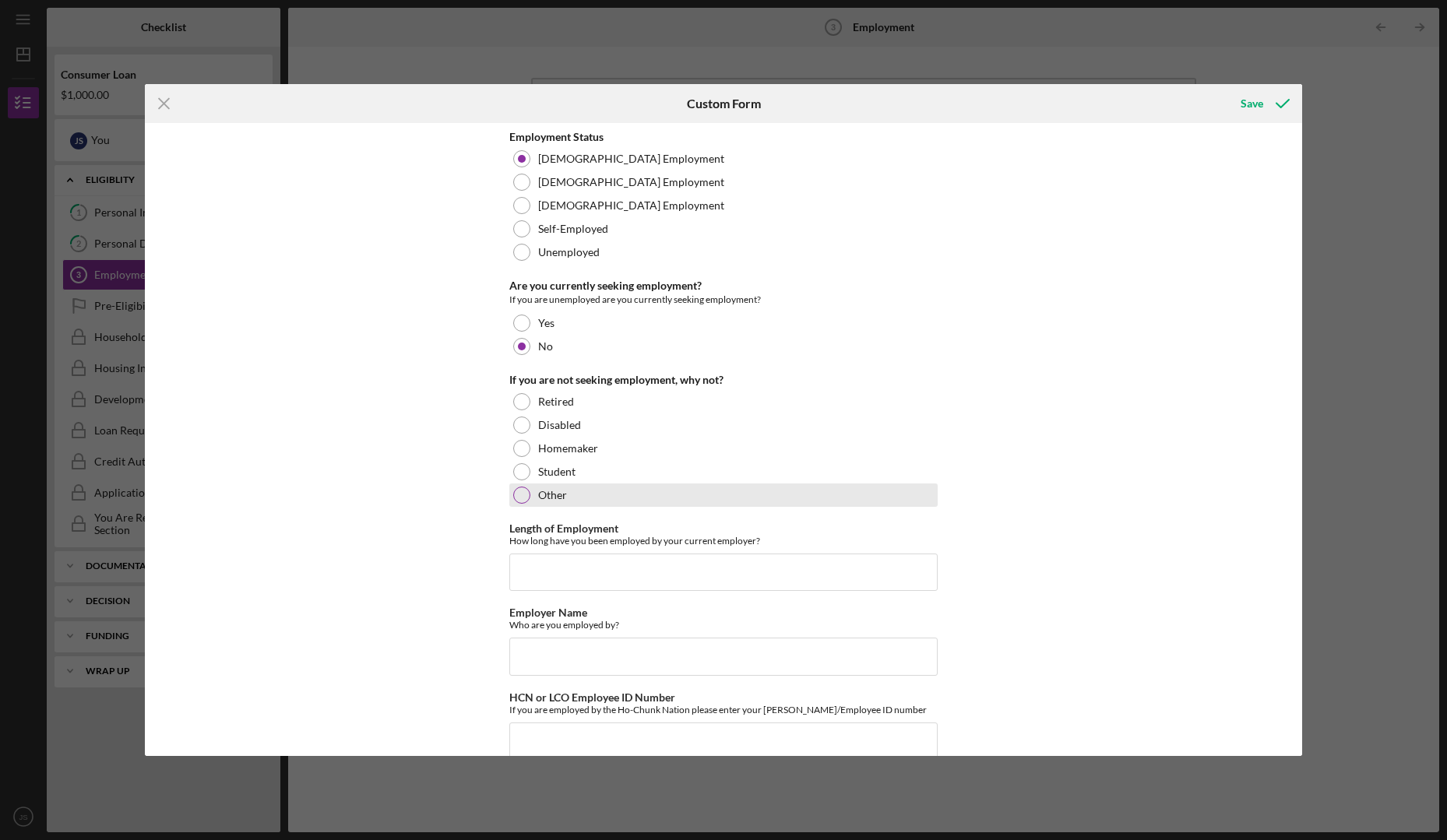
click at [552, 496] on label "Other" at bounding box center [552, 496] width 29 height 12
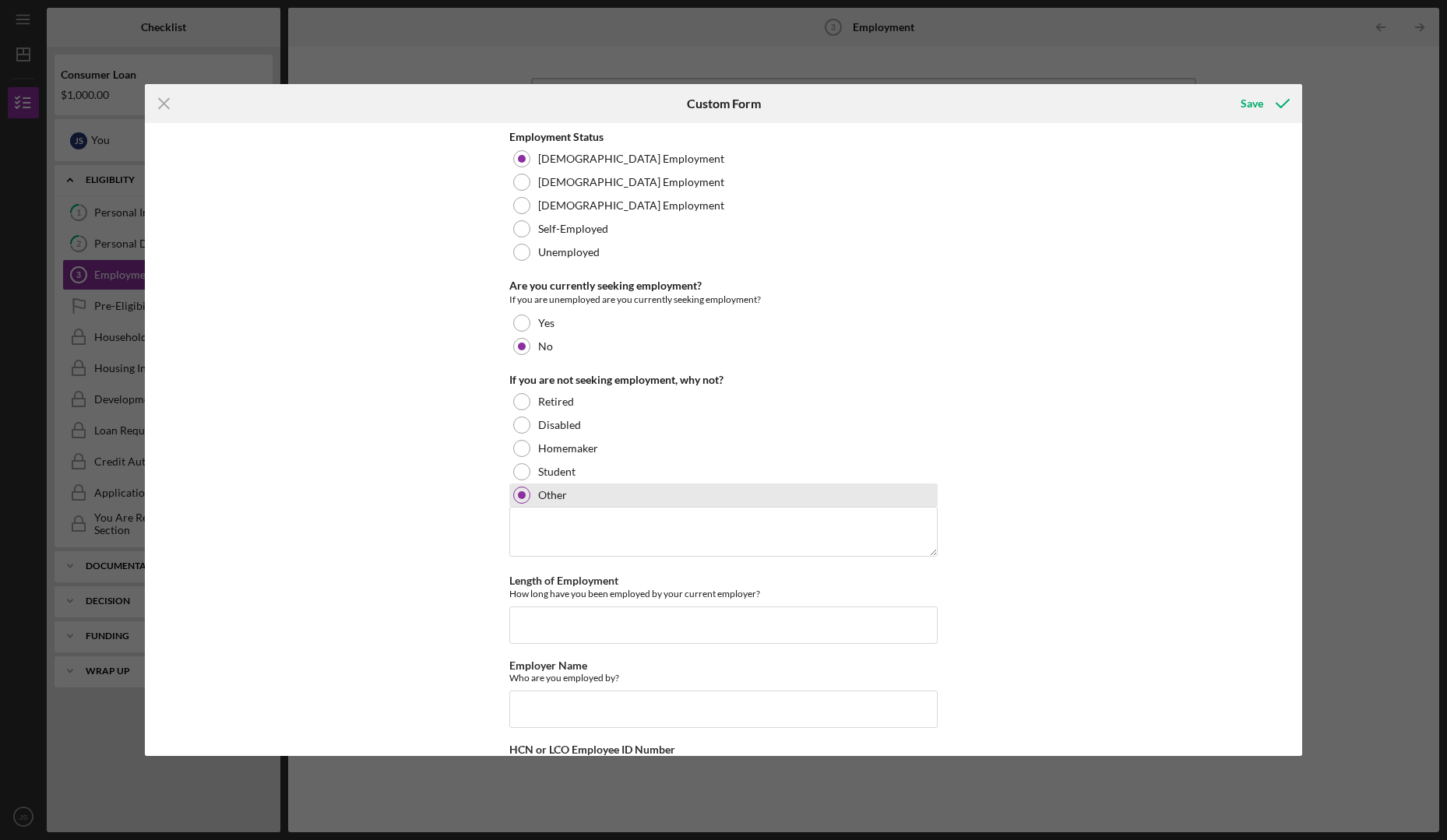
click at [521, 496] on div at bounding box center [522, 496] width 8 height 8
click at [515, 496] on div at bounding box center [522, 496] width 17 height 17
click at [521, 496] on div at bounding box center [522, 496] width 8 height 8
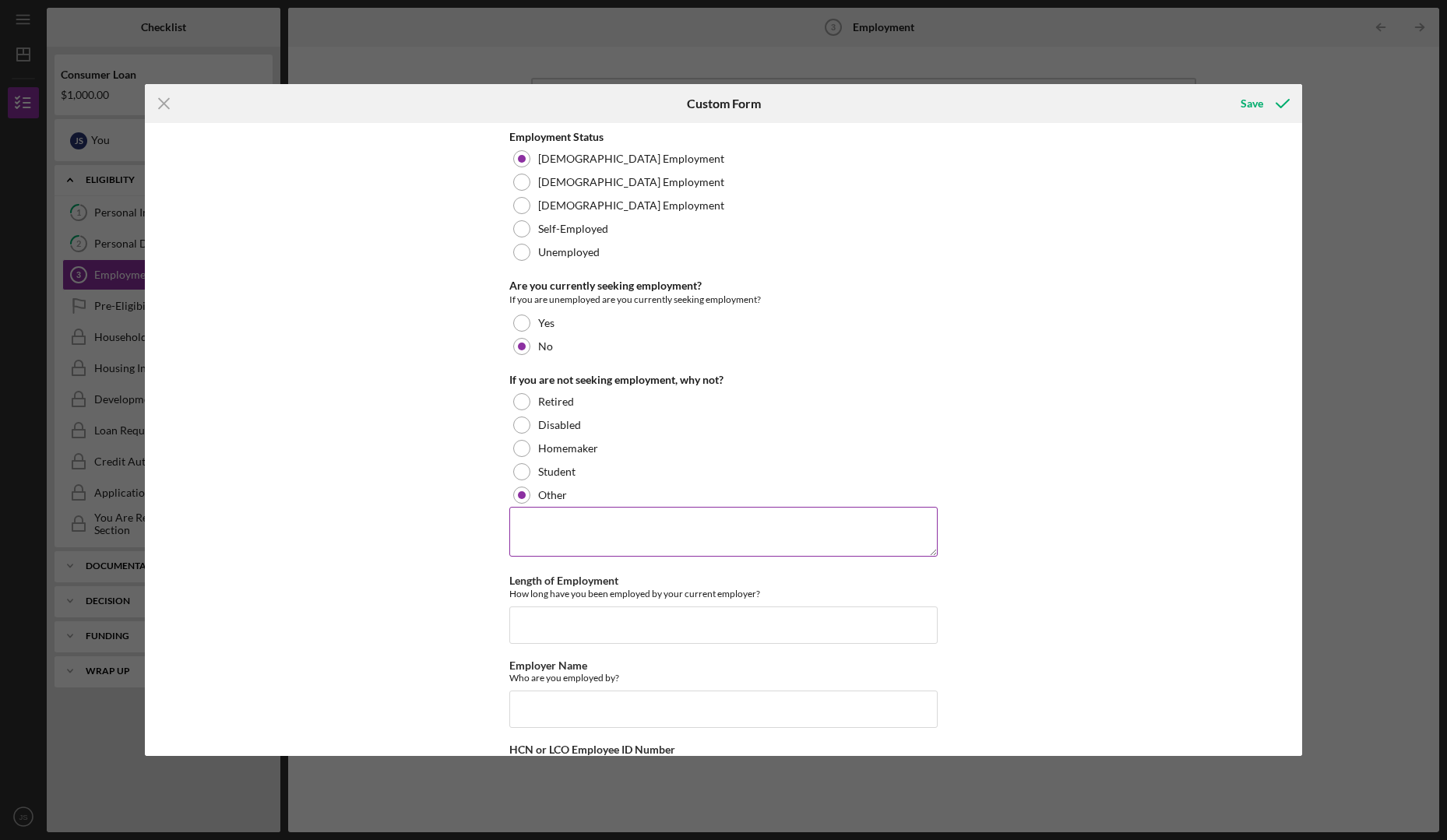
click at [559, 515] on textarea at bounding box center [724, 532] width 429 height 50
type textarea "i am employed"
click at [521, 627] on input "Length of Employment" at bounding box center [724, 626] width 429 height 37
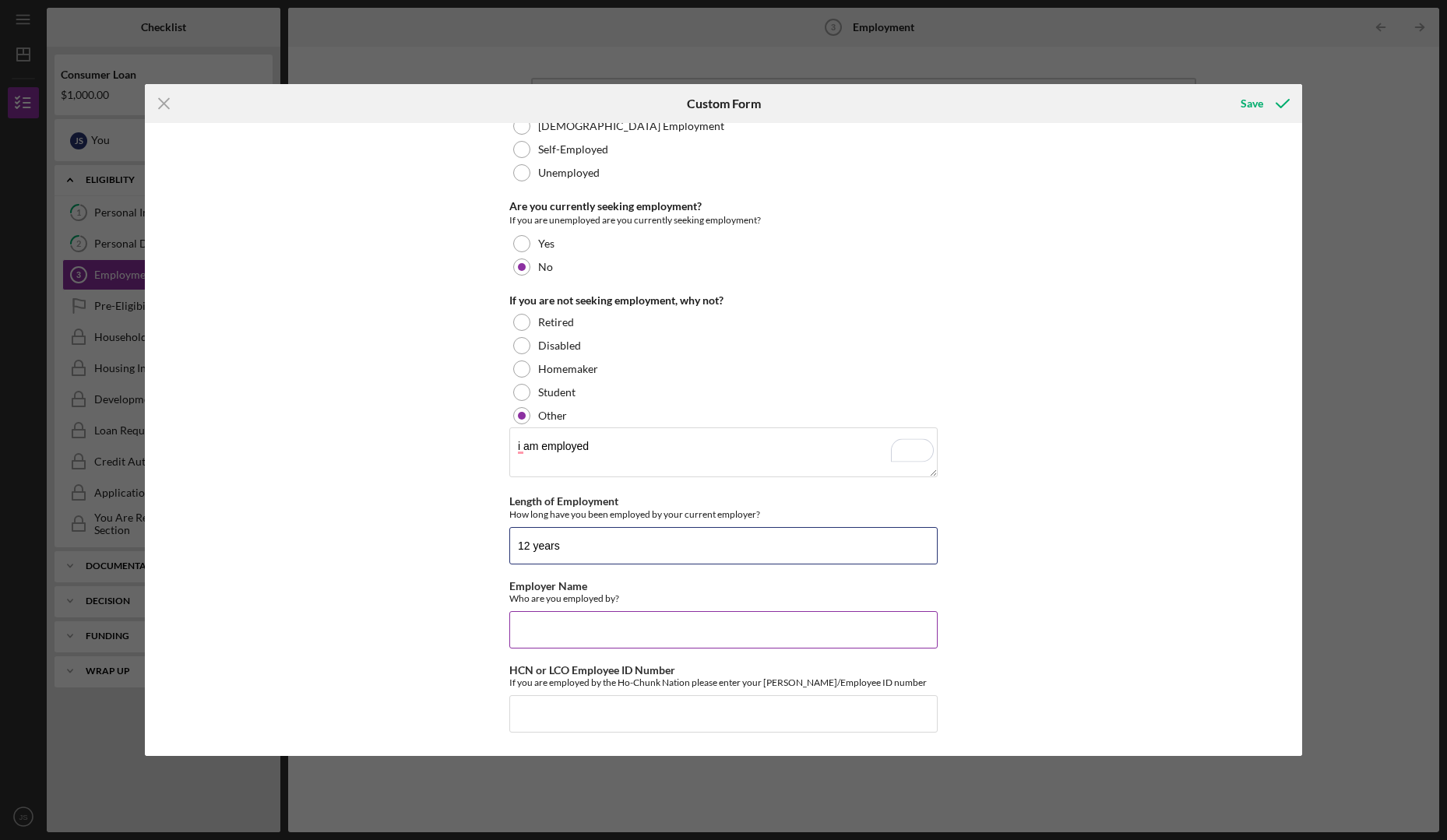
type input "12 years"
click at [521, 633] on input "Employer Name" at bounding box center [724, 630] width 429 height 37
click at [1225, 88] on button "Save" at bounding box center [1263, 104] width 77 height 31
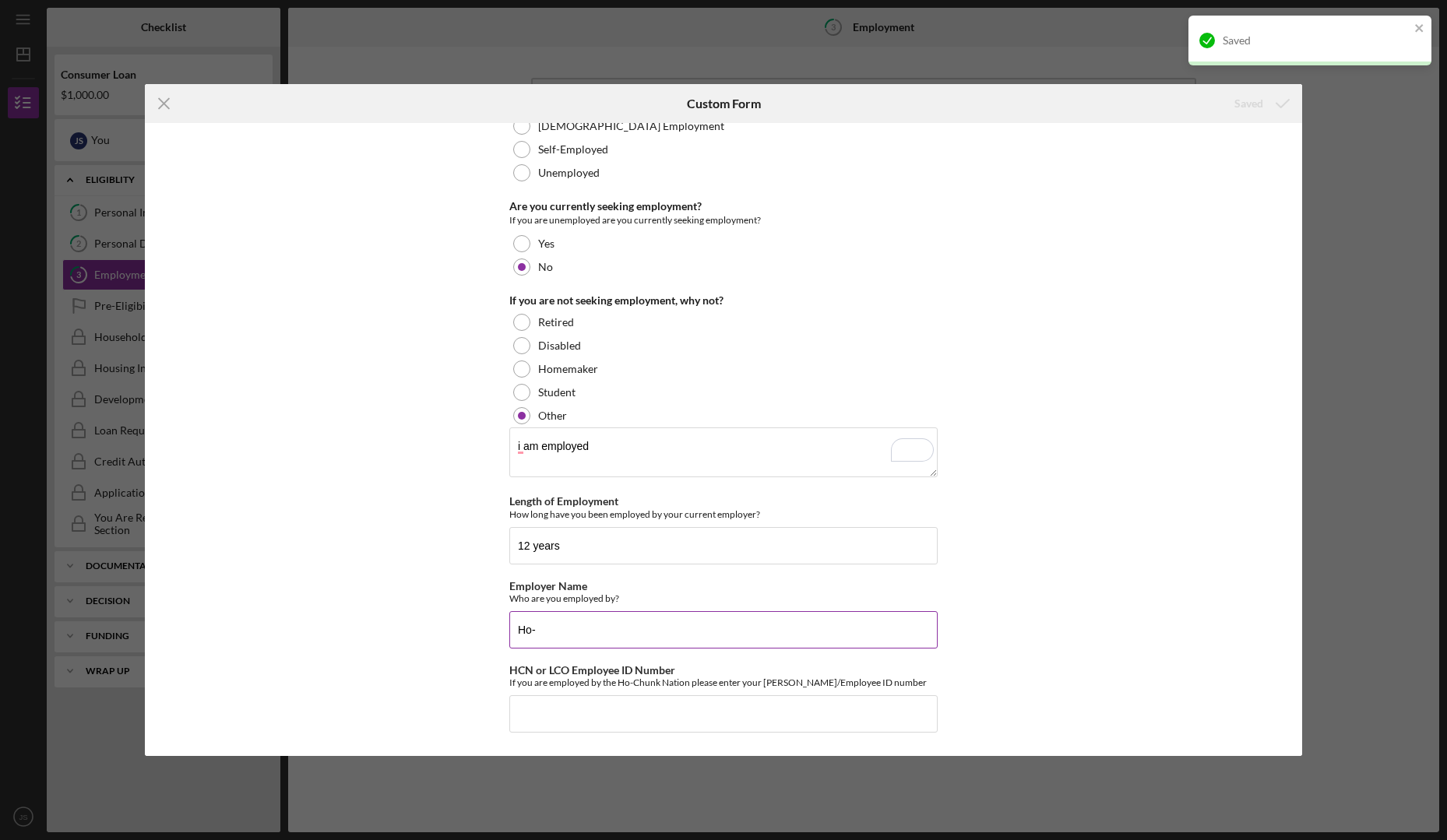
type input "Ho"
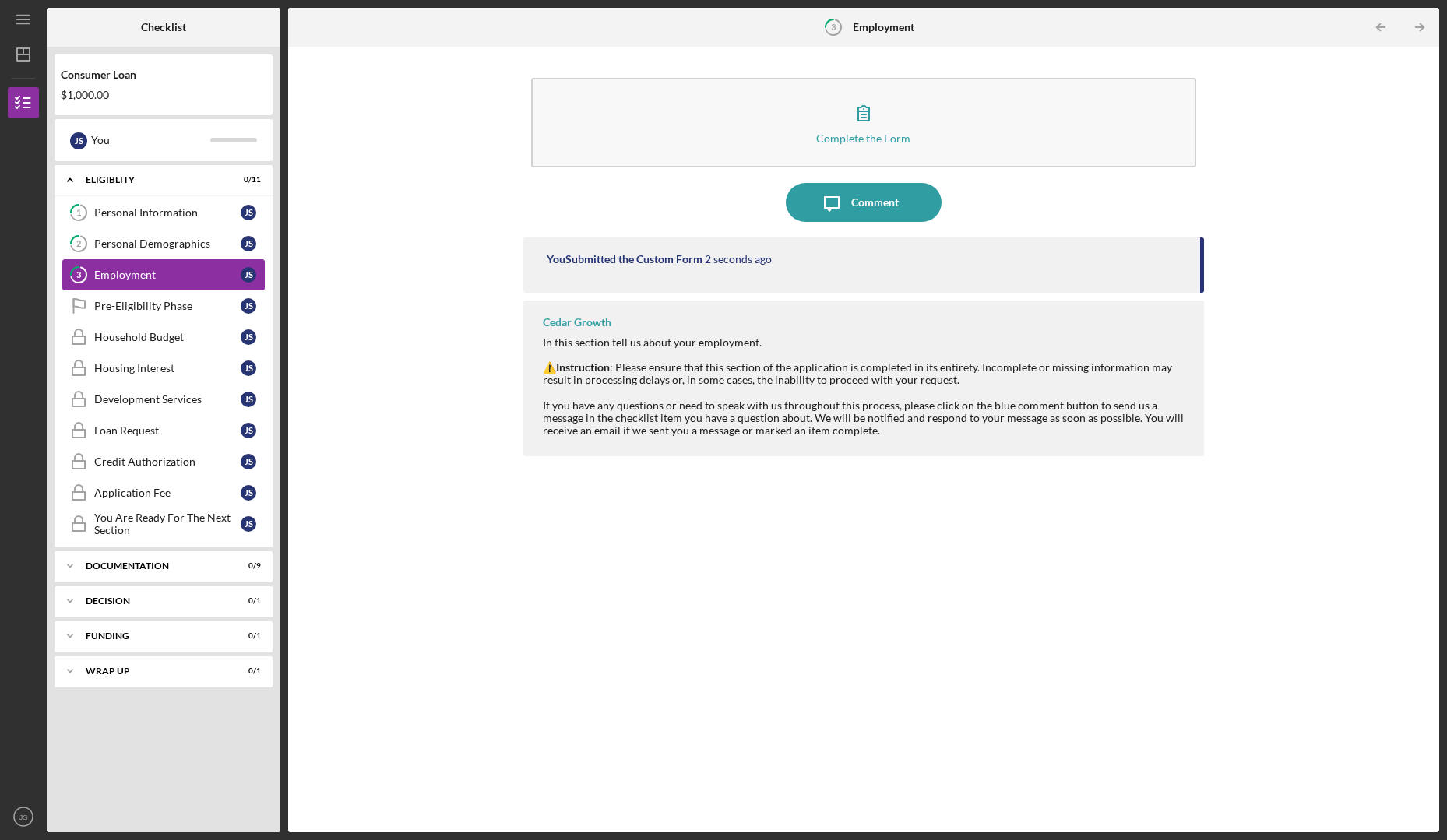
click at [181, 279] on div "Employment" at bounding box center [168, 275] width 146 height 12
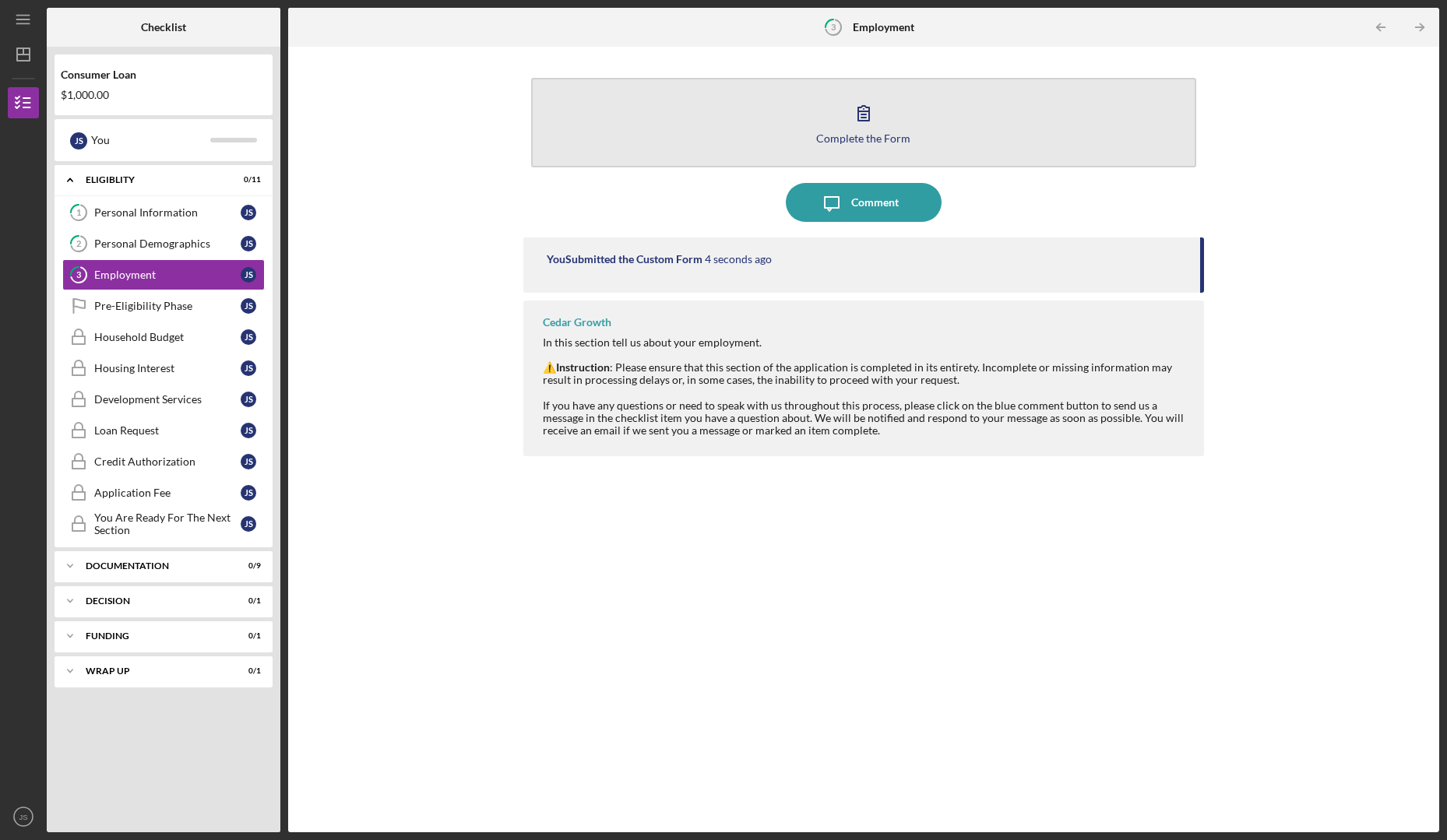
click at [826, 121] on button "Complete the Form Form" at bounding box center [864, 122] width 665 height 90
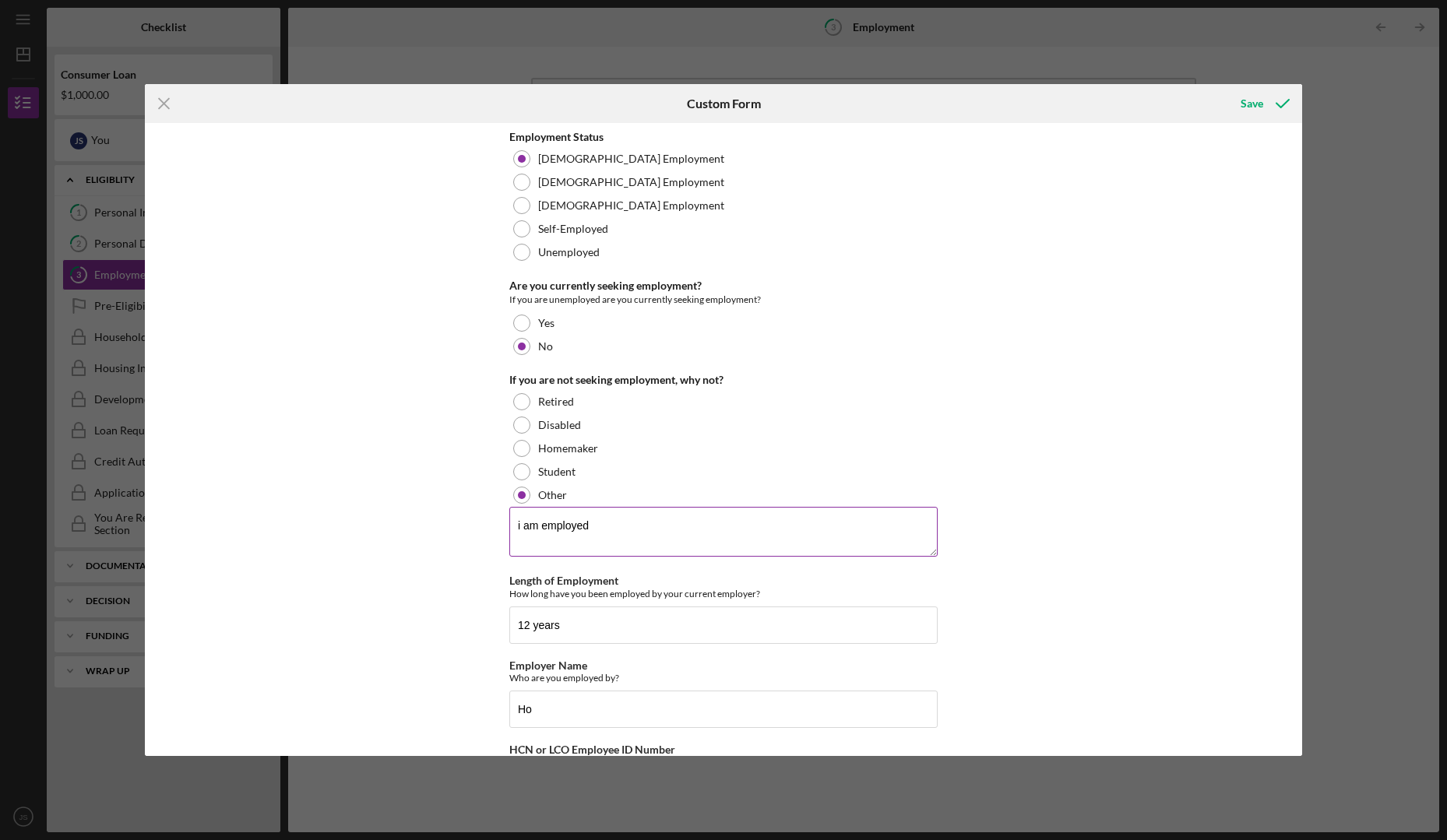
scroll to position [79, 0]
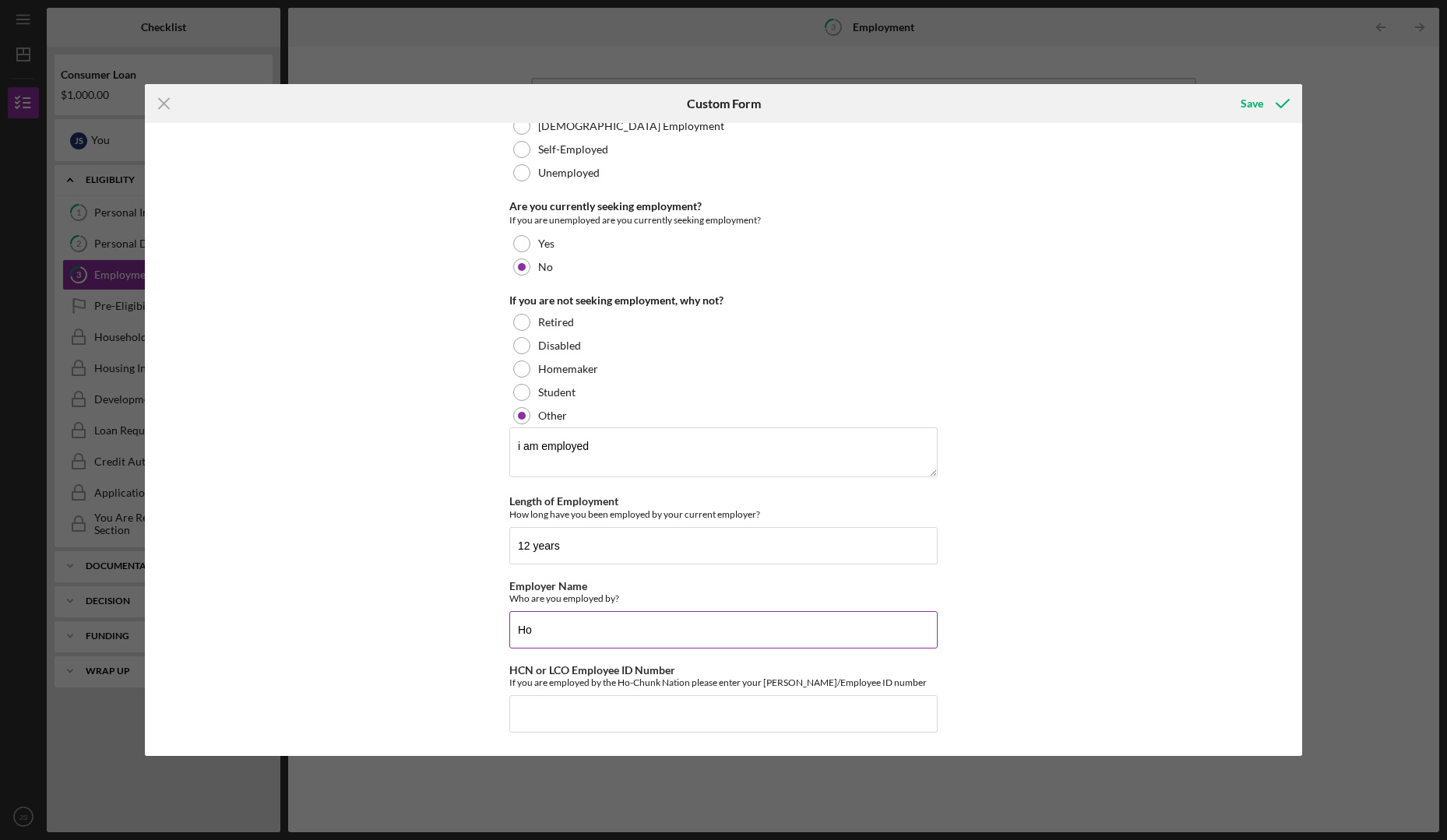
click at [581, 625] on input "Ho" at bounding box center [724, 630] width 429 height 37
type input "Ho-Chunk Gaming Madison"
click at [560, 715] on input "HCN or LCO Employee ID Number" at bounding box center [724, 714] width 429 height 37
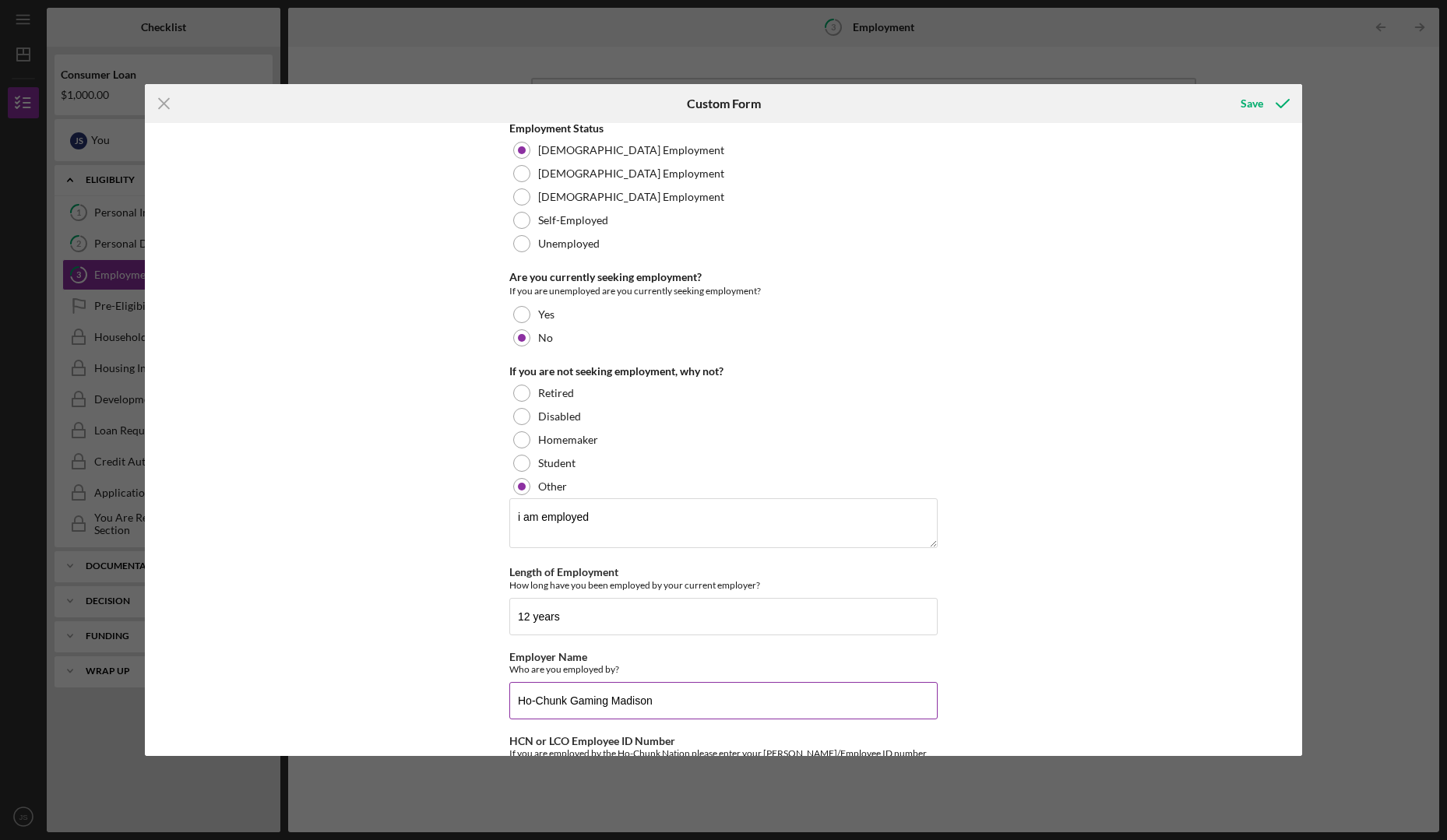
scroll to position [0, 0]
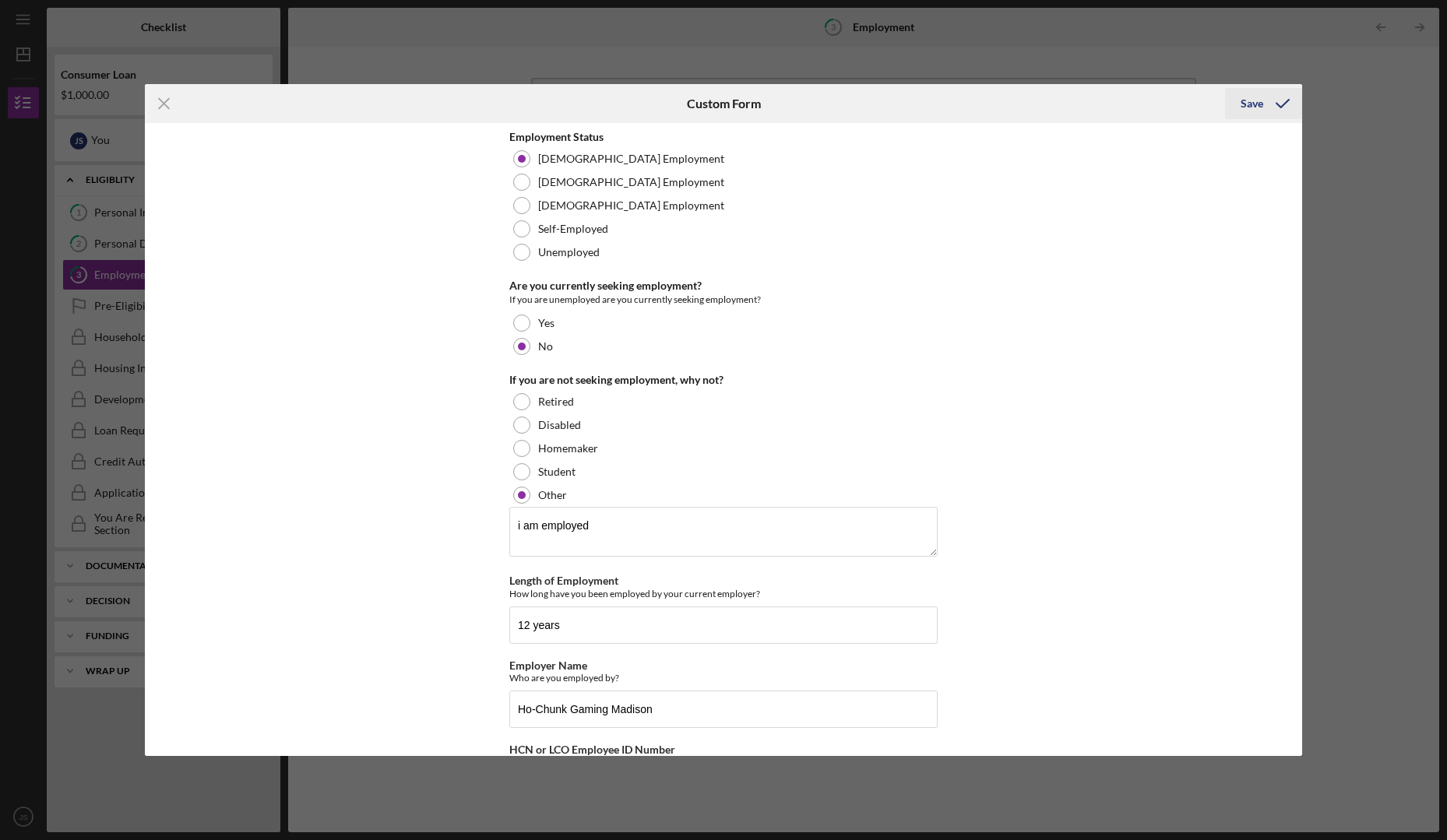
type input "16538"
click at [1254, 108] on div "Save" at bounding box center [1251, 104] width 23 height 31
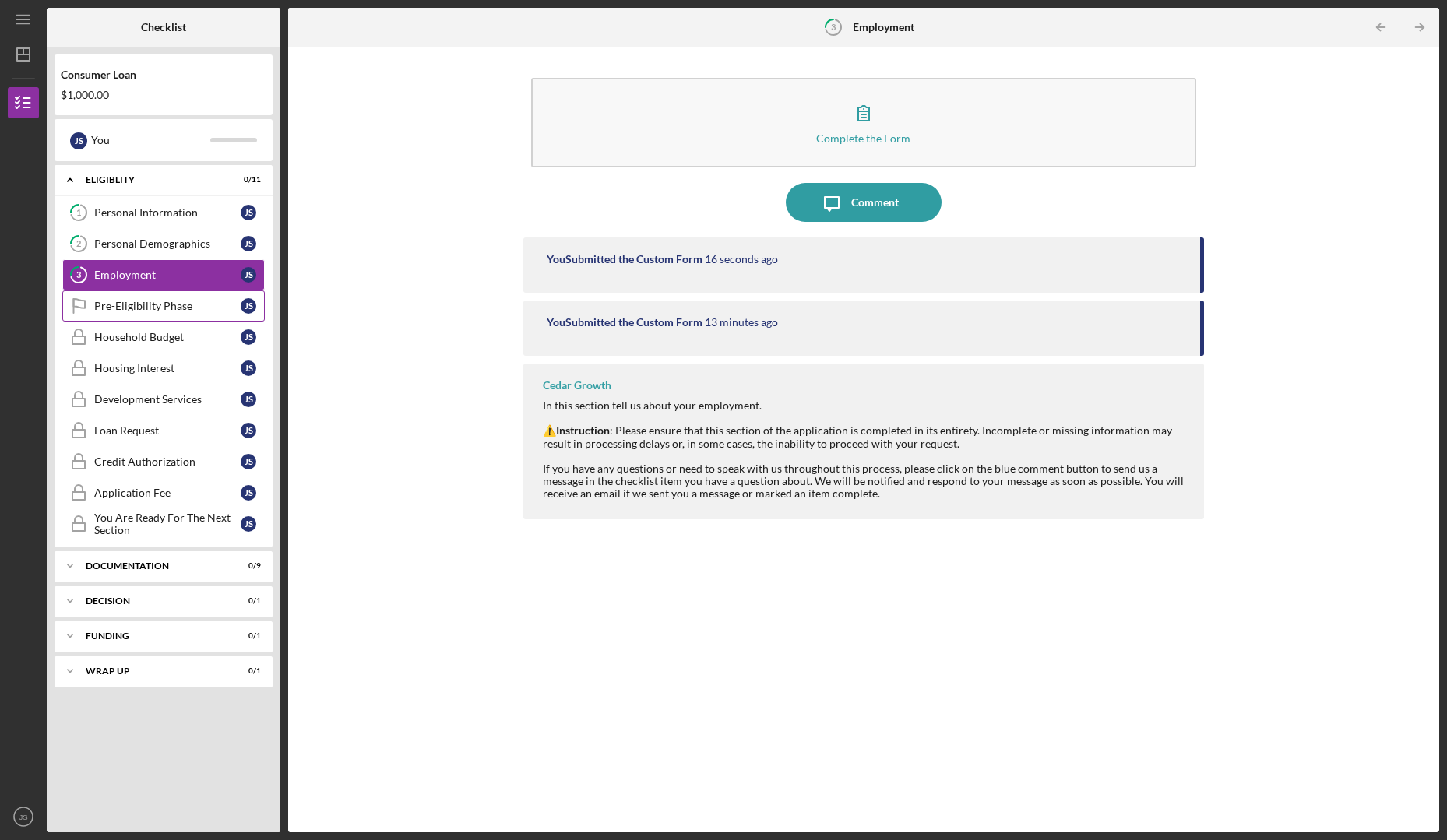
click at [187, 309] on div "Pre-Eligibility Phase" at bounding box center [168, 306] width 146 height 12
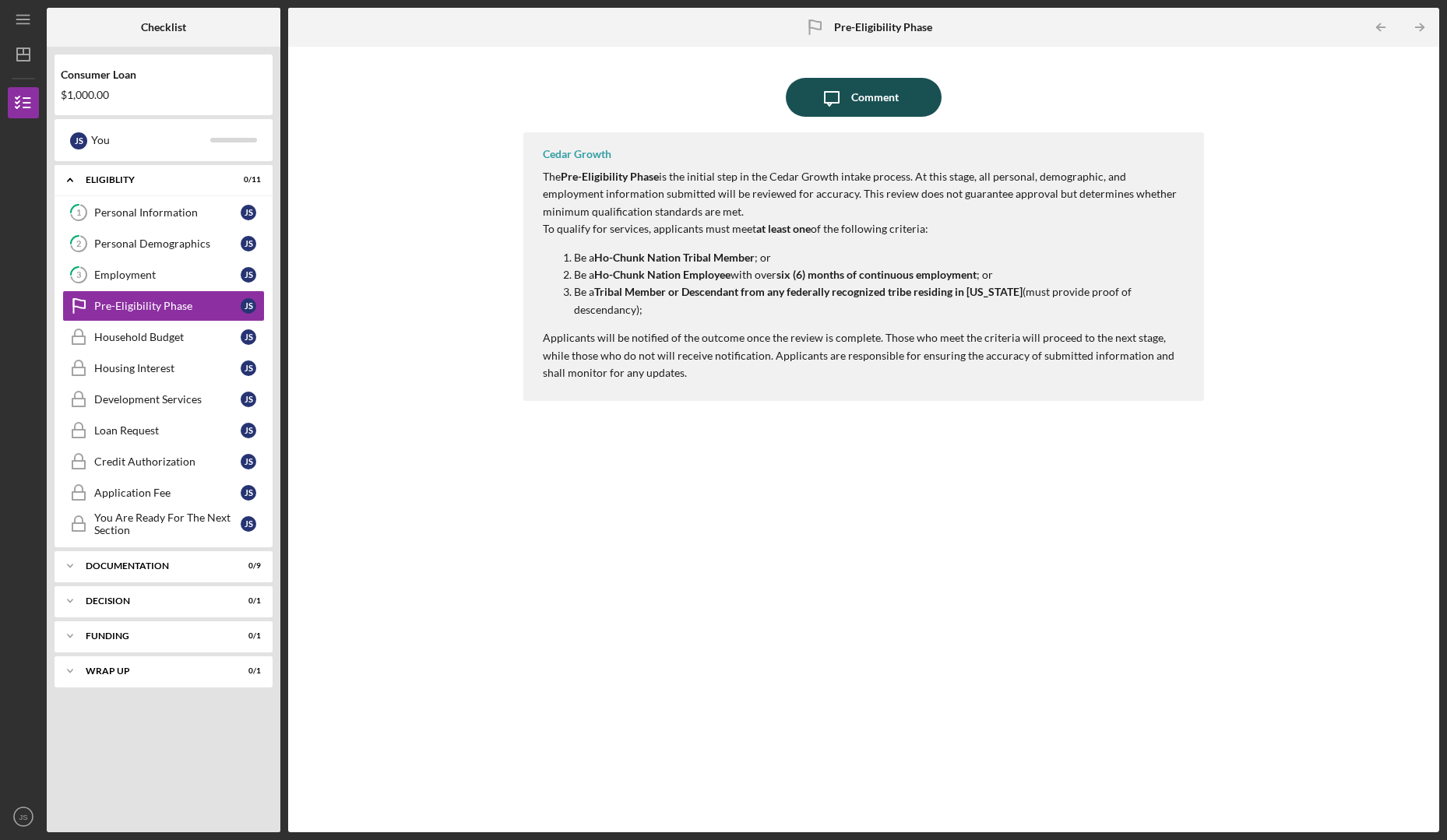
click at [838, 101] on icon "button" at bounding box center [831, 99] width 14 height 14
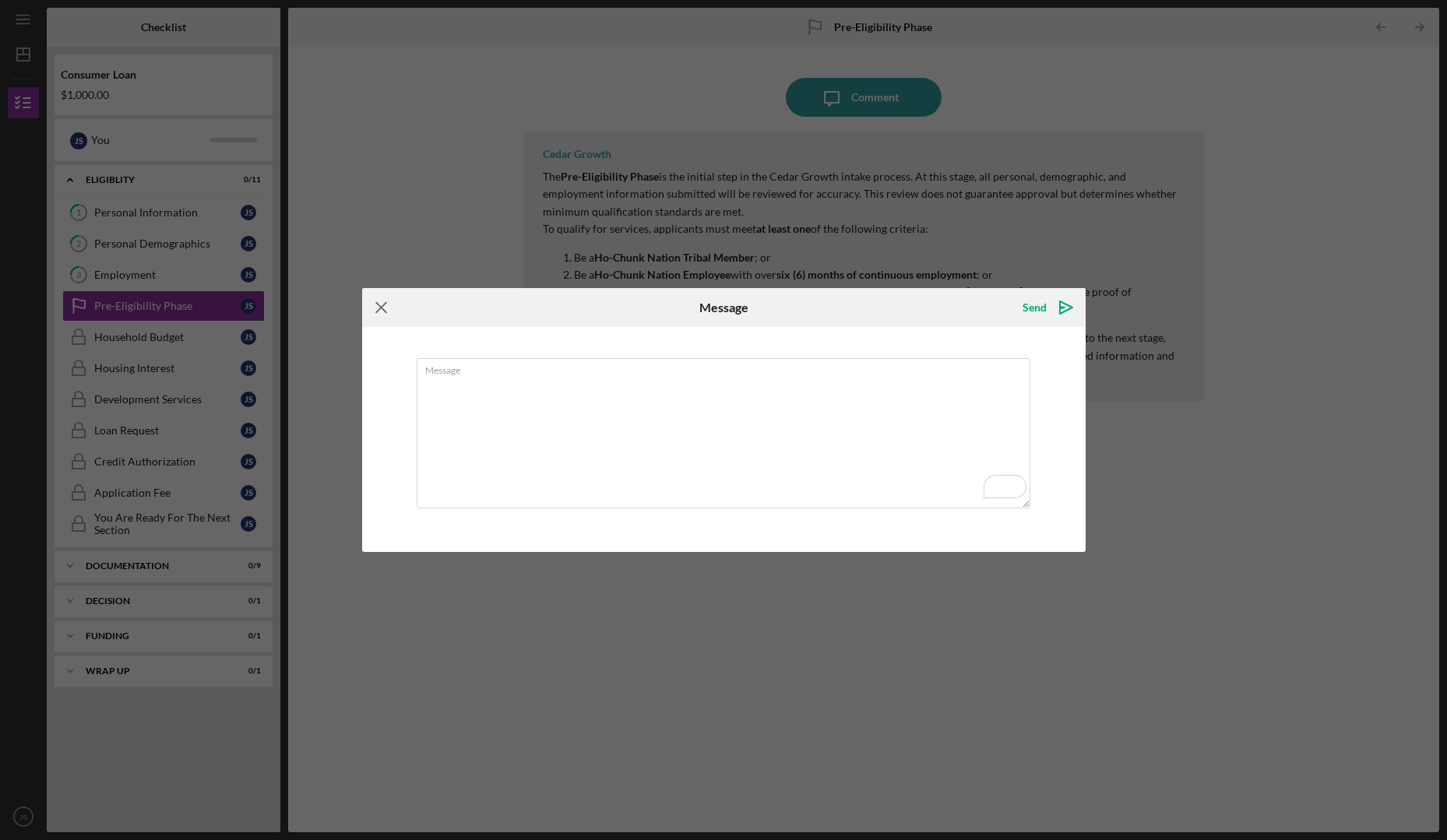
click at [379, 307] on icon "Icon/Menu Close" at bounding box center [382, 308] width 39 height 39
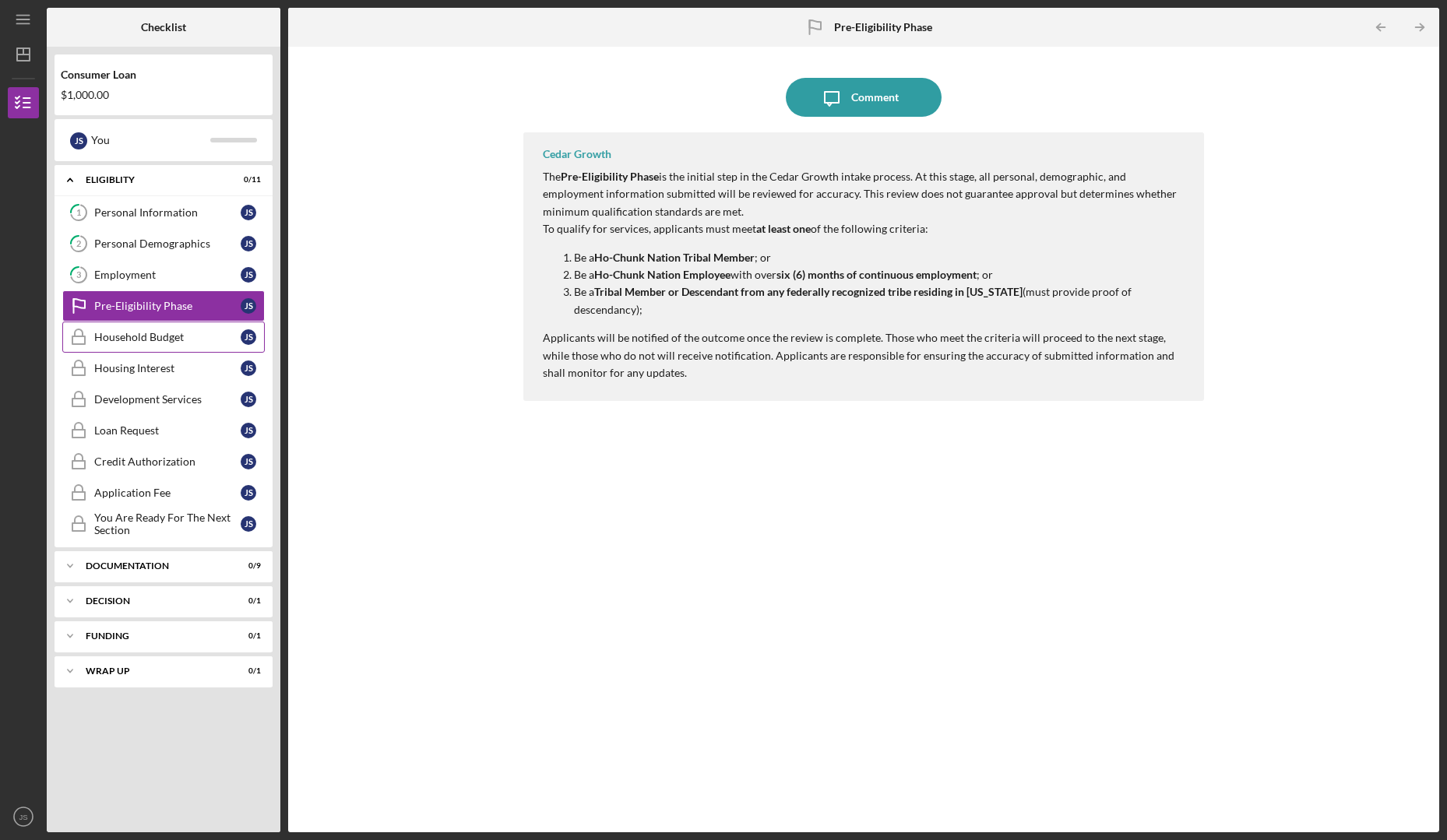
click at [129, 345] on link "Household Budget Household Budget J S" at bounding box center [164, 337] width 203 height 31
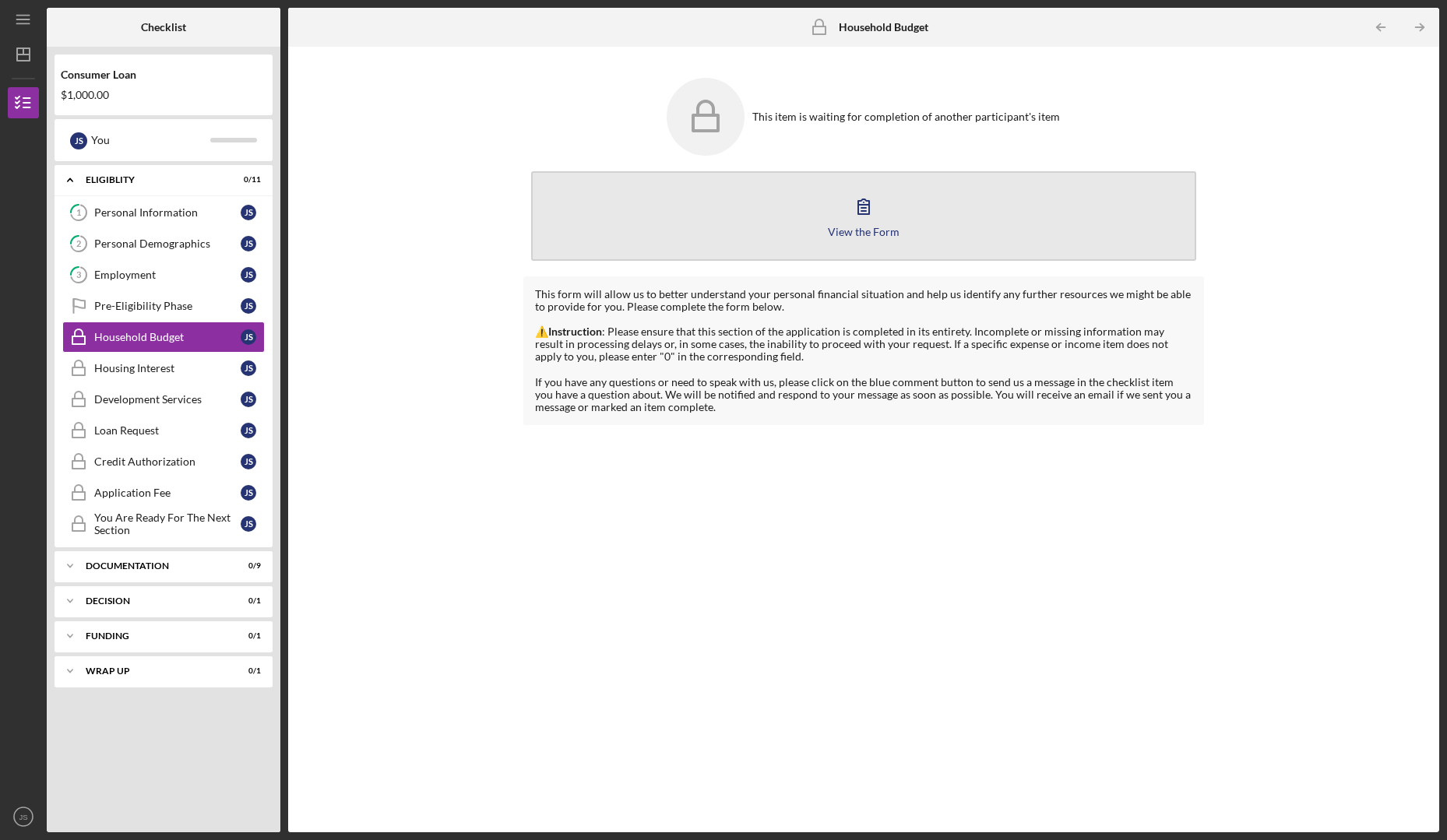
click at [809, 206] on button "View the Form Form" at bounding box center [864, 216] width 665 height 90
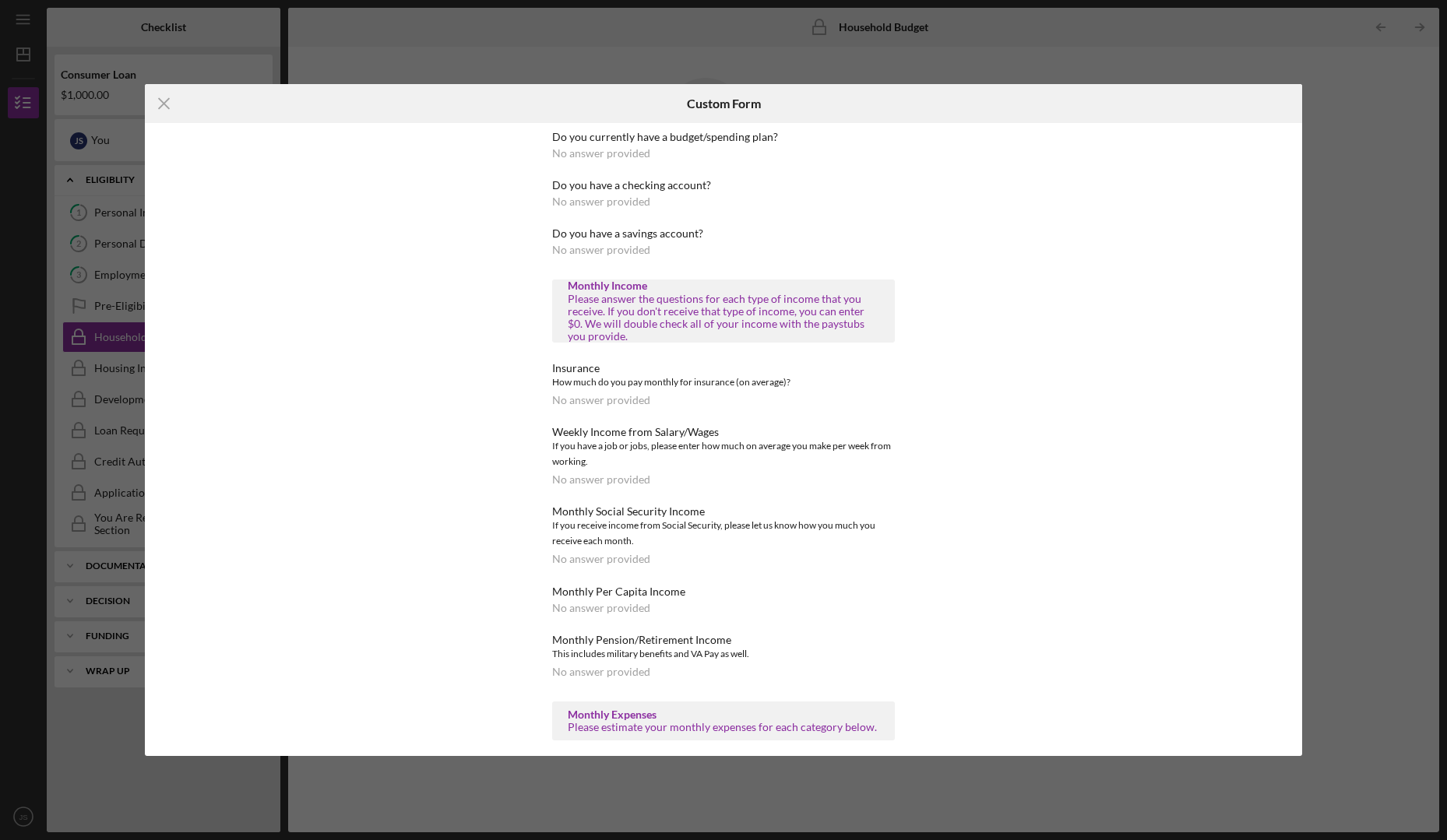
click at [637, 153] on div "No answer provided" at bounding box center [602, 154] width 98 height 12
click at [647, 154] on div "Do you currently have a budget/spending plan? No answer provided" at bounding box center [724, 145] width 343 height 29
click at [645, 157] on div "No answer provided" at bounding box center [602, 154] width 98 height 12
click at [651, 154] on div "Do you currently have a budget/spending plan? No answer provided" at bounding box center [724, 145] width 343 height 29
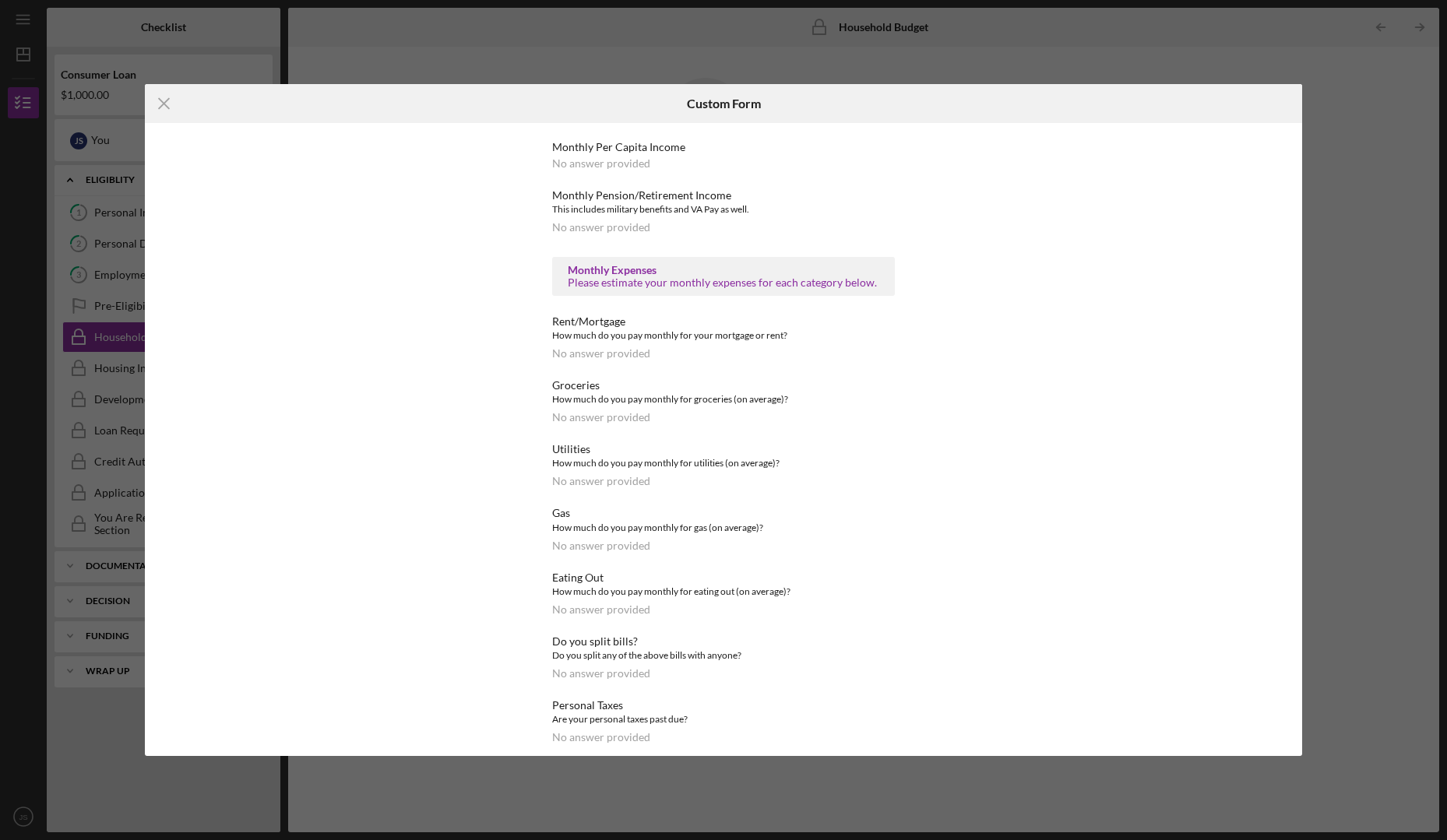
scroll to position [535, 0]
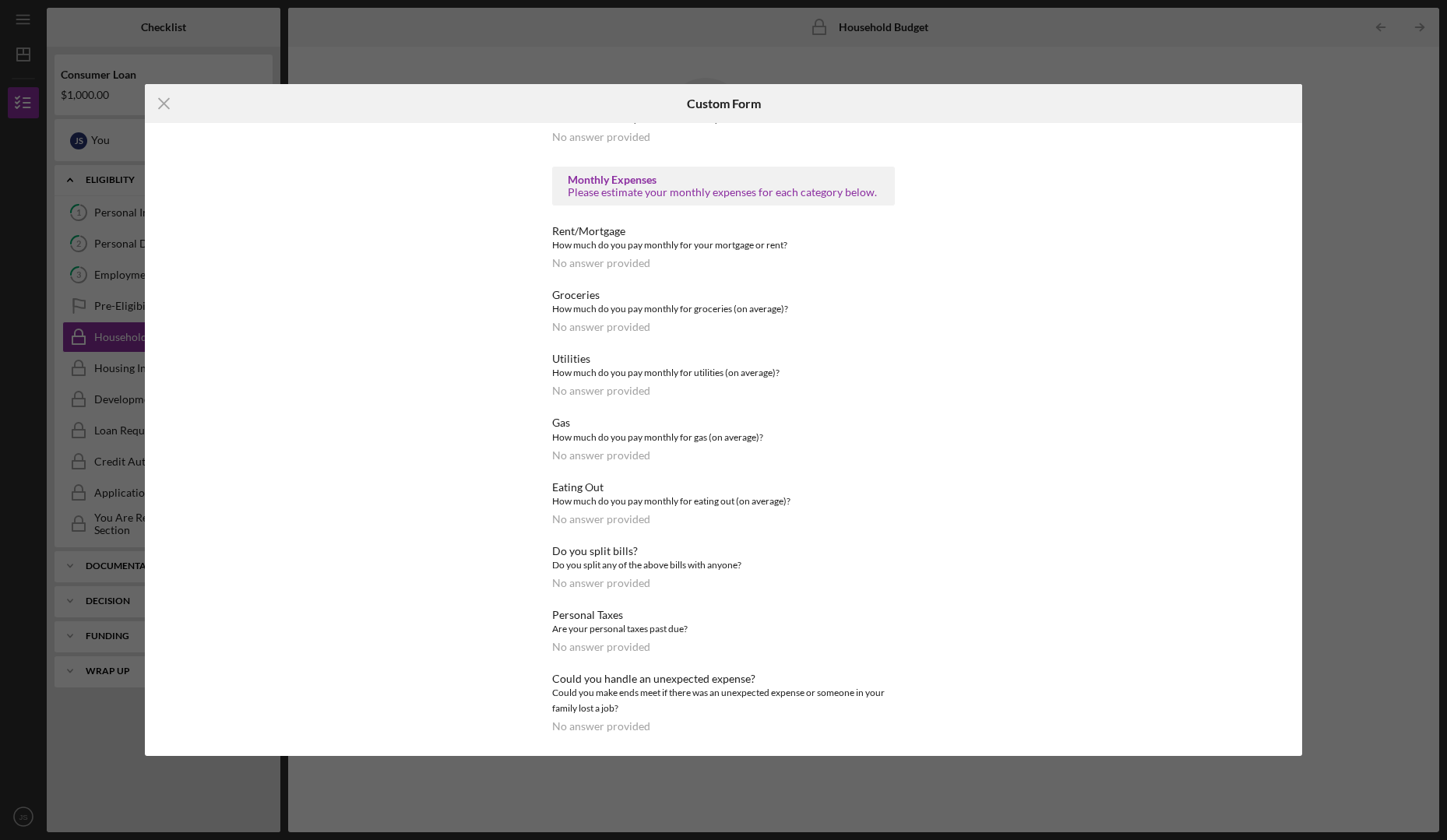
click at [572, 443] on div "How much do you pay monthly for gas (on average)?" at bounding box center [724, 438] width 343 height 16
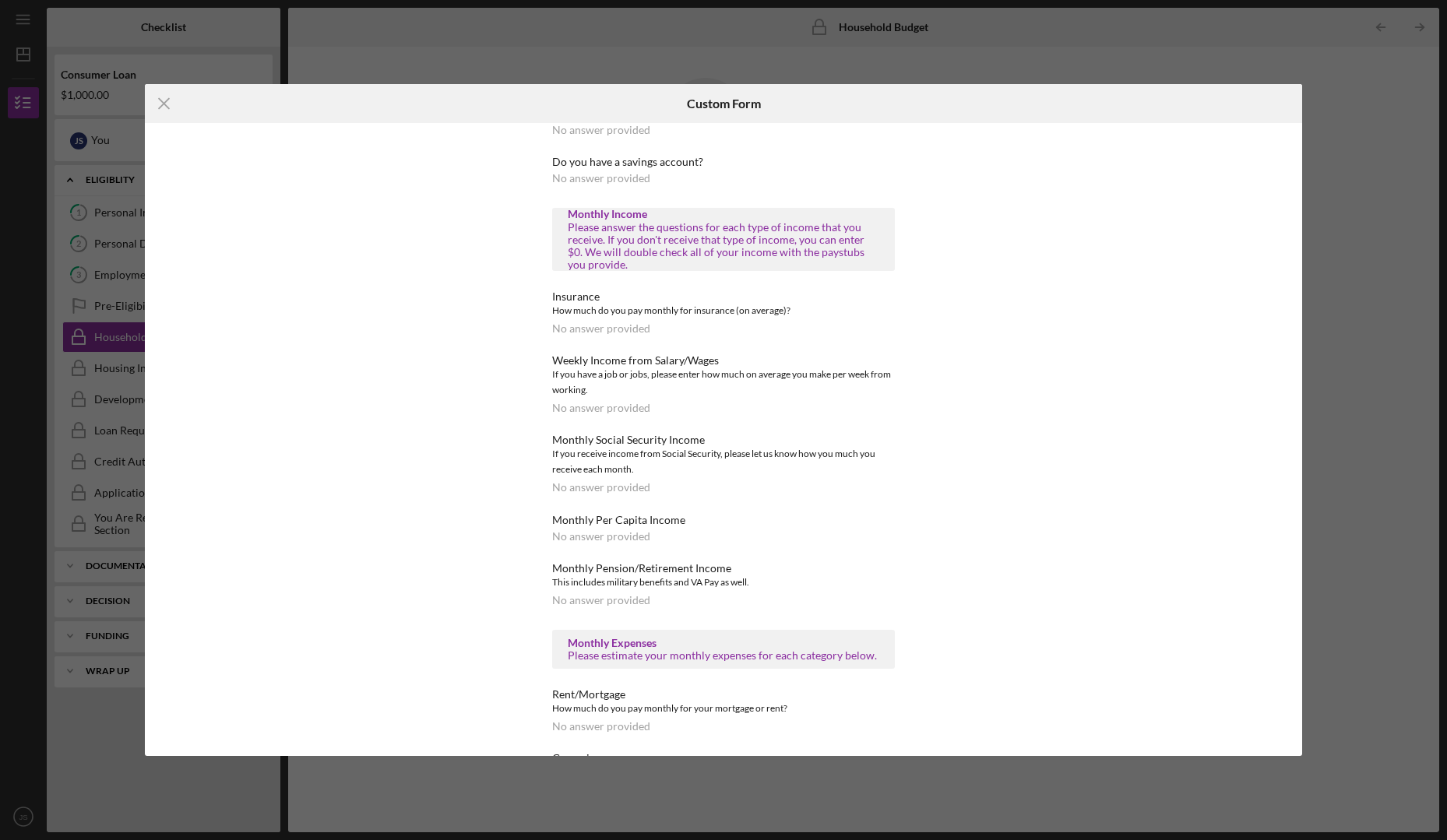
scroll to position [0, 0]
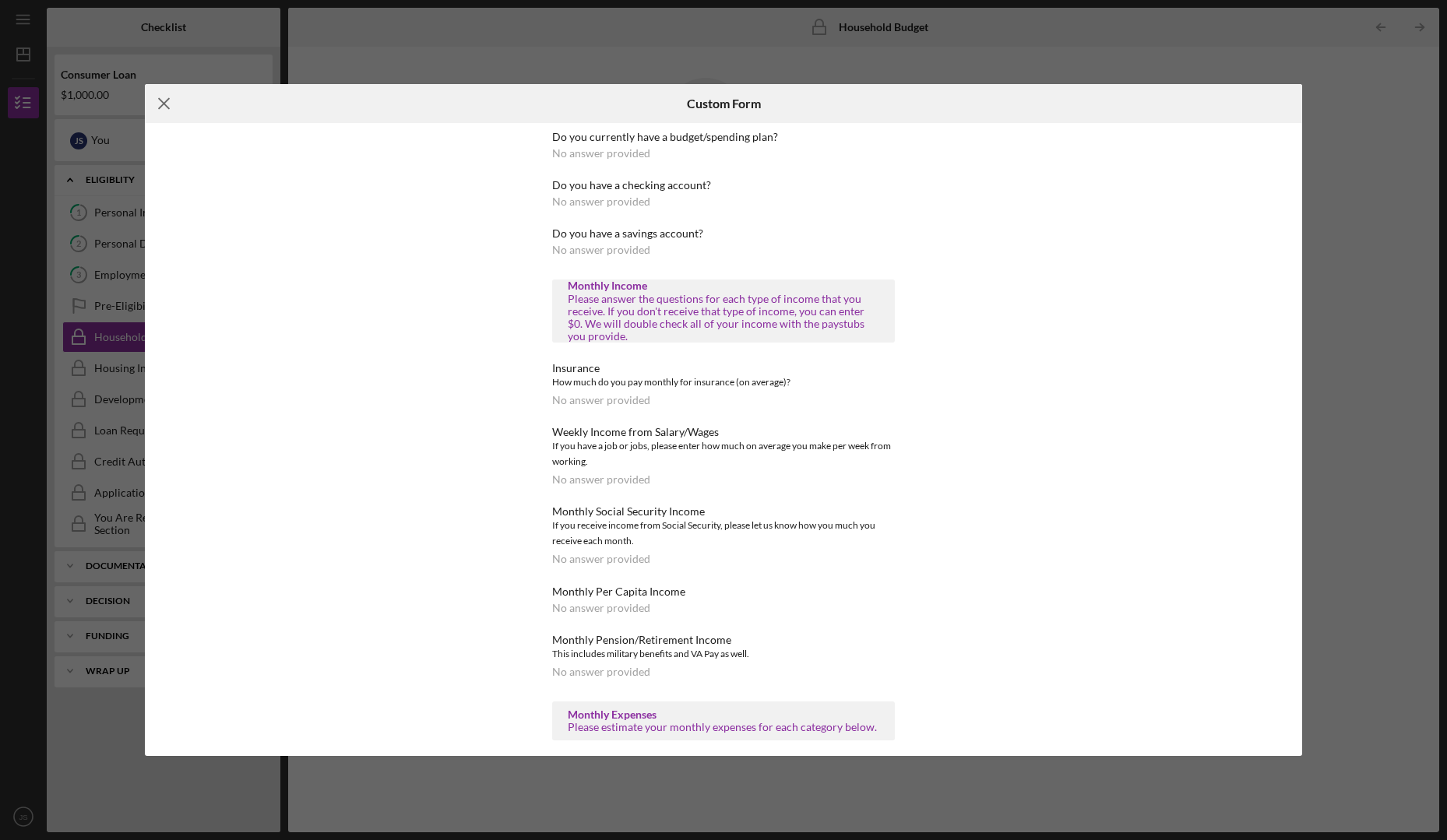
click at [168, 97] on icon "Icon/Menu Close" at bounding box center [164, 104] width 39 height 39
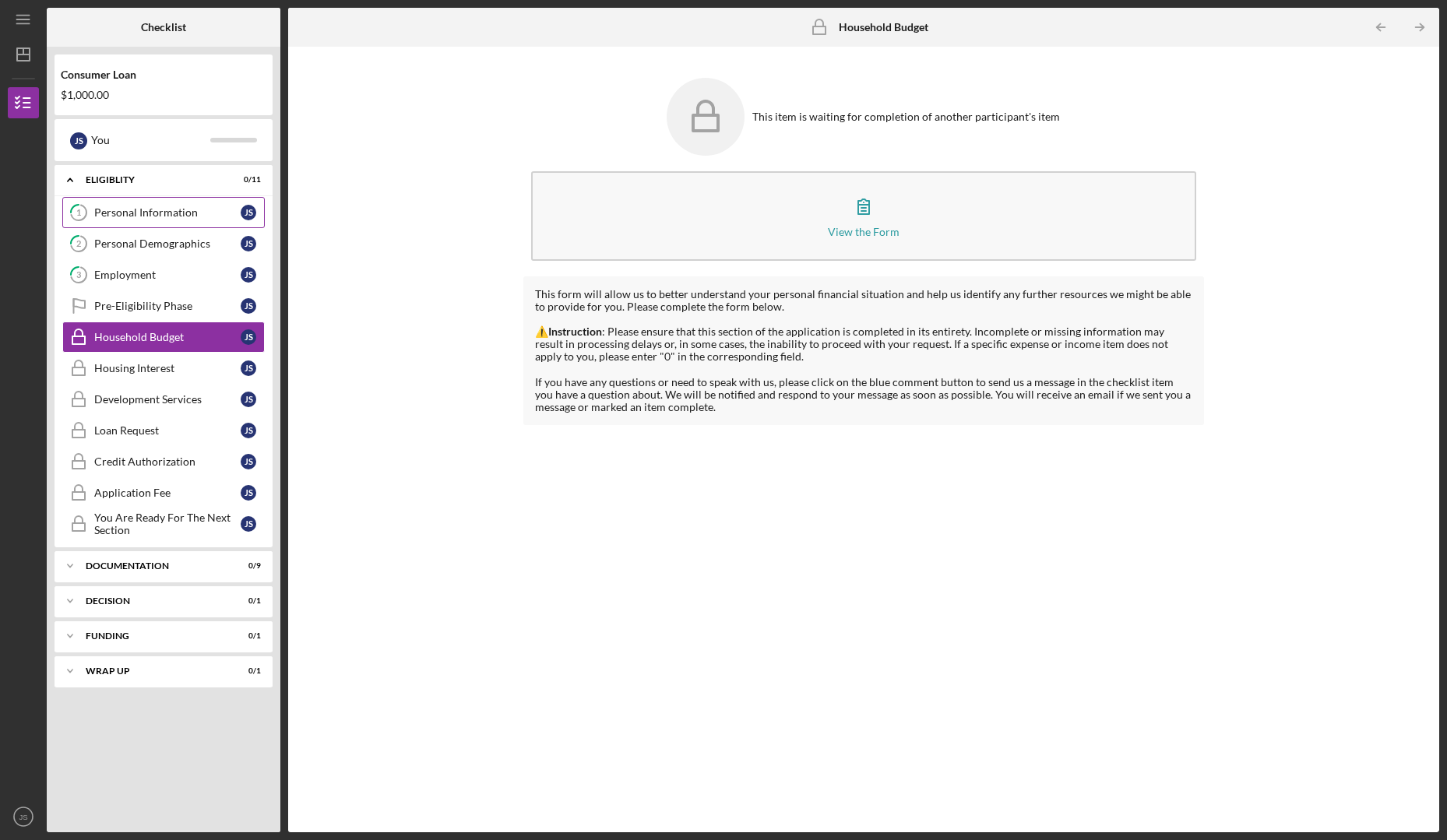
click at [133, 207] on div "Personal Information" at bounding box center [168, 213] width 146 height 12
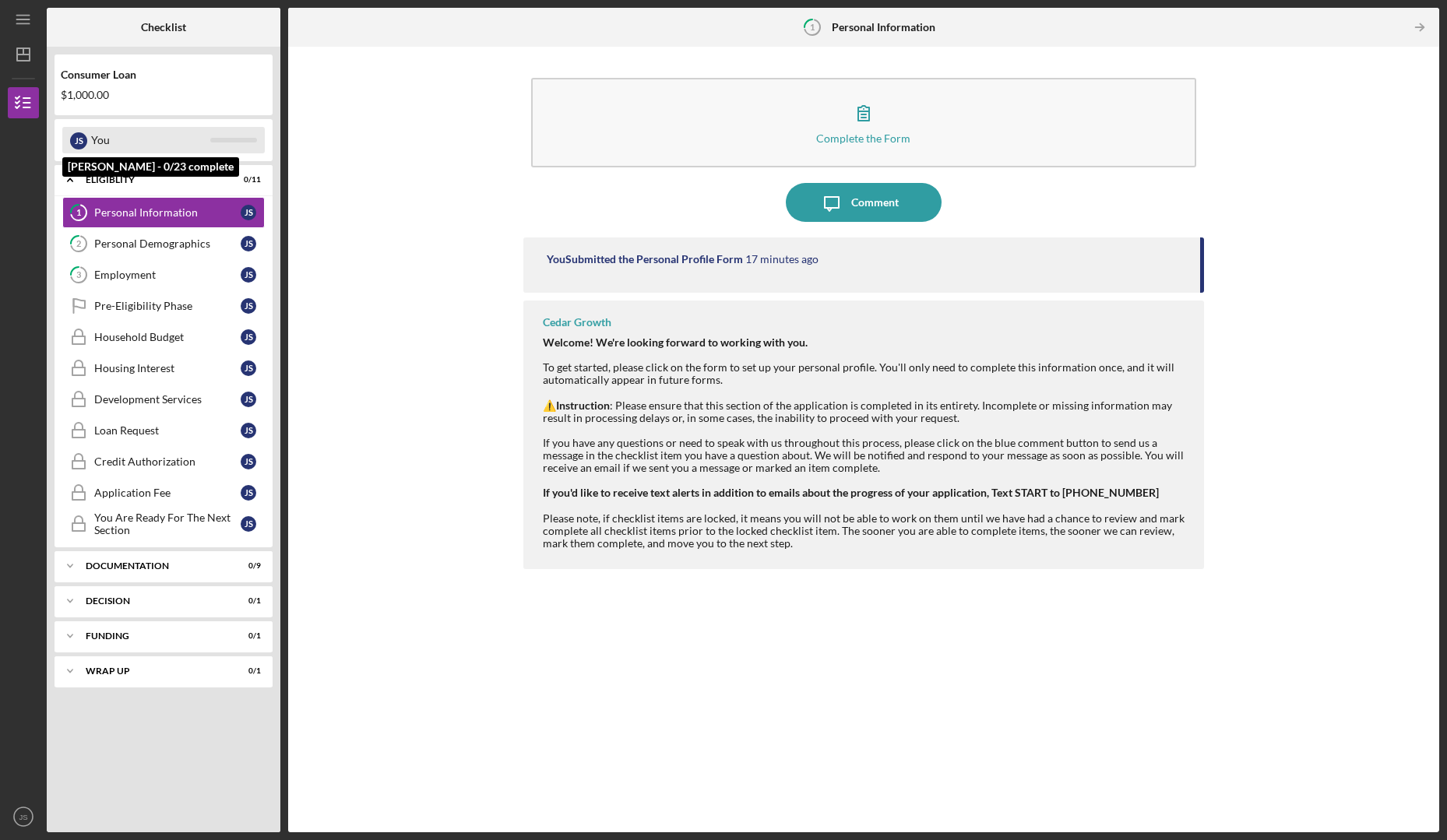
click at [187, 143] on div "You" at bounding box center [150, 140] width 119 height 26
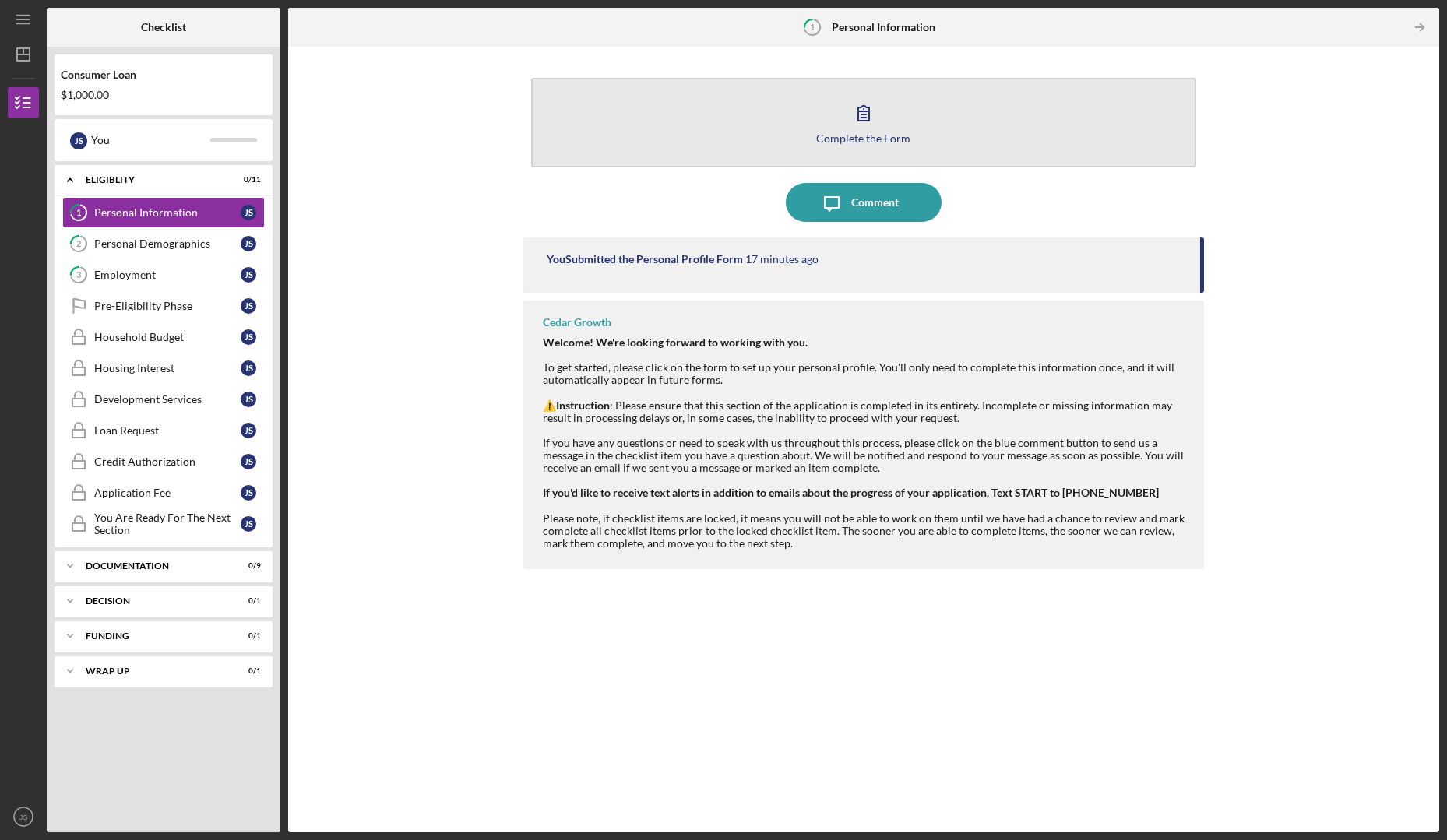
click at [776, 132] on button "Complete the Form Form" at bounding box center [864, 122] width 665 height 90
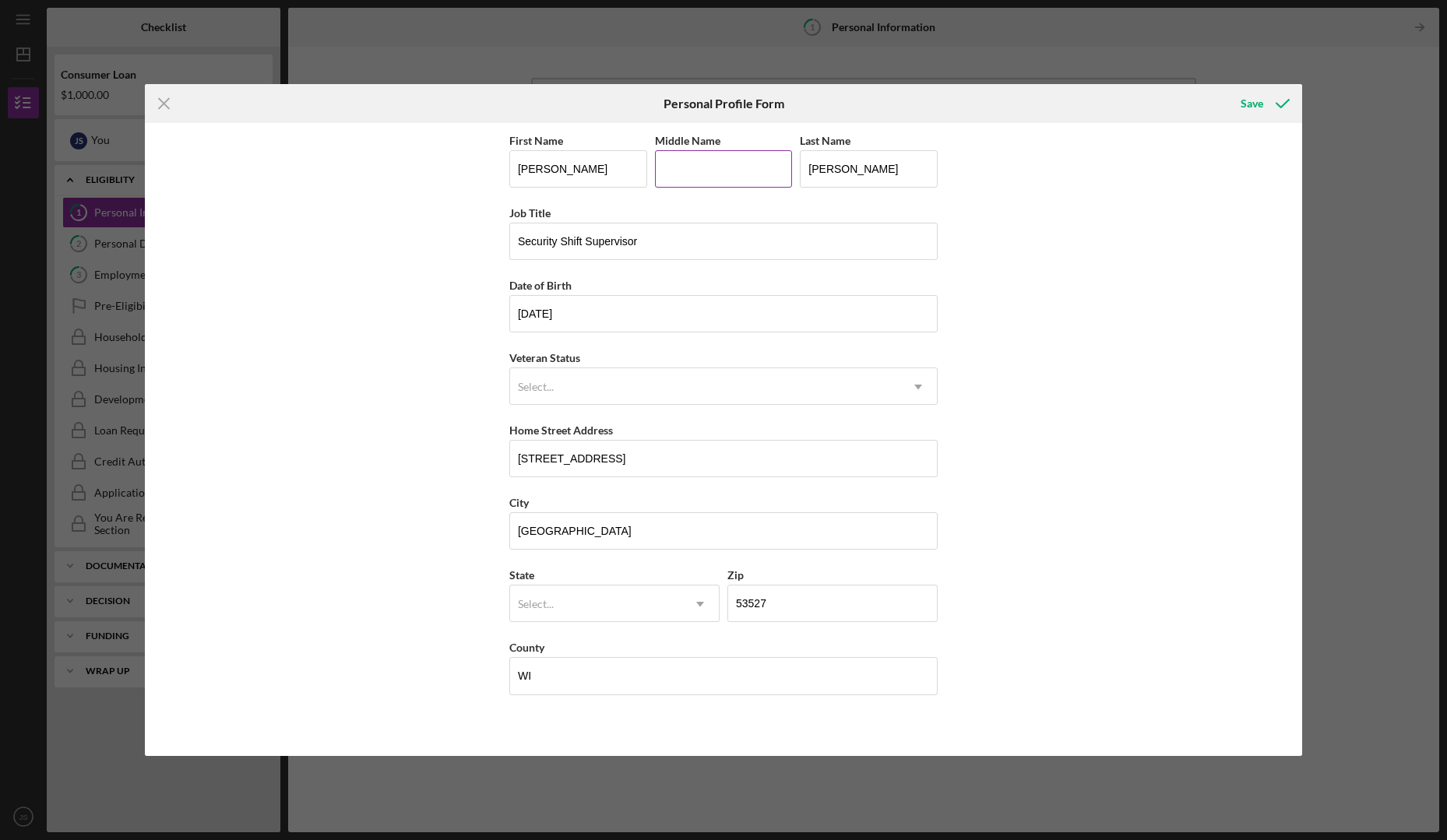
click at [694, 177] on input "Middle Name" at bounding box center [723, 169] width 138 height 37
type input "e"
type input "[PERSON_NAME]"
click at [1244, 94] on div "Save" at bounding box center [1251, 104] width 23 height 31
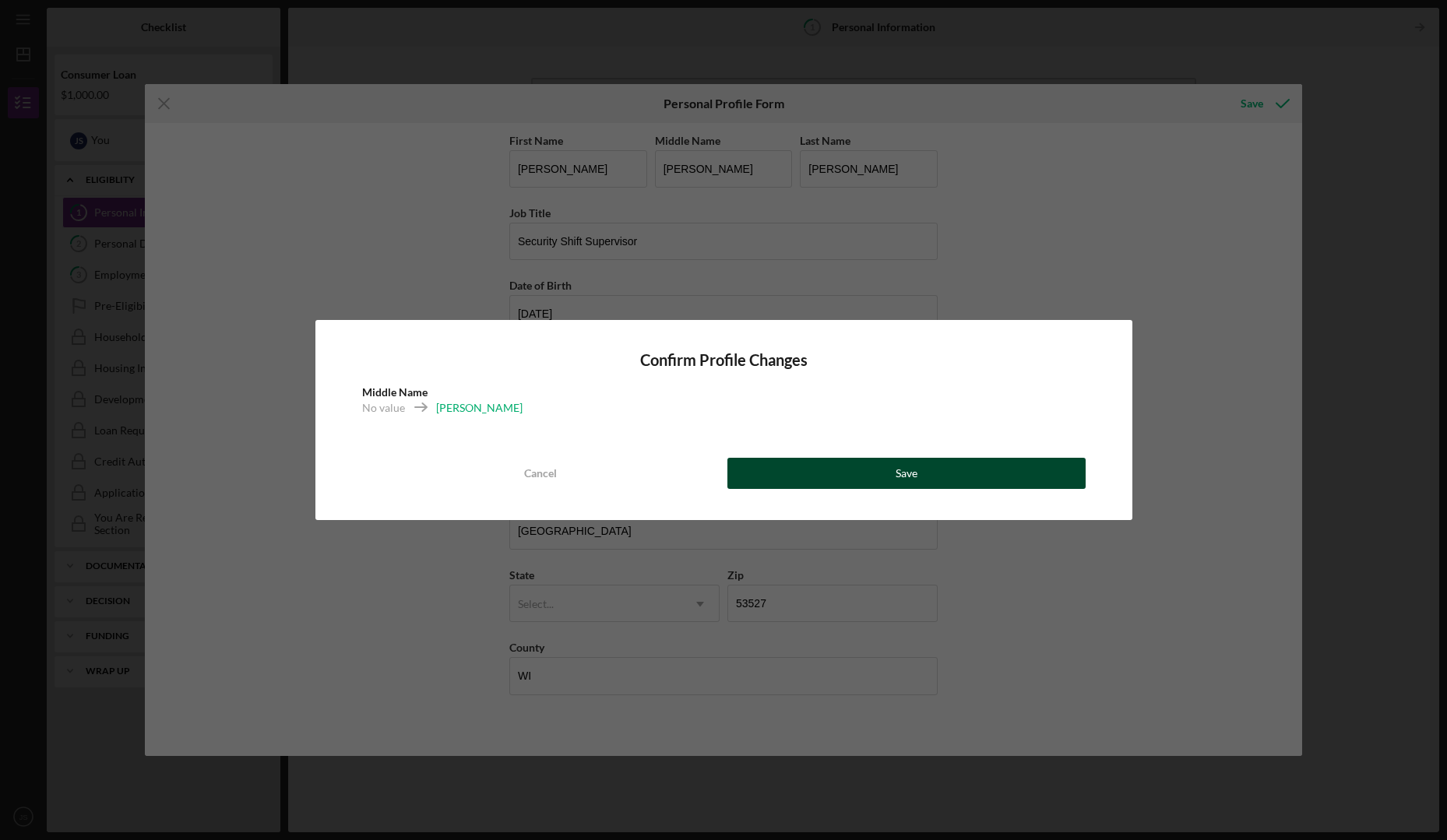
click at [956, 467] on button "Save" at bounding box center [906, 474] width 358 height 31
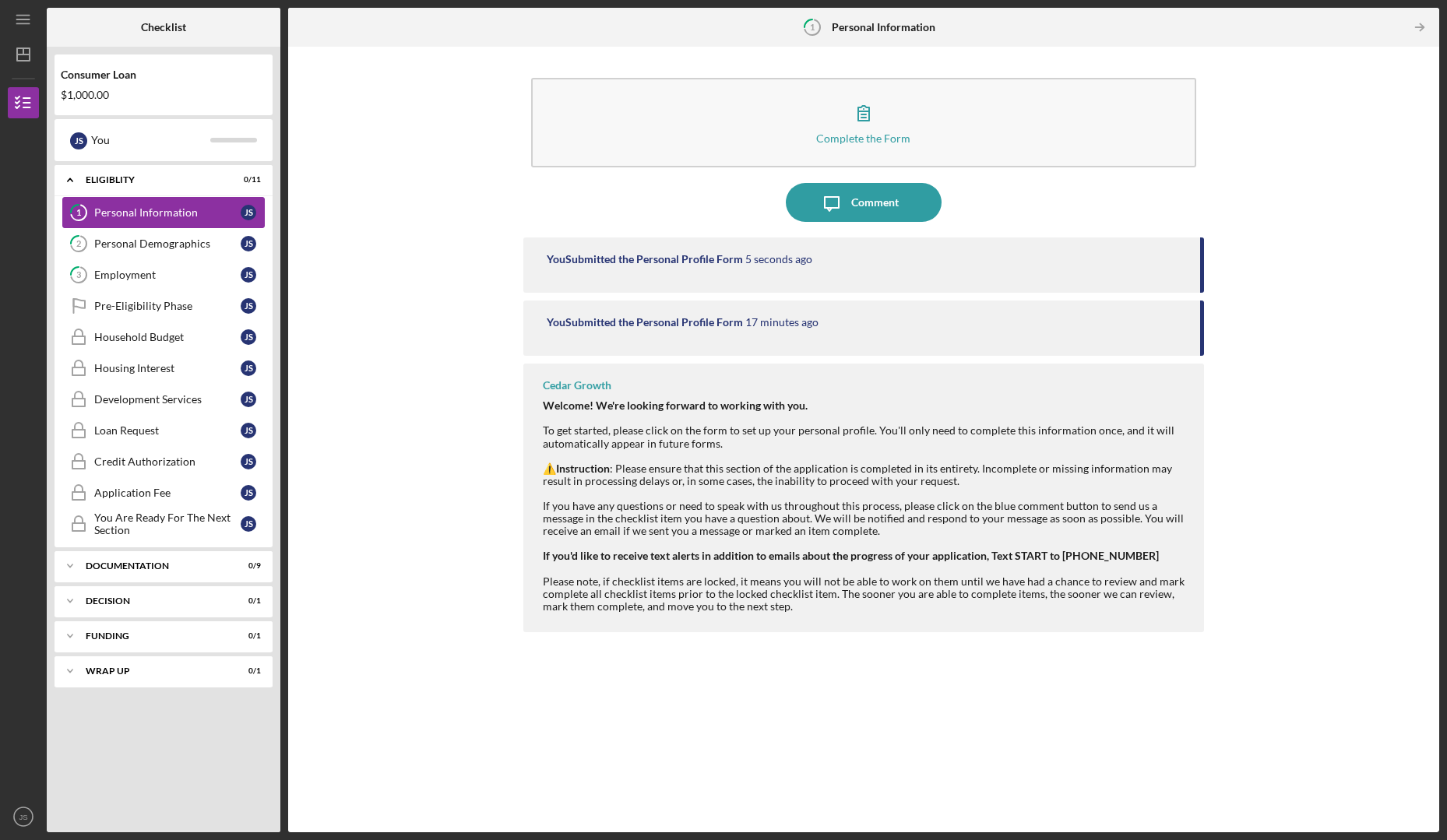
click at [175, 215] on div "Personal Information" at bounding box center [168, 213] width 146 height 12
click at [142, 254] on link "2 Personal Demographics J S" at bounding box center [164, 244] width 203 height 31
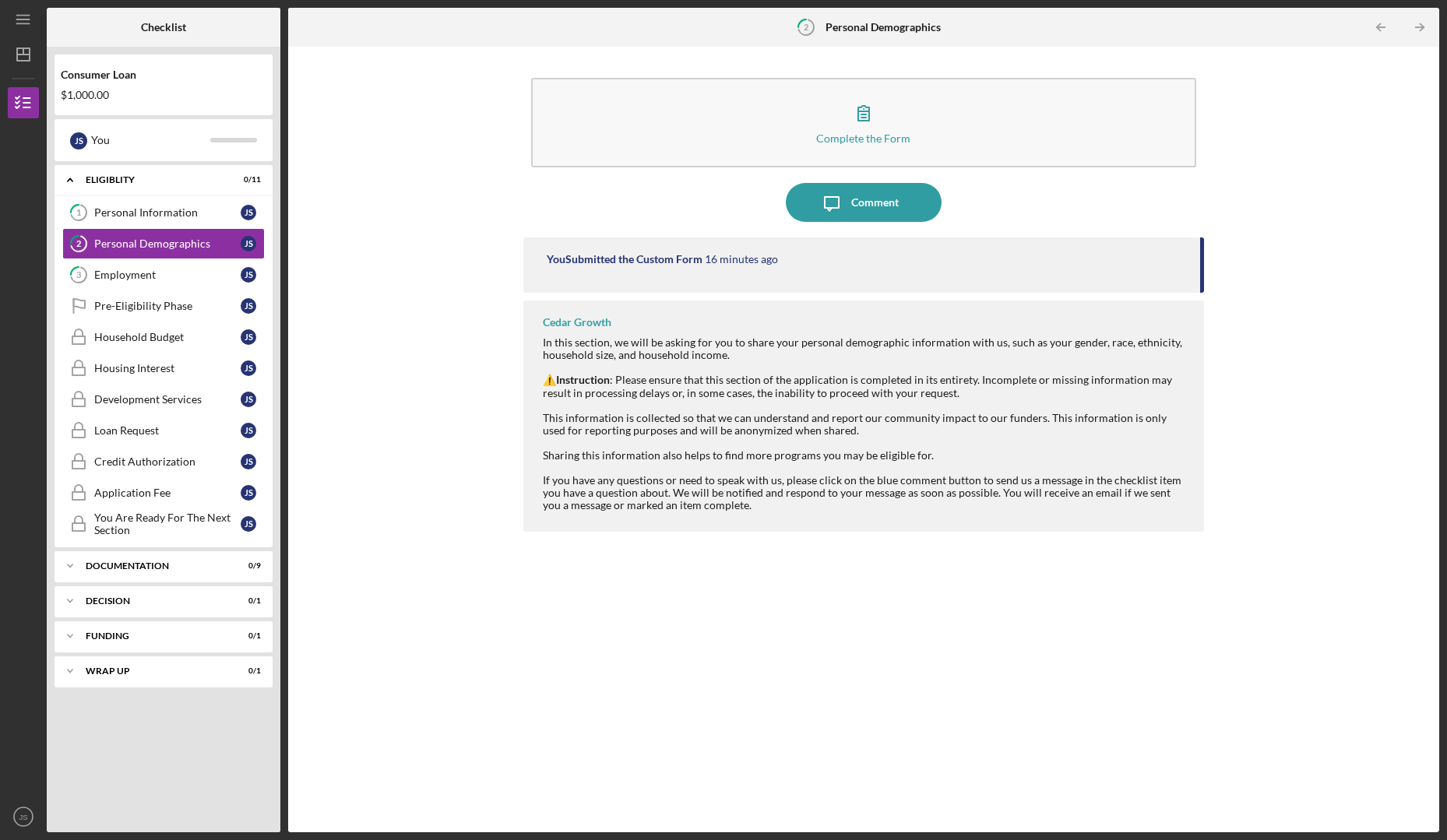
click at [701, 275] on div "You Submitted the Custom Form 16 minutes ago" at bounding box center [864, 265] width 681 height 55
click at [654, 297] on div "You Submitted the Custom Form 16 minutes ago Cedar Growth In this section, we w…" at bounding box center [864, 524] width 681 height 572
click at [67, 175] on icon "Icon/Expander" at bounding box center [70, 180] width 31 height 31
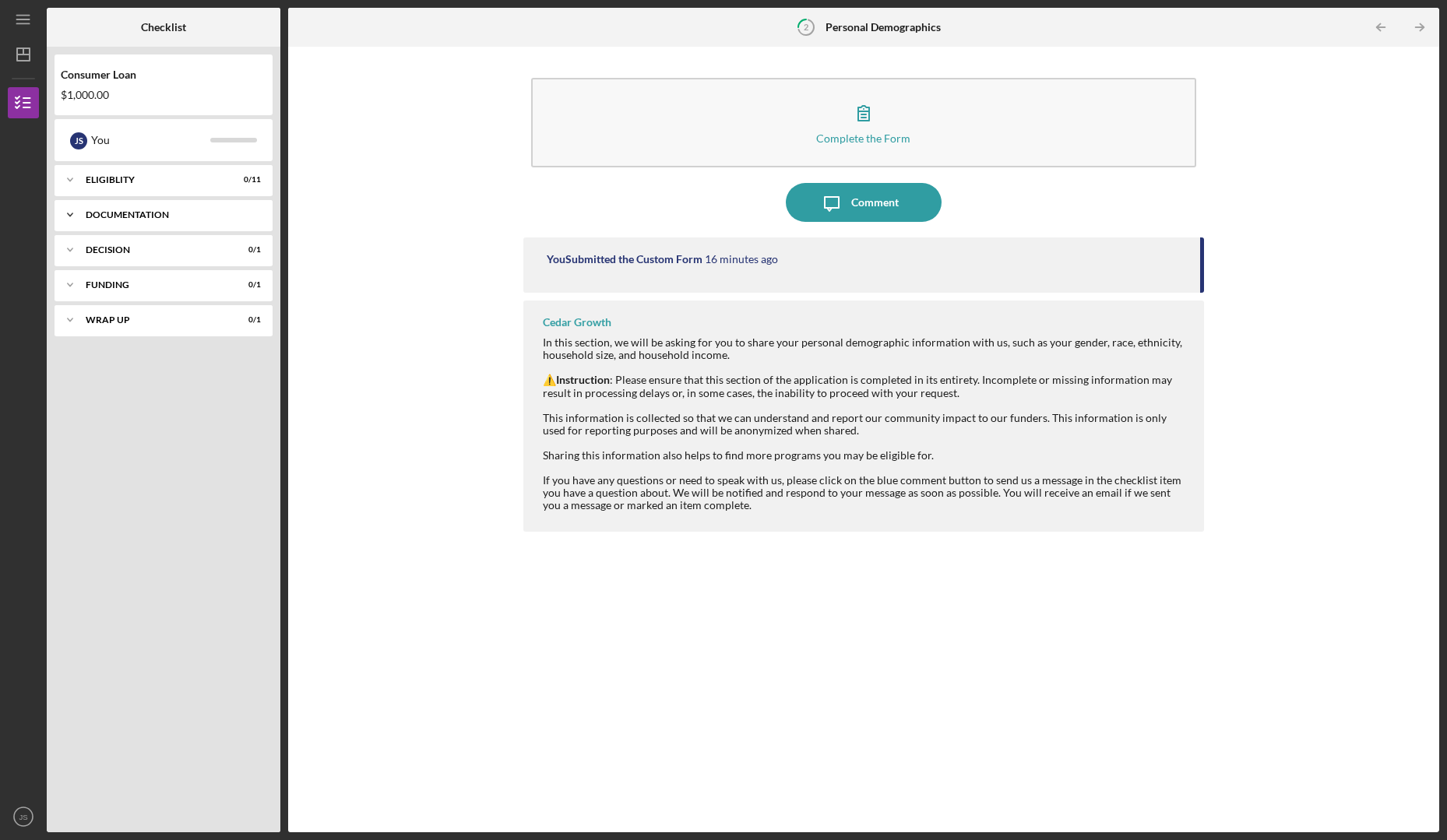
click at [69, 217] on icon "Icon/Expander" at bounding box center [70, 215] width 31 height 31
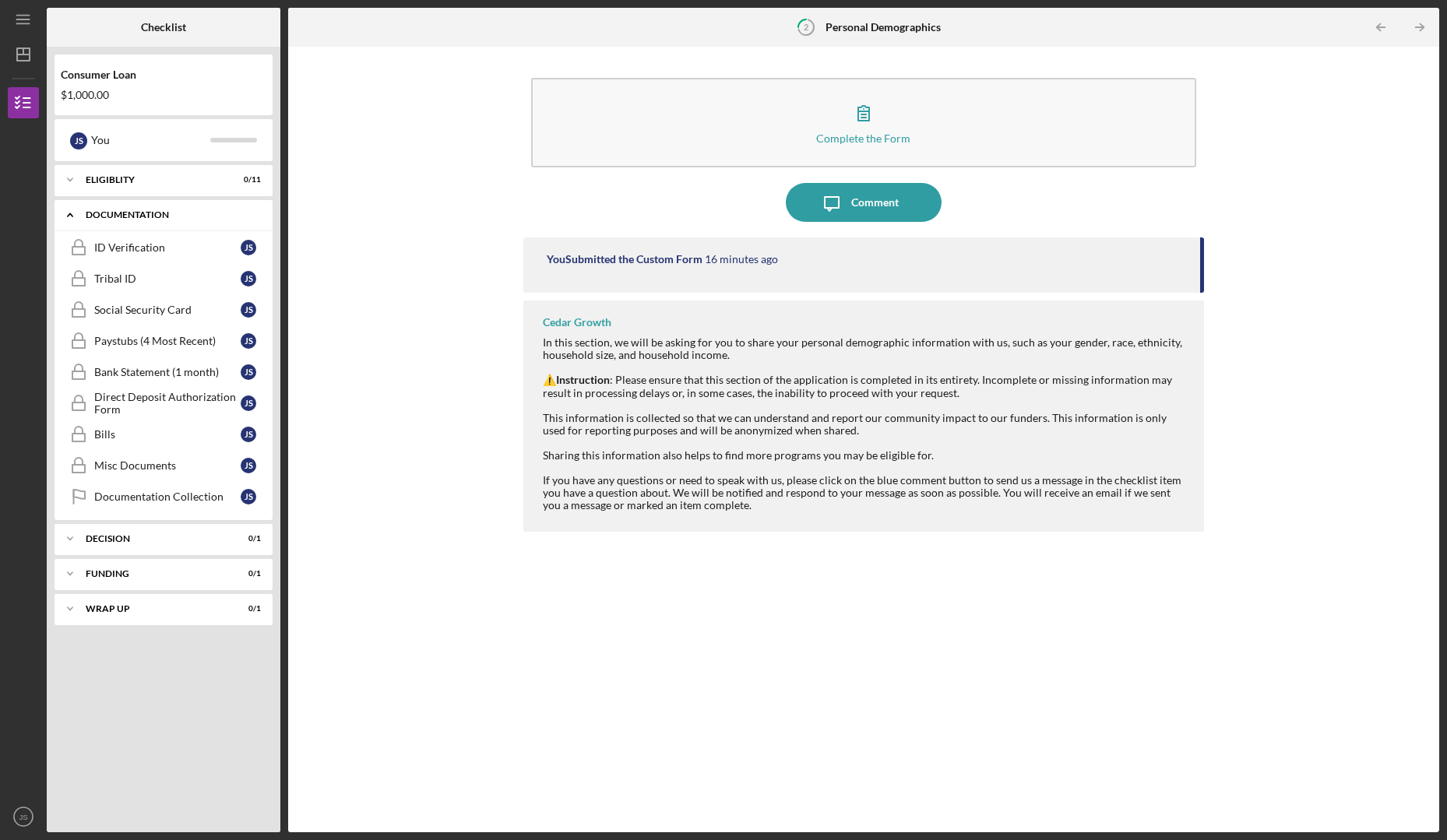
click at [69, 217] on icon "Icon/Expander" at bounding box center [70, 215] width 31 height 31
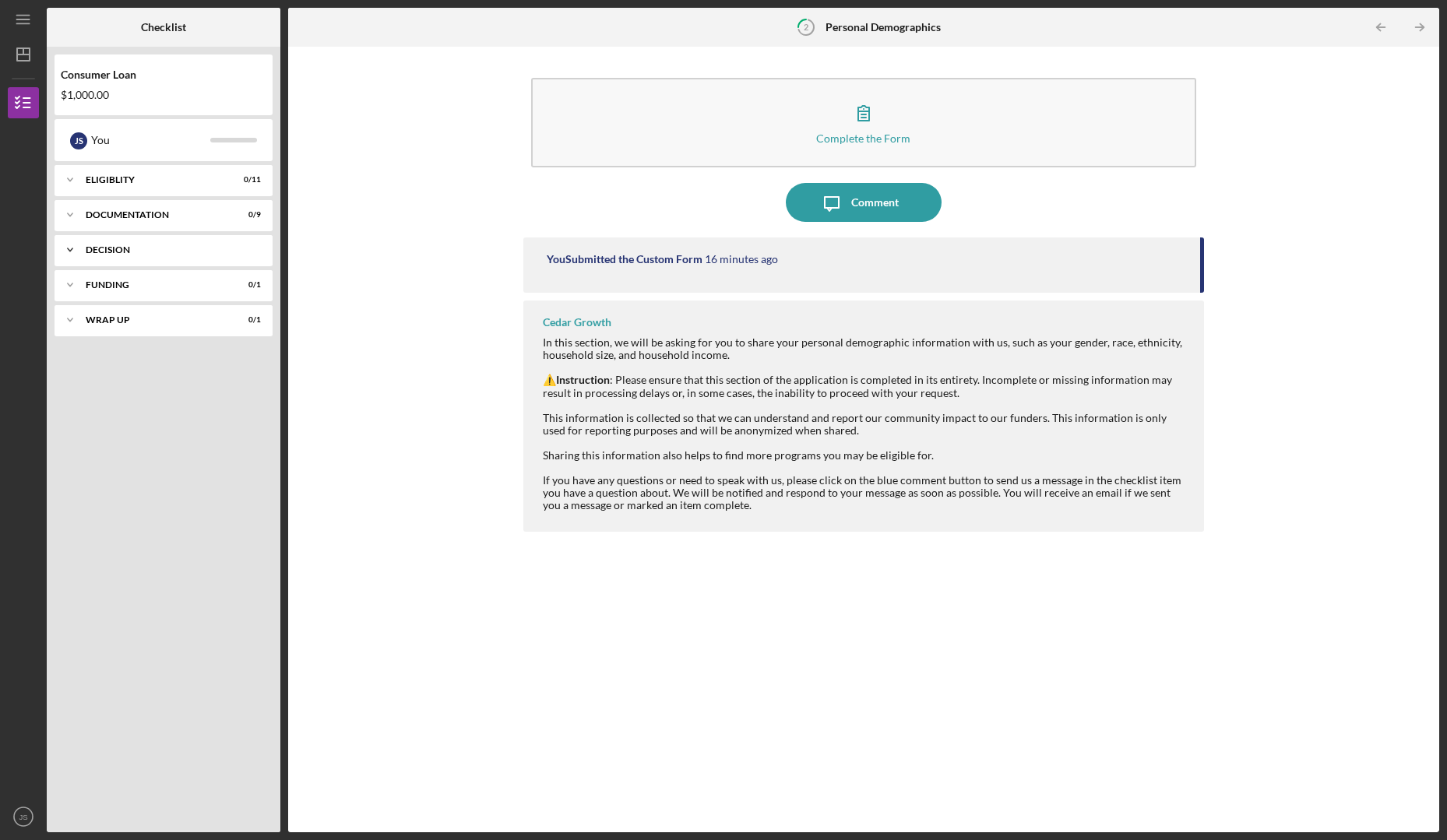
click at [75, 252] on icon "Icon/Expander" at bounding box center [70, 250] width 31 height 31
click at [77, 252] on icon "Icon/Expander" at bounding box center [70, 250] width 31 height 31
click at [106, 173] on div "Icon/Expander Eligiblity 0 / 11" at bounding box center [164, 180] width 218 height 31
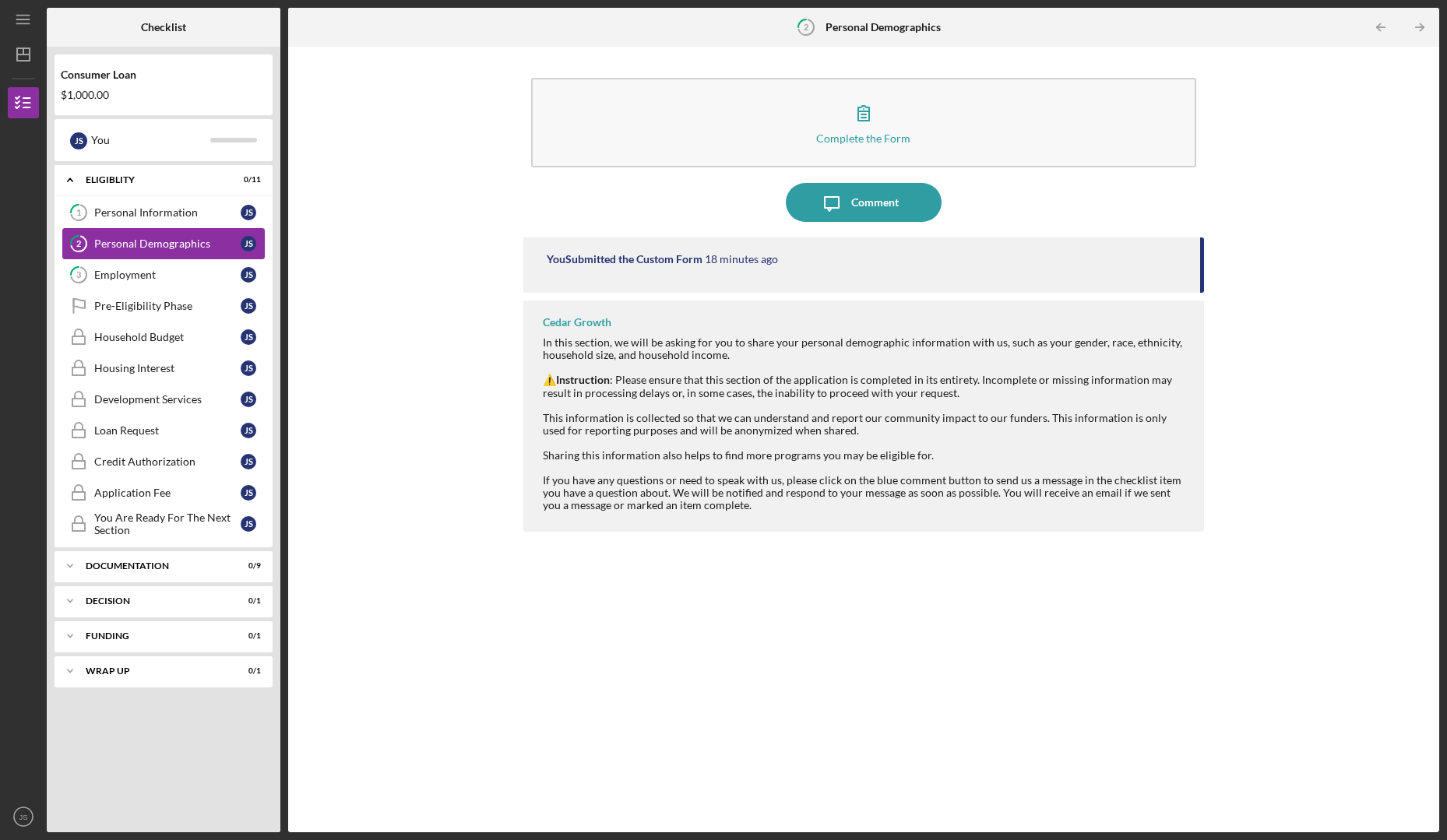
click at [121, 245] on div "Personal Demographics" at bounding box center [168, 244] width 146 height 12
click at [161, 211] on div "Personal Information" at bounding box center [168, 213] width 146 height 12
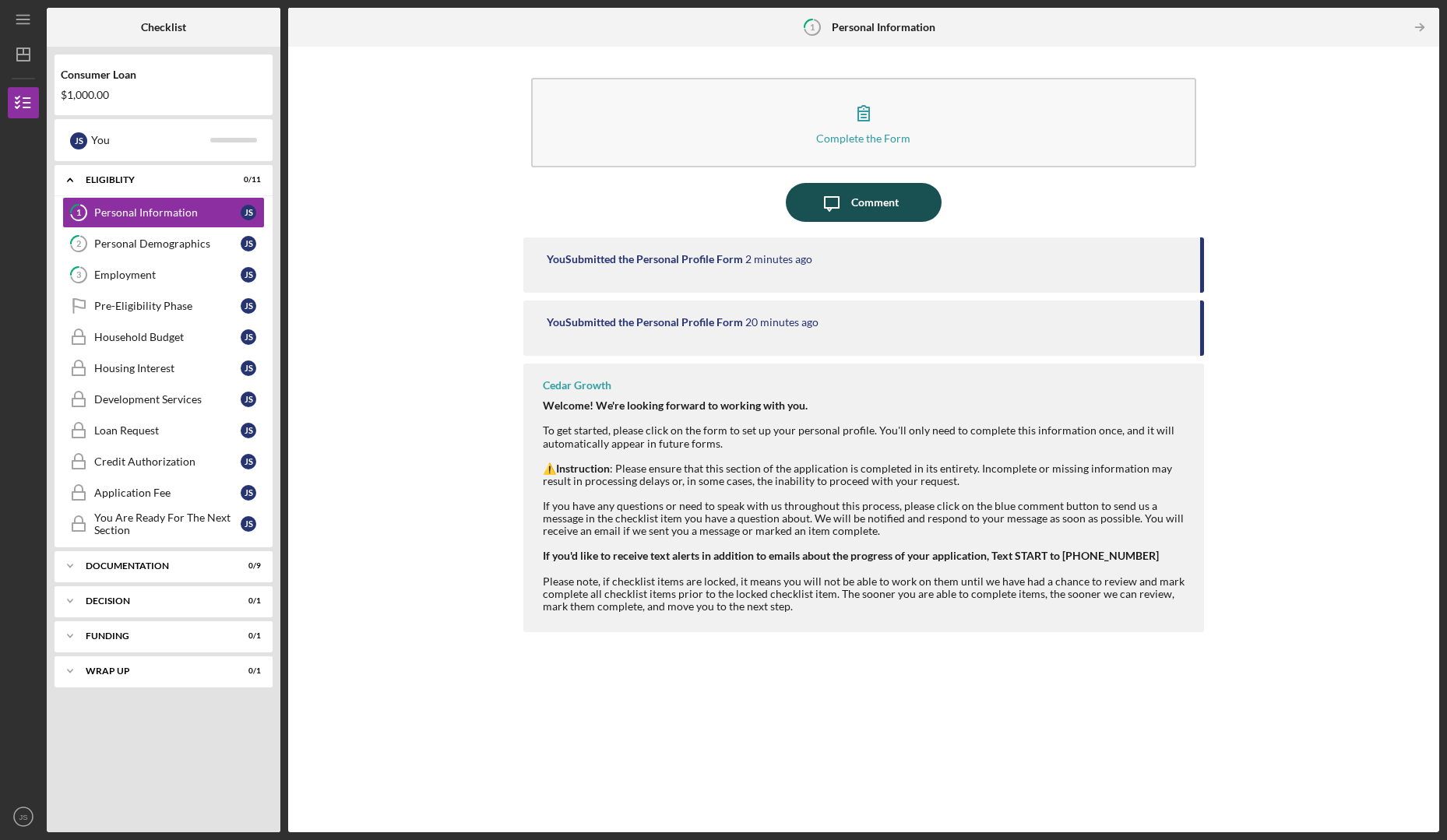
click at [892, 203] on div "Comment" at bounding box center [874, 203] width 48 height 39
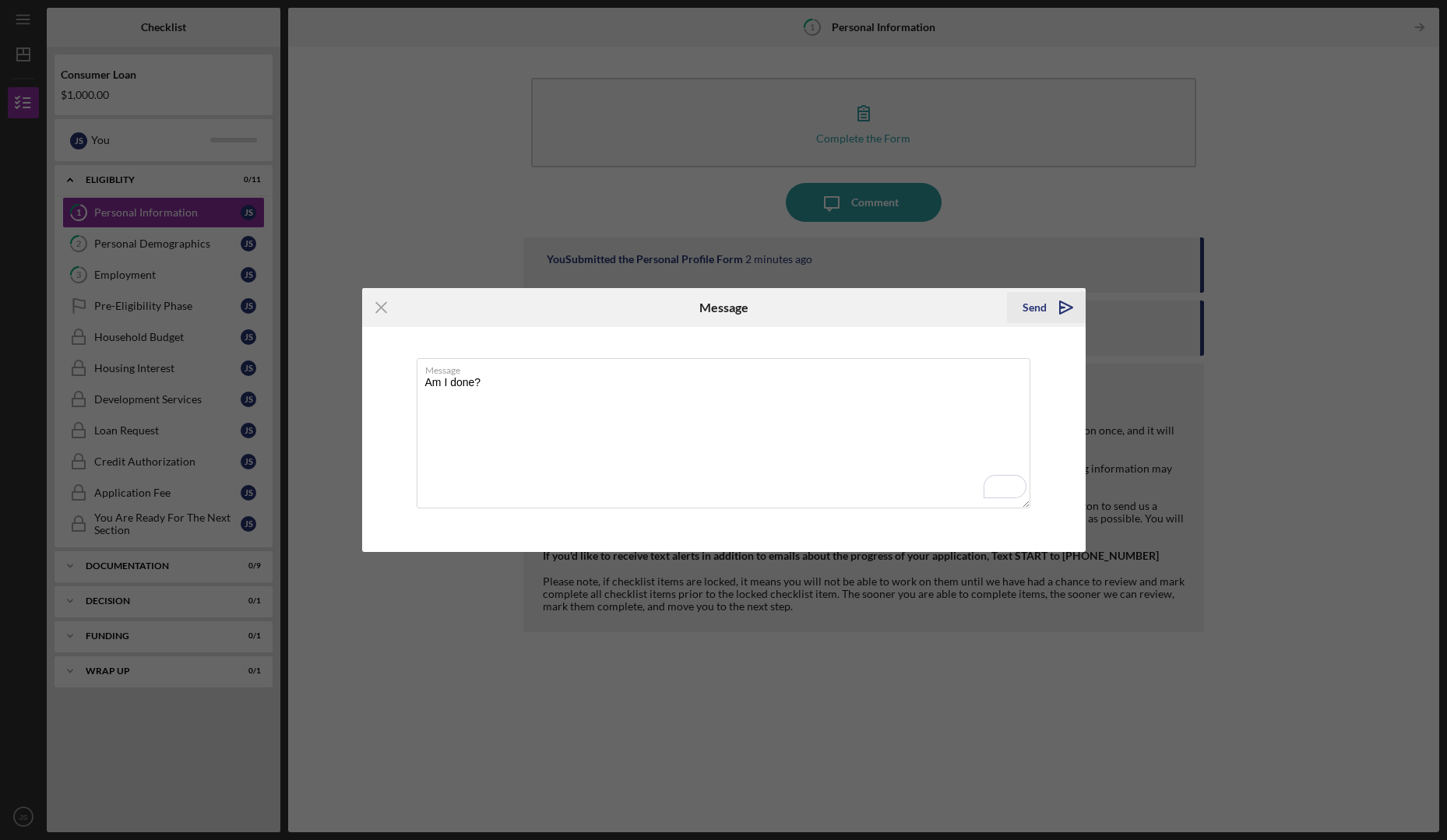
type textarea "Am I done?"
click at [1069, 311] on icon "Icon/icon-invite-send" at bounding box center [1066, 308] width 39 height 39
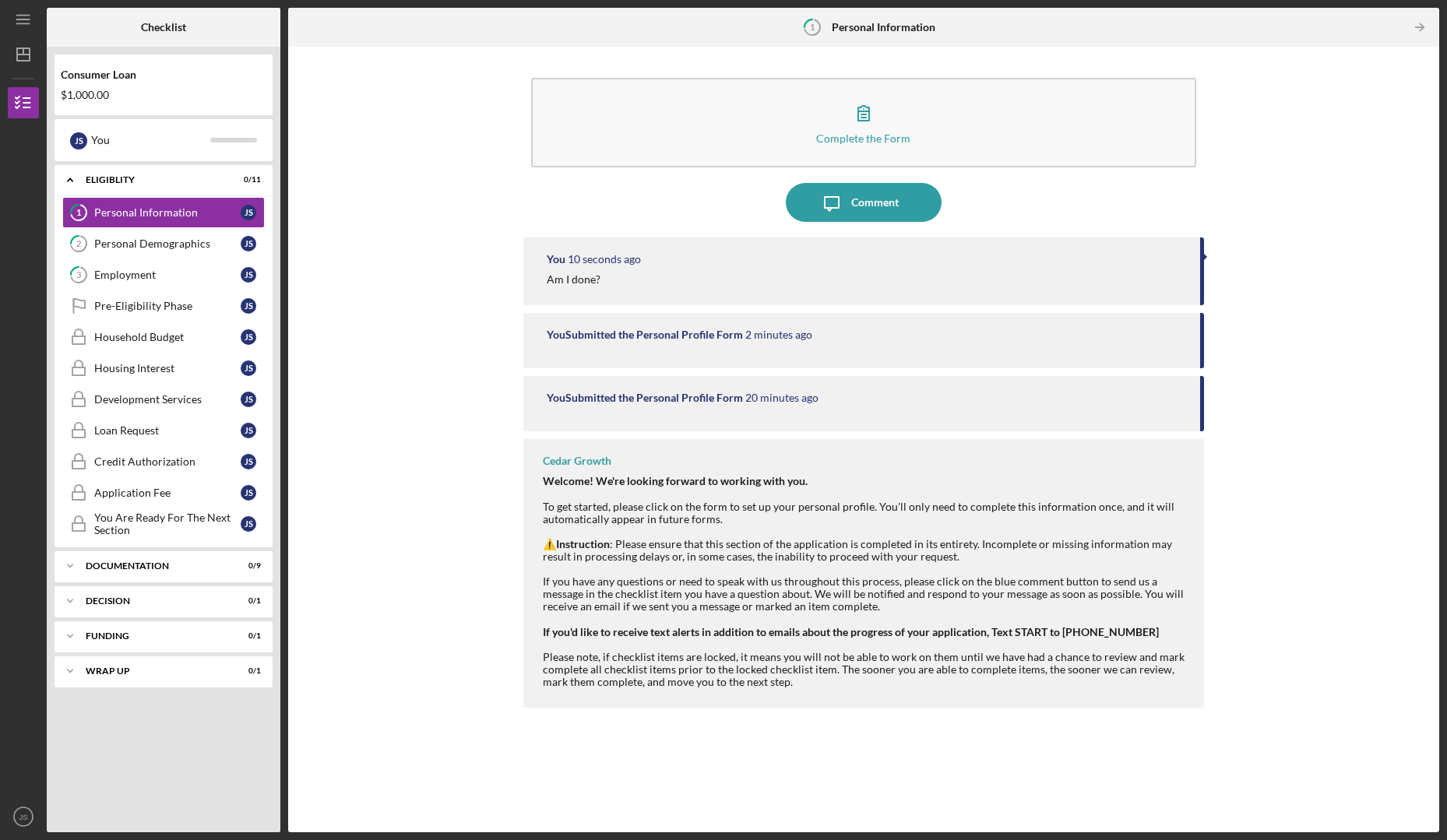
click at [585, 458] on div "Cedar Growth" at bounding box center [577, 461] width 69 height 12
click at [157, 344] on link "Household Budget Household Budget J S" at bounding box center [164, 337] width 203 height 31
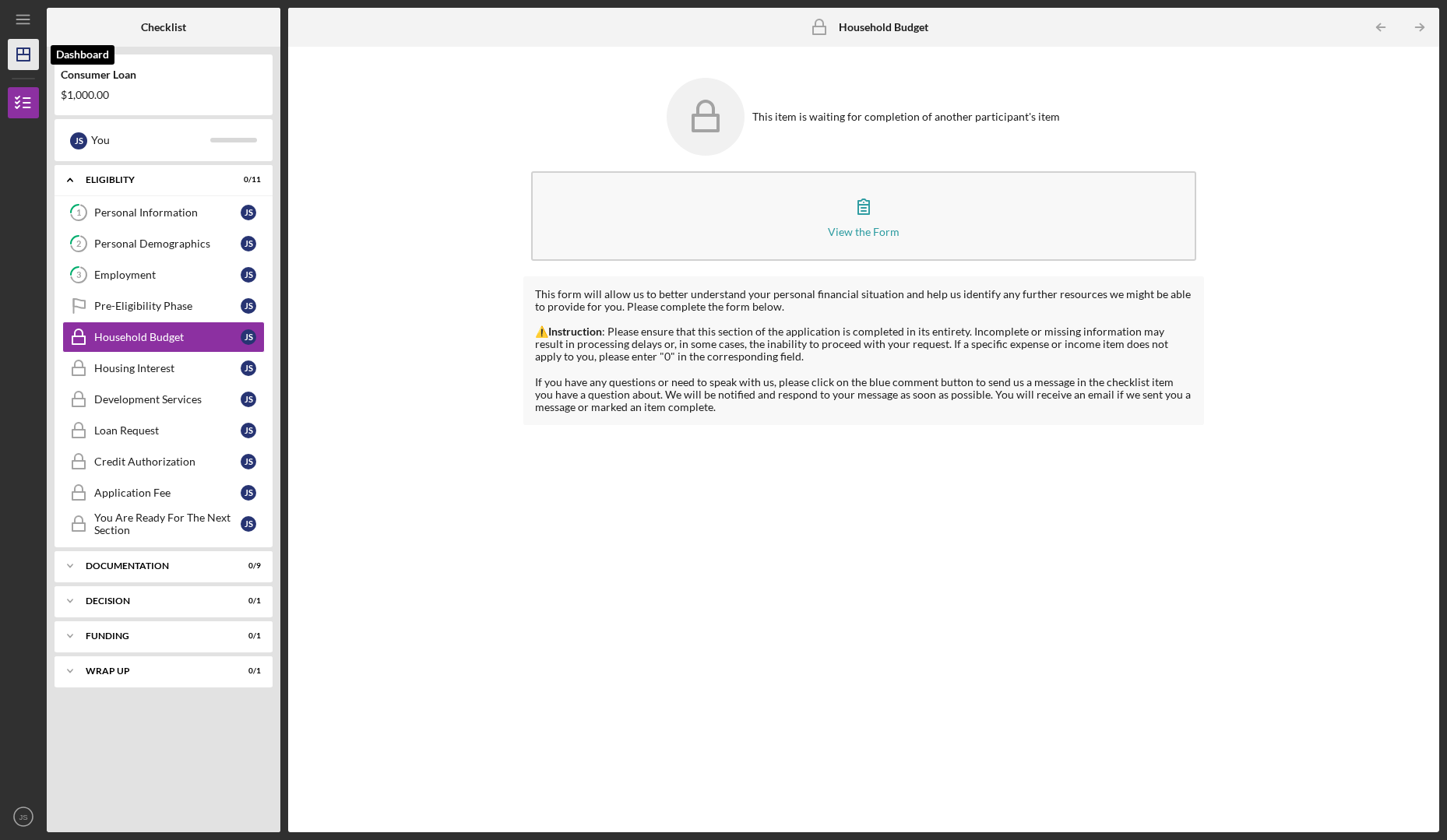
click at [30, 60] on polygon "button" at bounding box center [23, 55] width 12 height 12
